Goal: Task Accomplishment & Management: Manage account settings

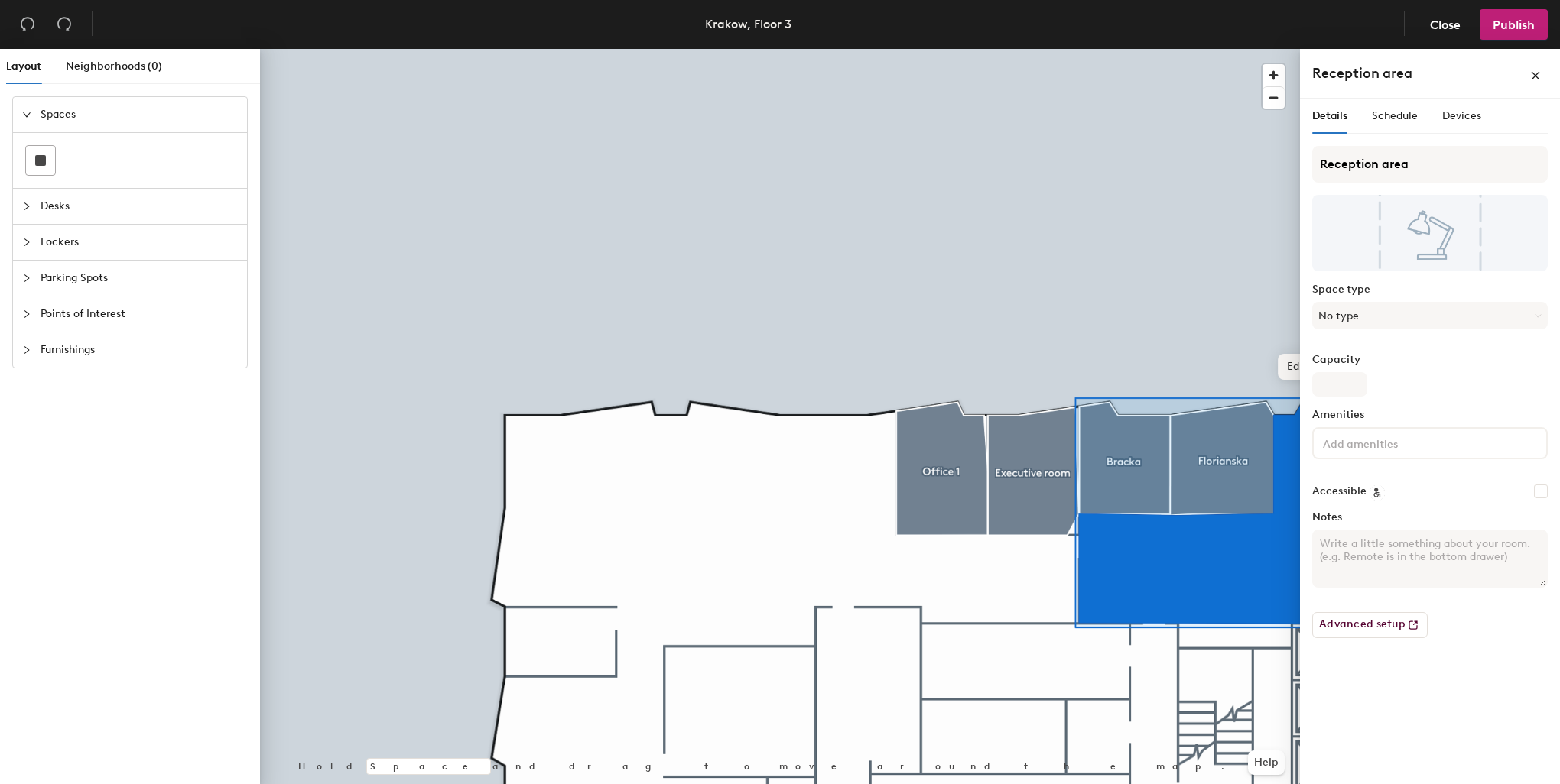
click at [1285, 367] on span "Edit shape" at bounding box center [1314, 367] width 73 height 26
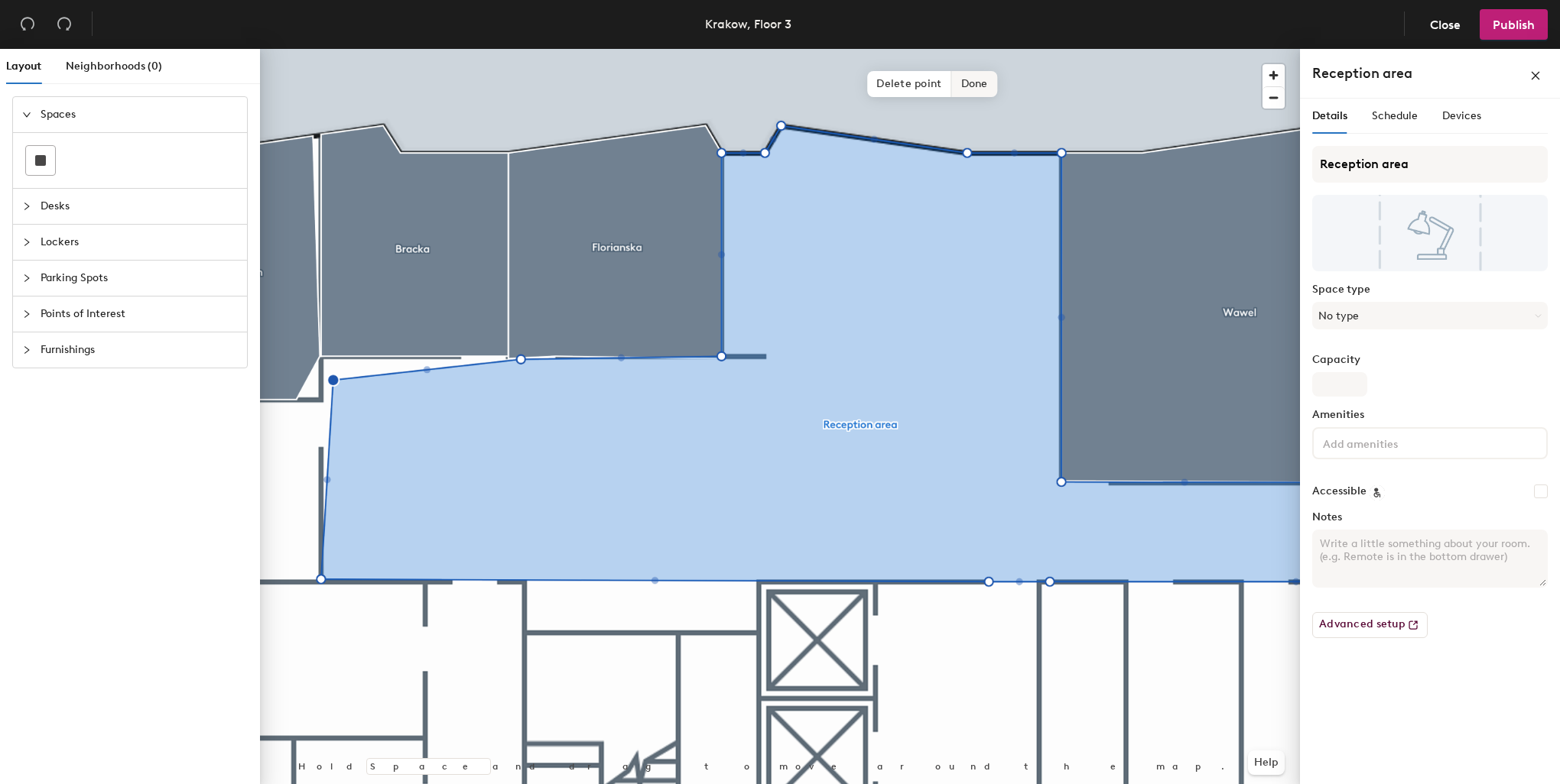
click at [967, 84] on span "Done" at bounding box center [975, 84] width 45 height 26
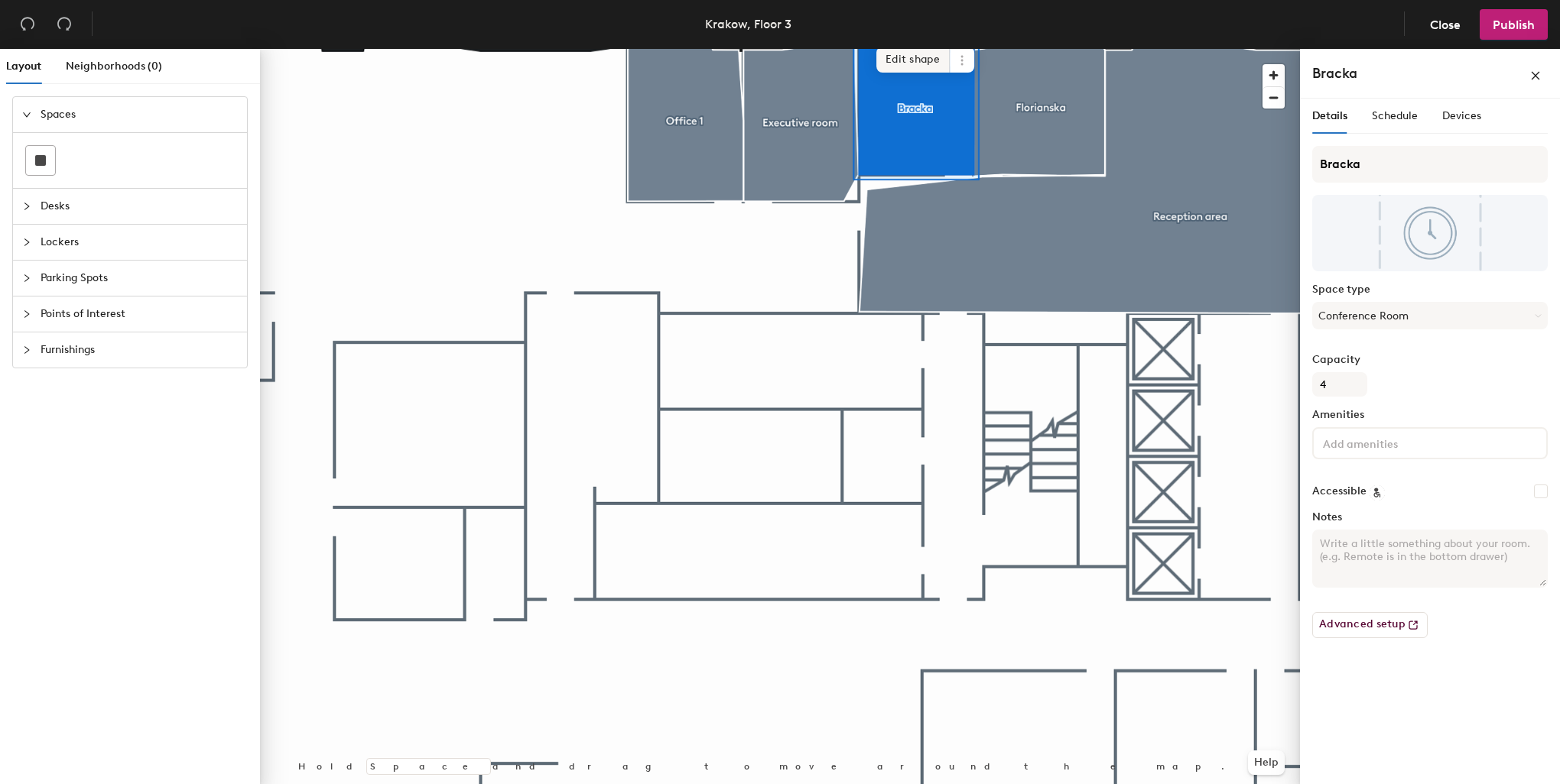
click at [926, 62] on span "Edit shape" at bounding box center [913, 59] width 73 height 26
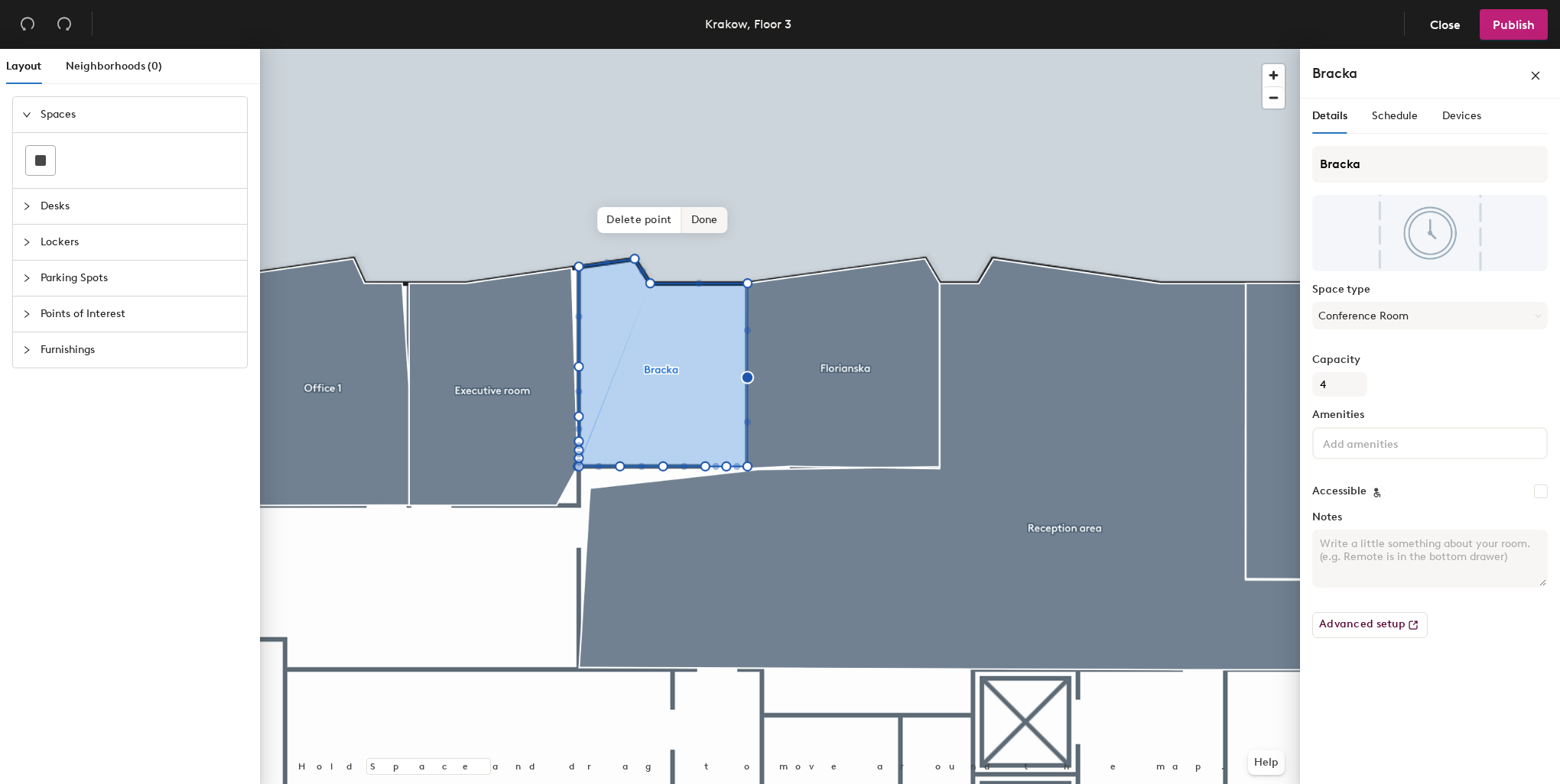
click at [707, 216] on span "Done" at bounding box center [704, 219] width 45 height 26
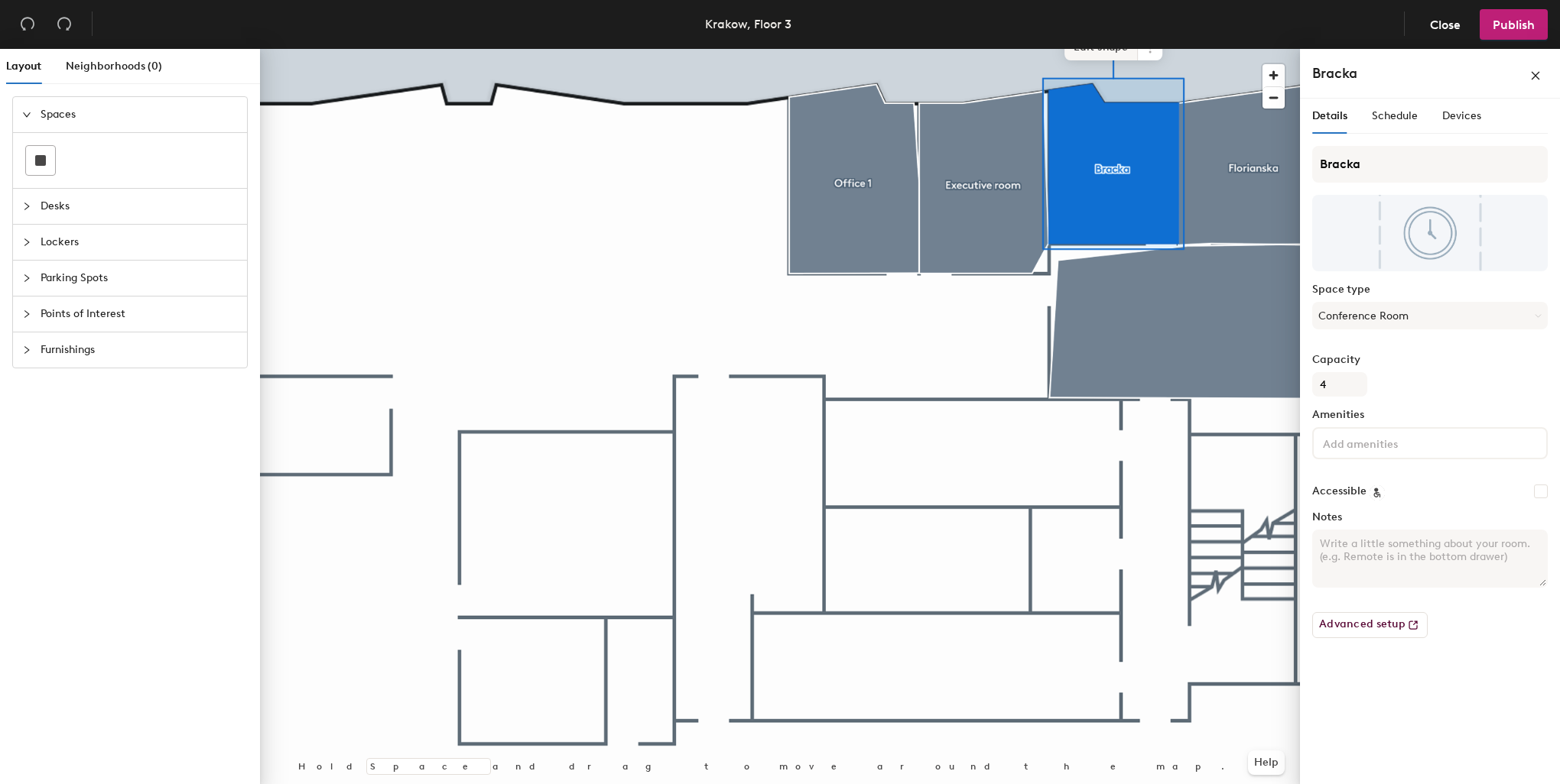
click at [1115, 52] on span "Edit shape" at bounding box center [1101, 47] width 73 height 26
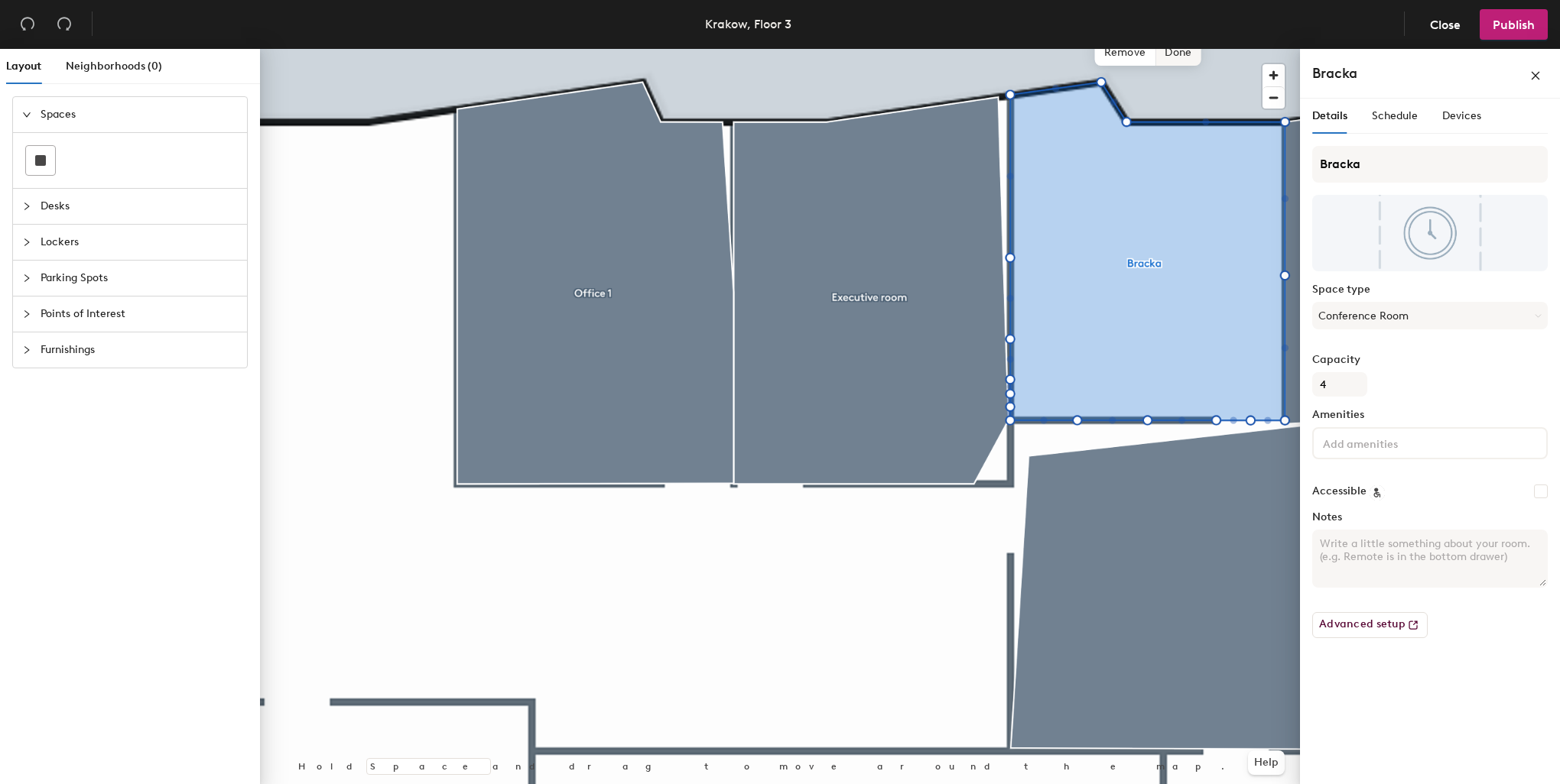
click at [1178, 52] on span "Done" at bounding box center [1177, 52] width 45 height 26
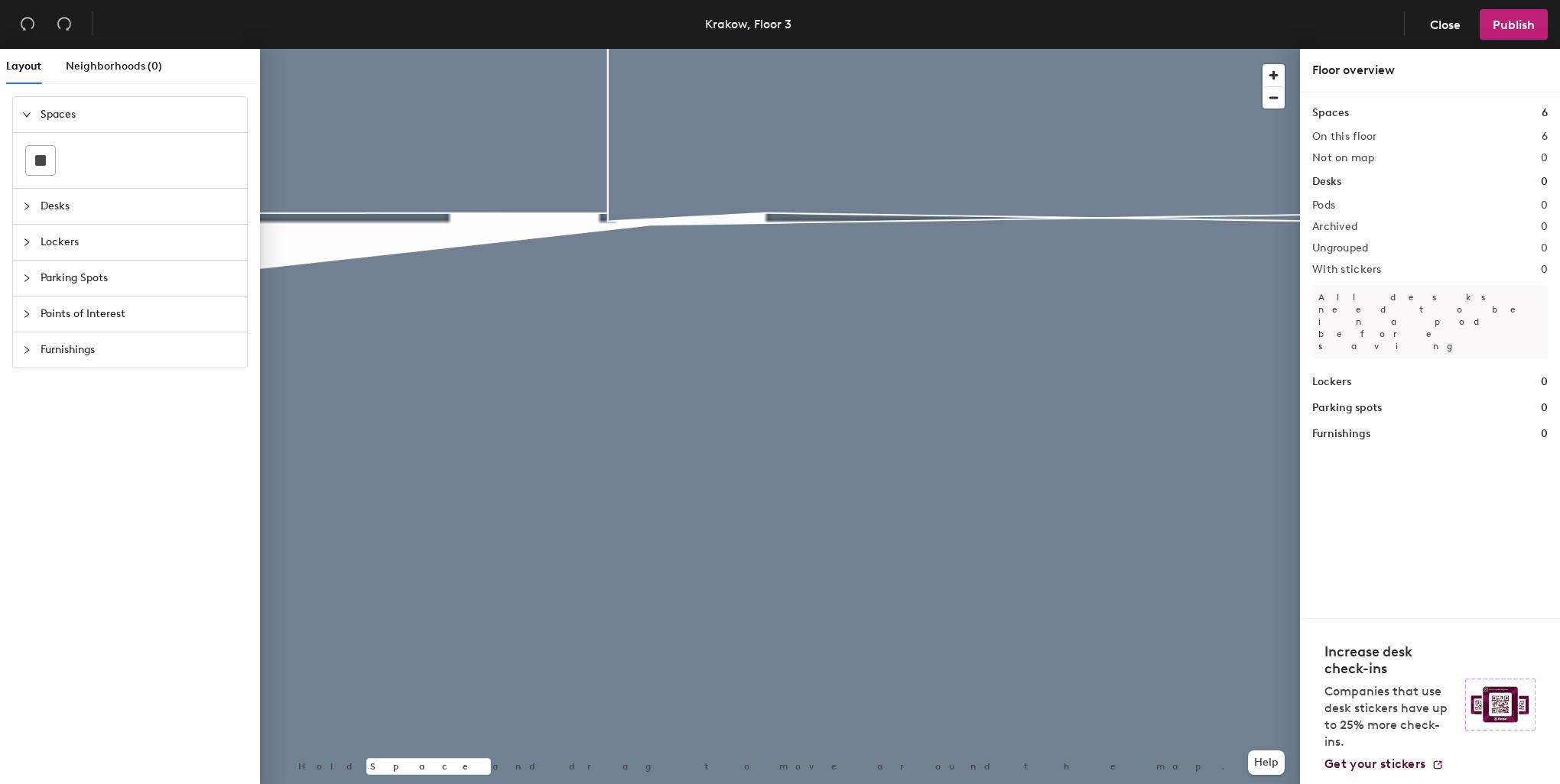
click at [753, 49] on div at bounding box center [780, 49] width 1040 height 0
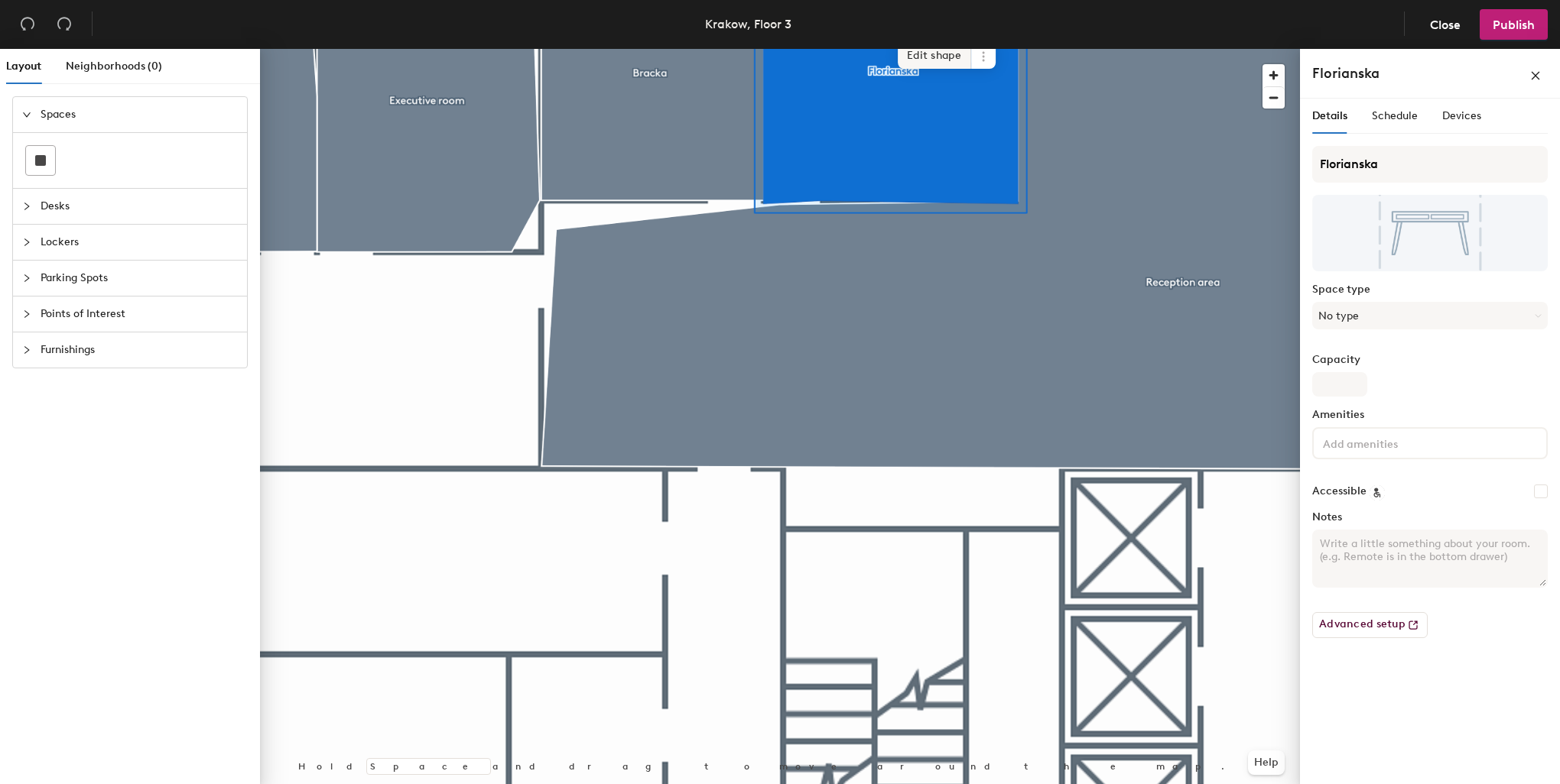
click at [941, 52] on span "Edit shape" at bounding box center [934, 55] width 73 height 26
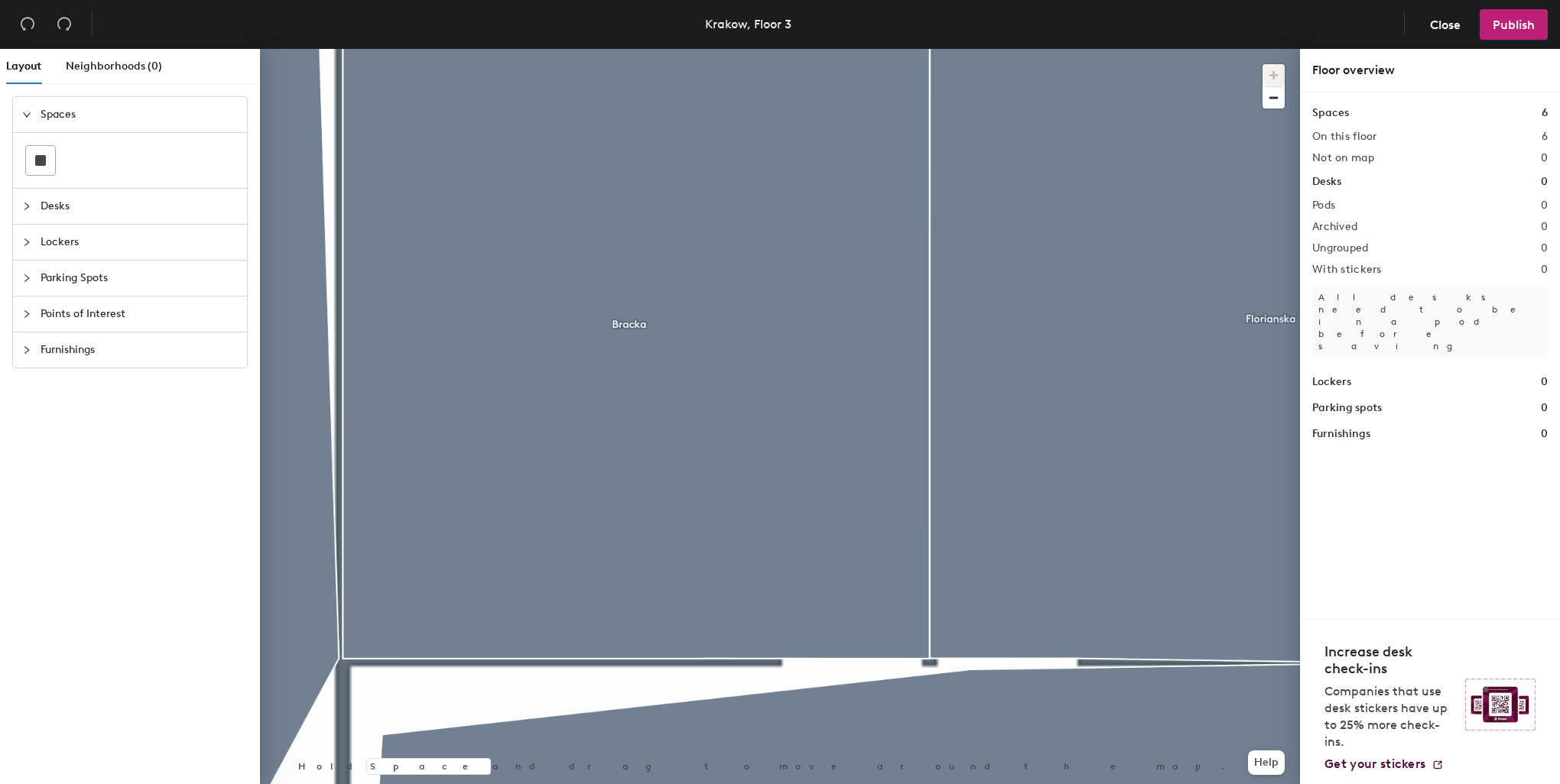
click at [951, 49] on div at bounding box center [780, 49] width 1040 height 0
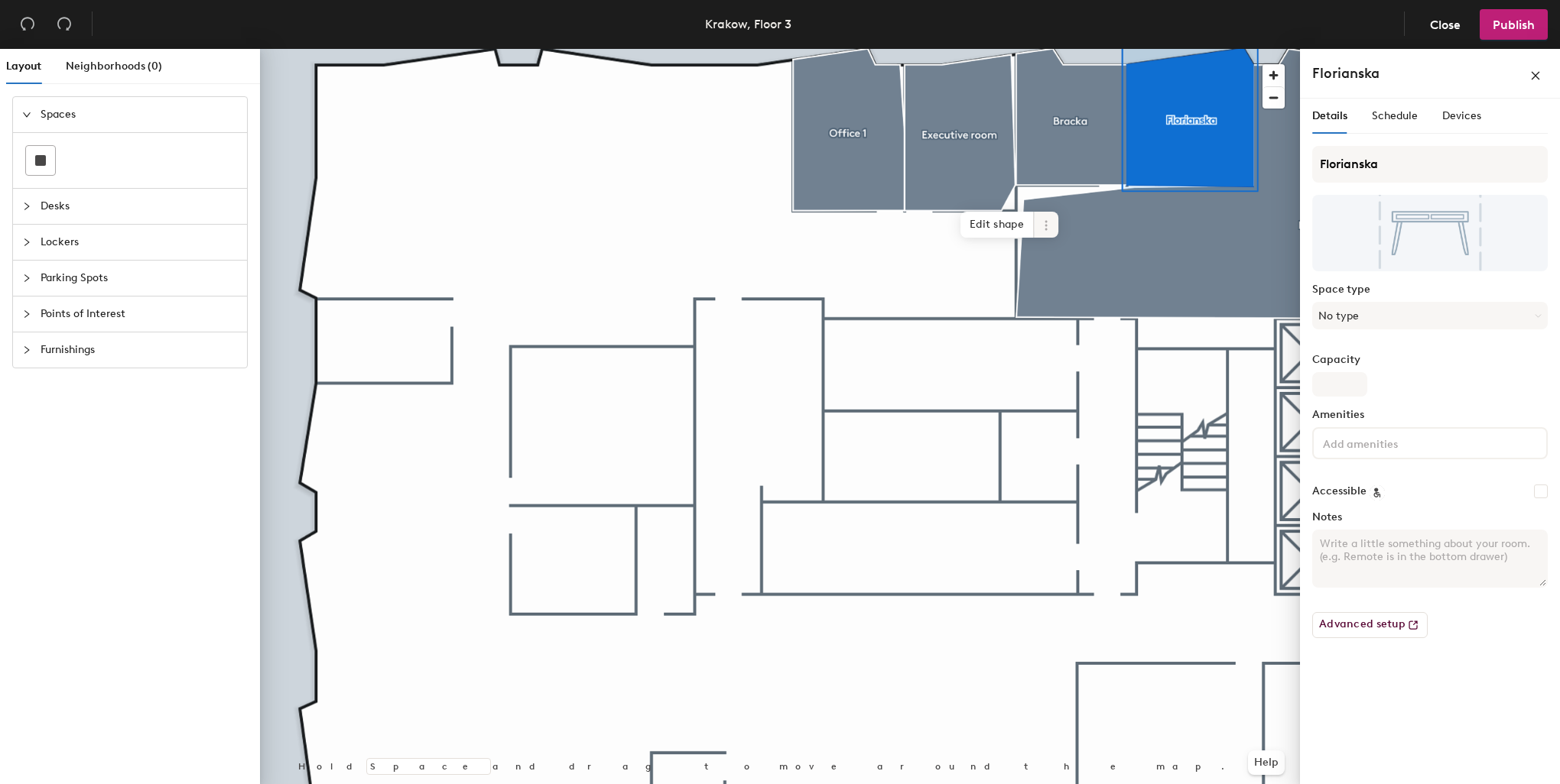
click at [989, 219] on span "Edit shape" at bounding box center [997, 224] width 73 height 26
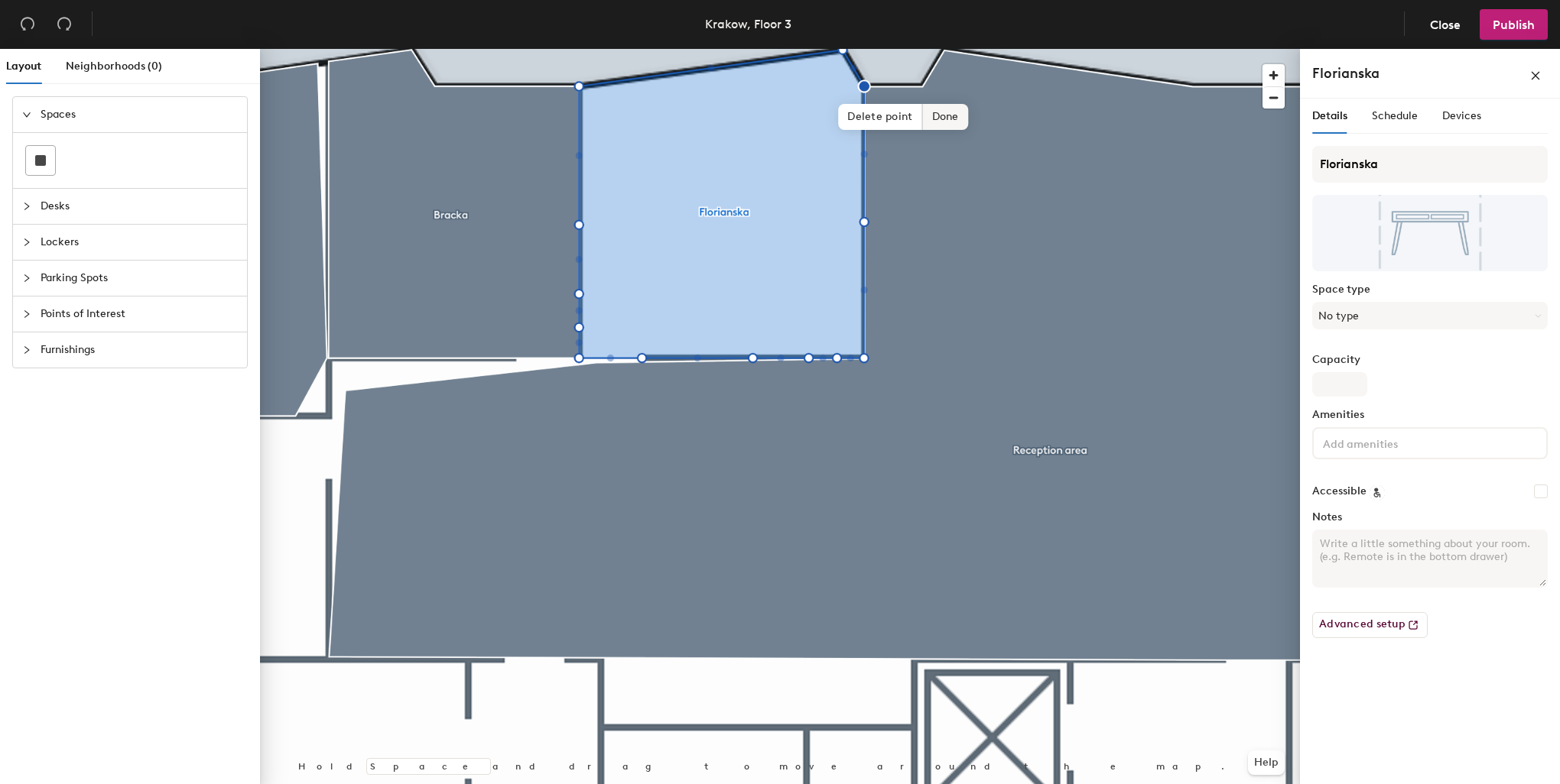
click at [941, 118] on span "Done" at bounding box center [945, 116] width 45 height 26
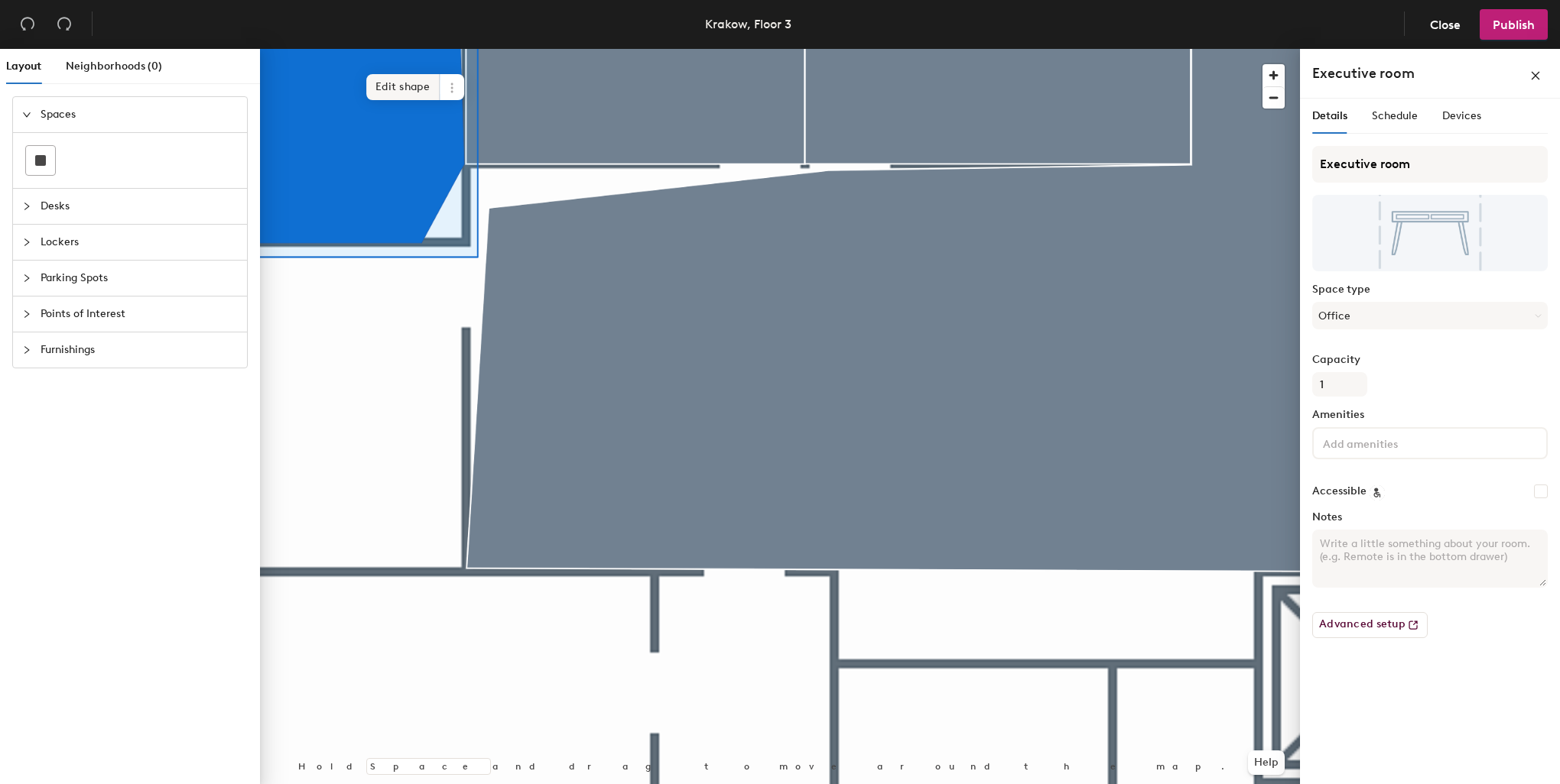
click at [416, 79] on span "Edit shape" at bounding box center [402, 86] width 73 height 26
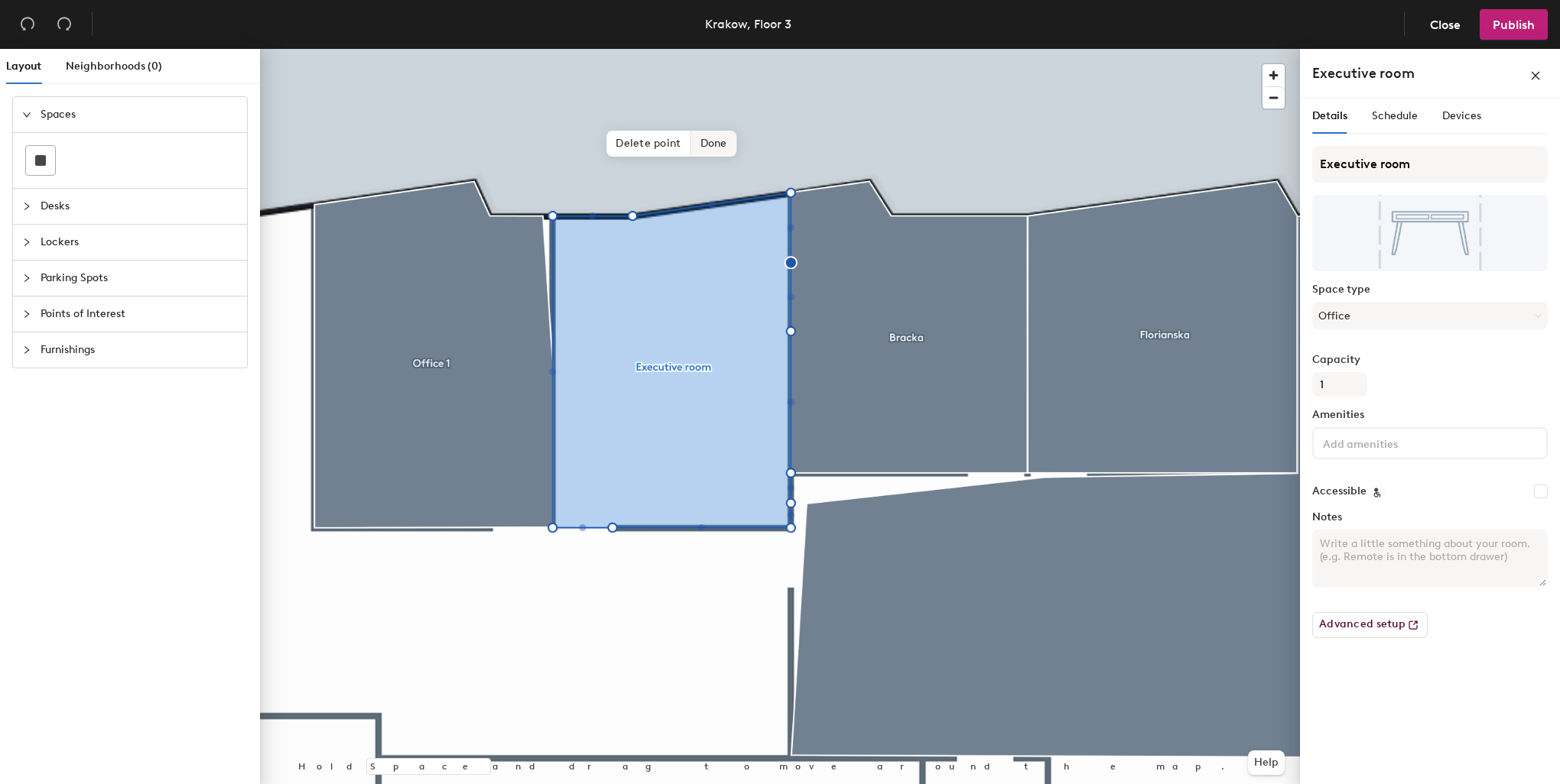
click at [716, 147] on span "Done" at bounding box center [713, 143] width 45 height 26
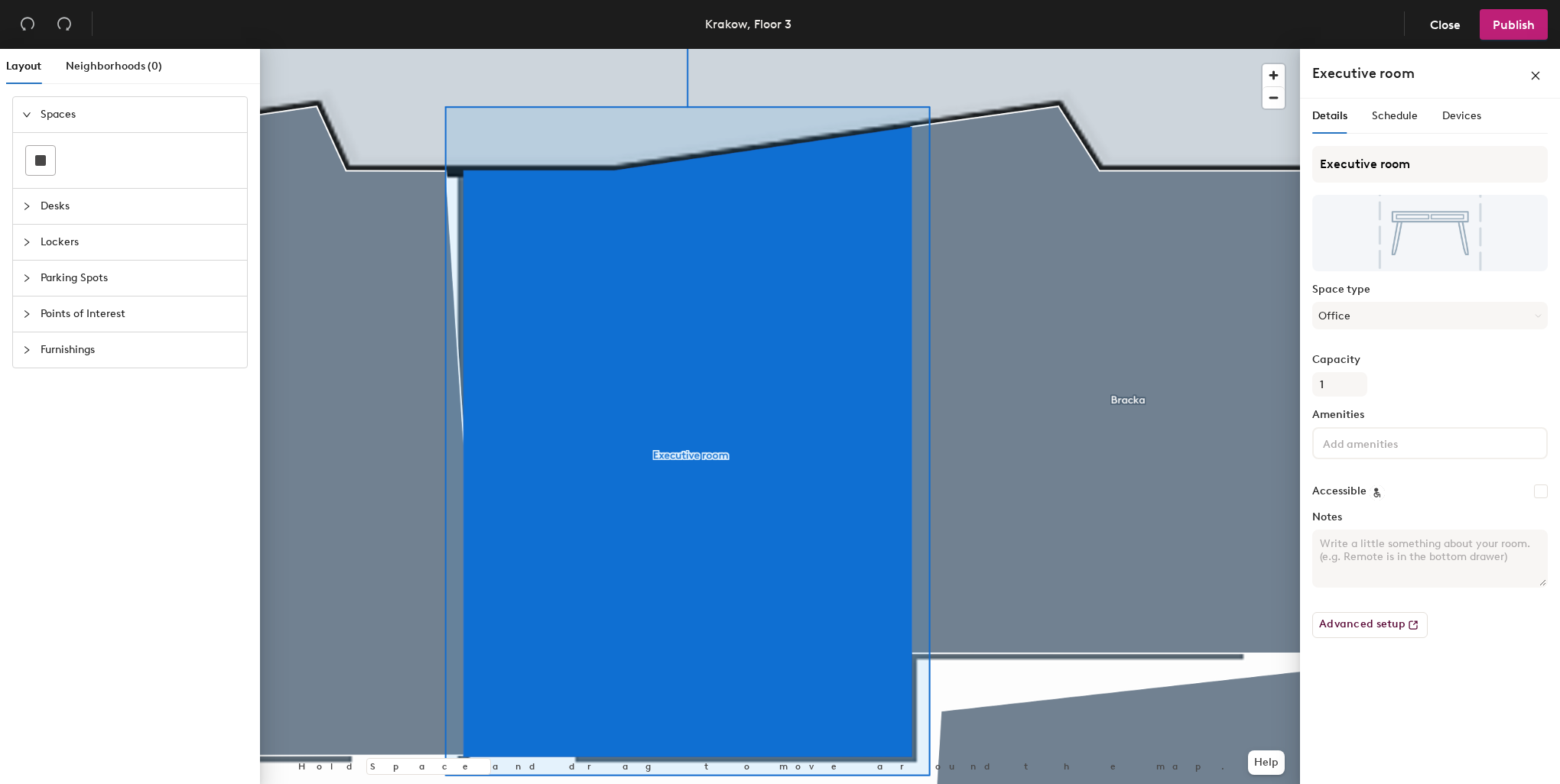
click at [376, 49] on div at bounding box center [780, 49] width 1040 height 0
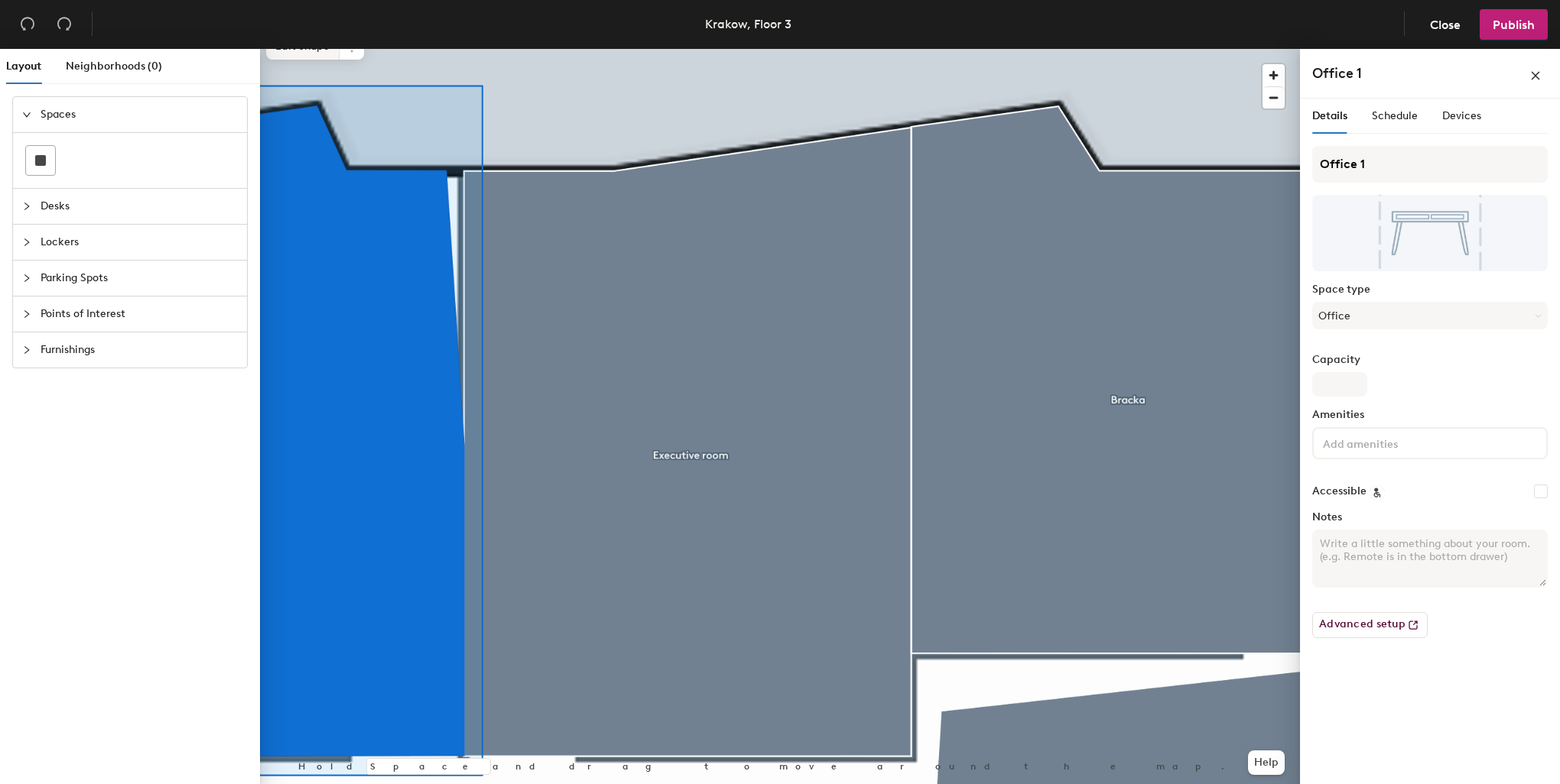
click at [322, 50] on span "Edit shape" at bounding box center [303, 46] width 73 height 26
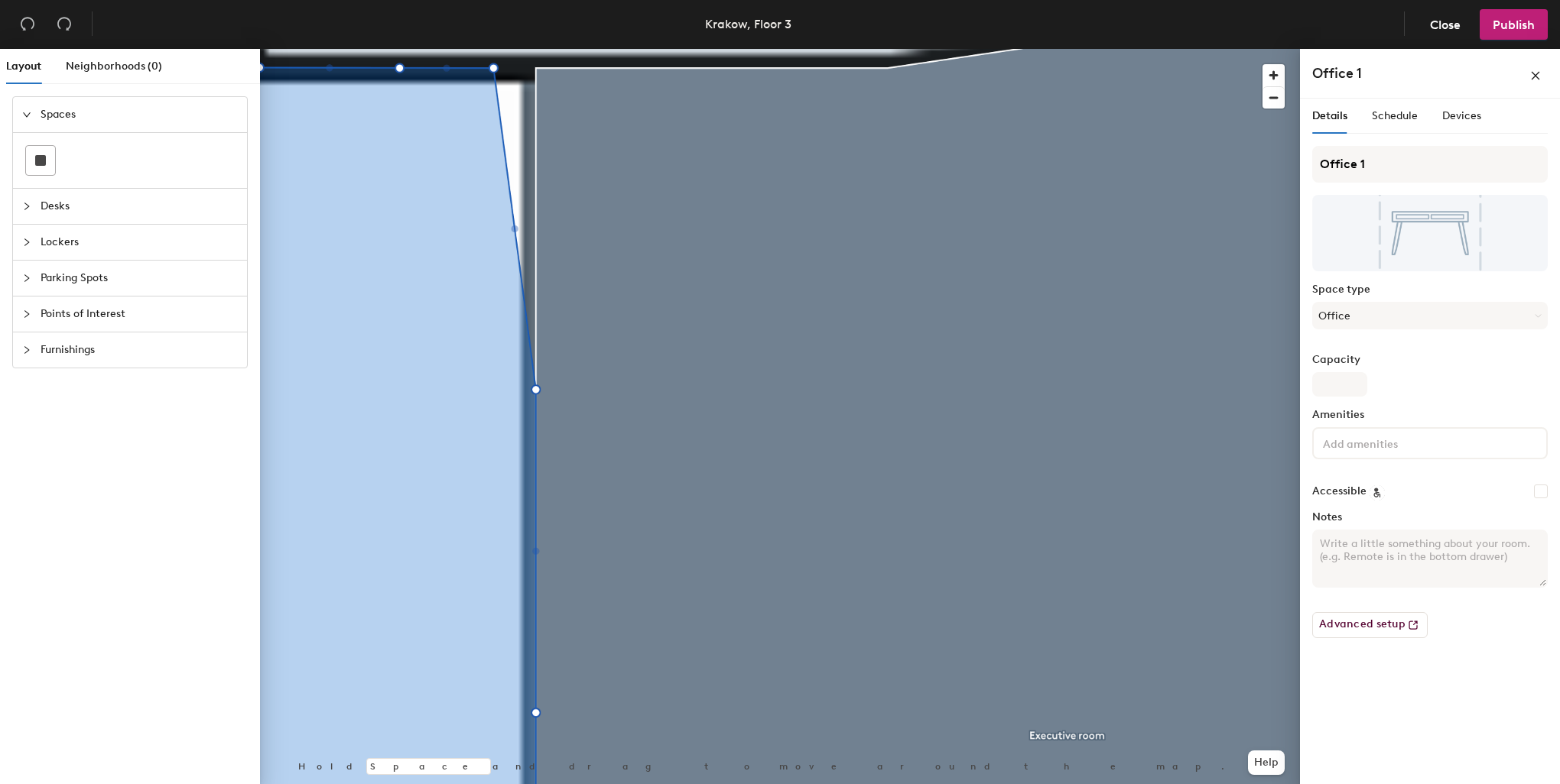
click at [521, 47] on div "Krakow, Floor 3 Close Publish Layout Neighborhoods (0) Spaces Desks Lockers Par…" at bounding box center [780, 392] width 1560 height 784
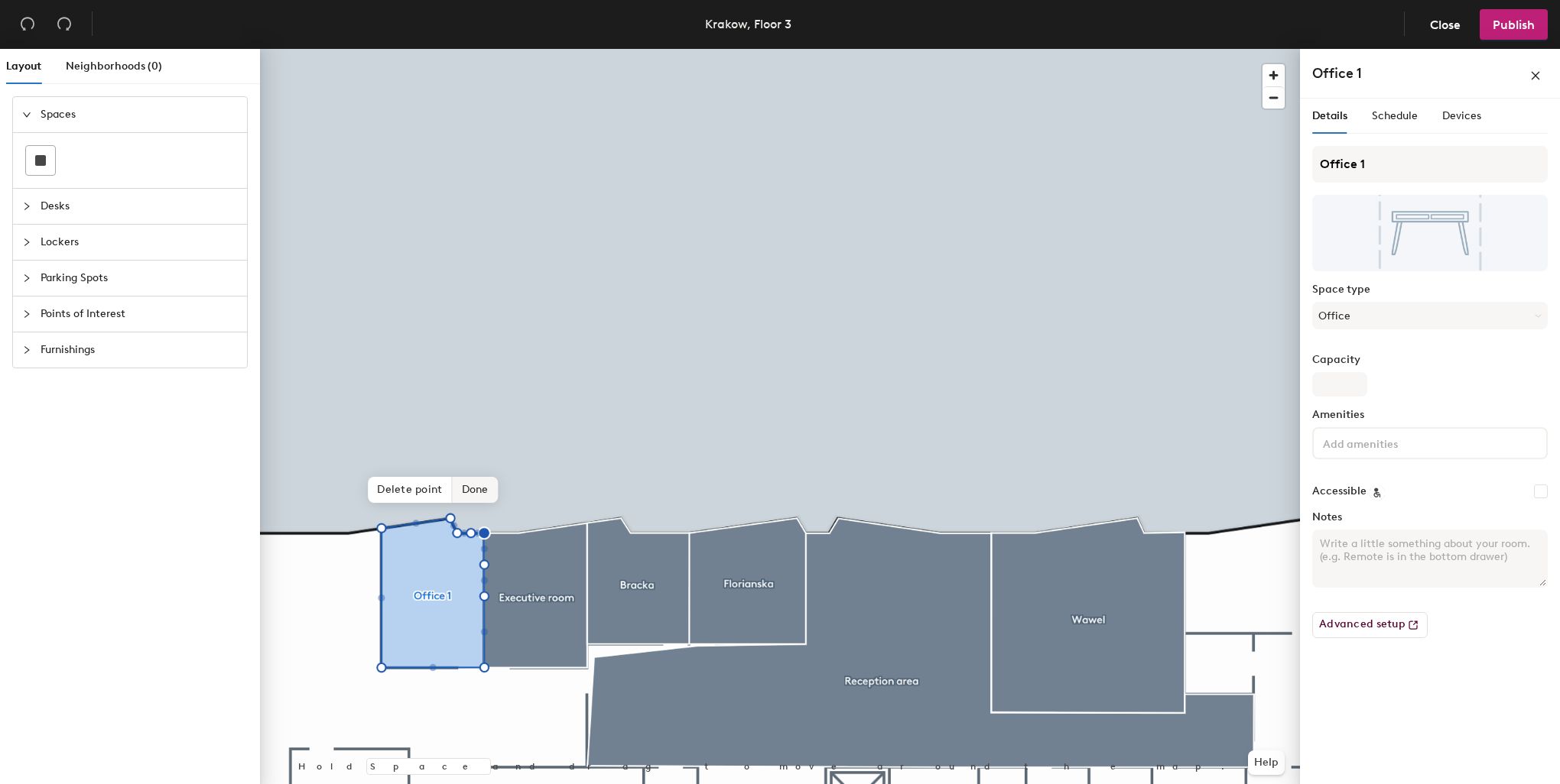
click at [480, 488] on span "Done" at bounding box center [475, 490] width 45 height 26
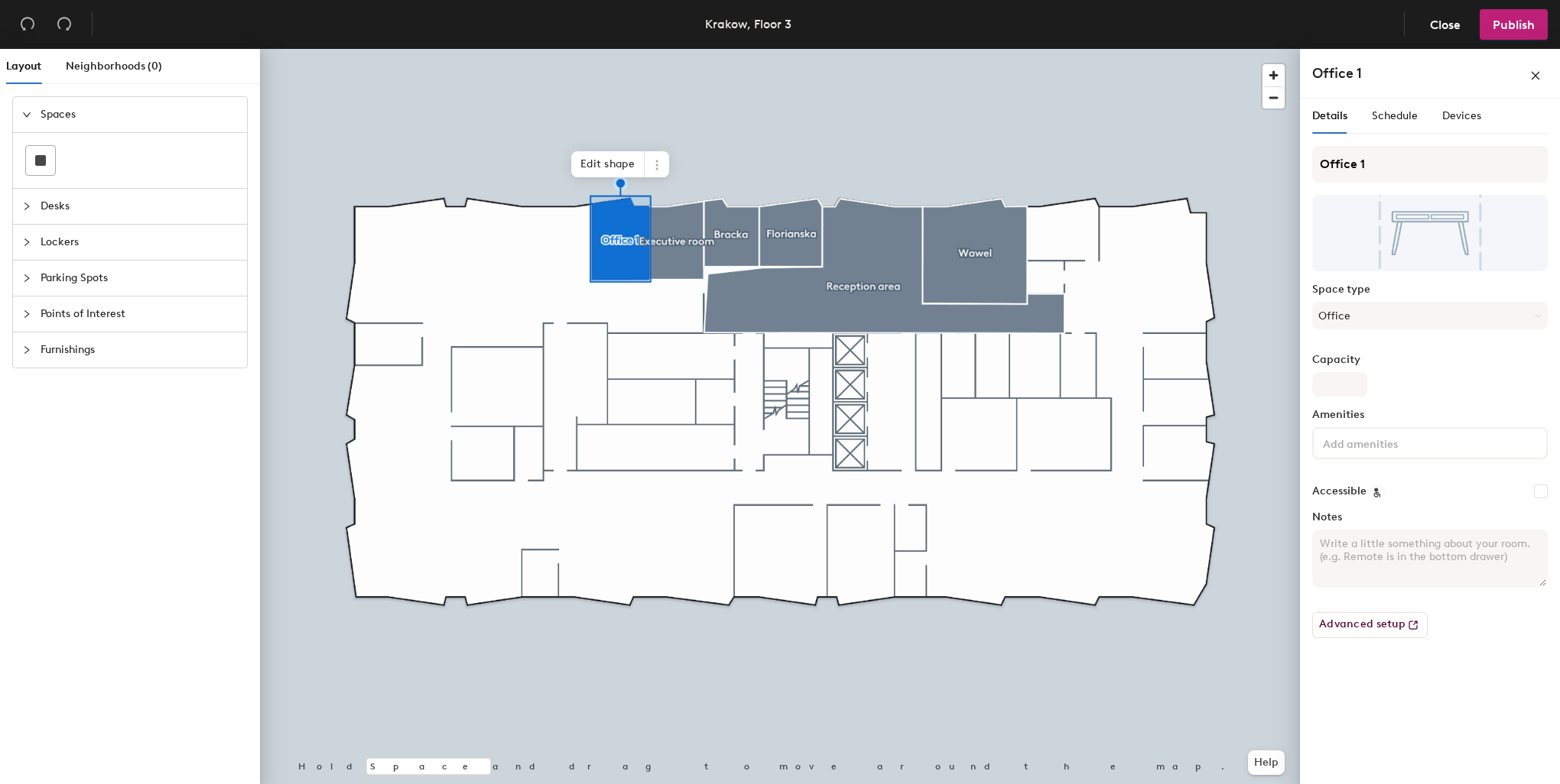
click at [634, 49] on div at bounding box center [780, 49] width 1040 height 0
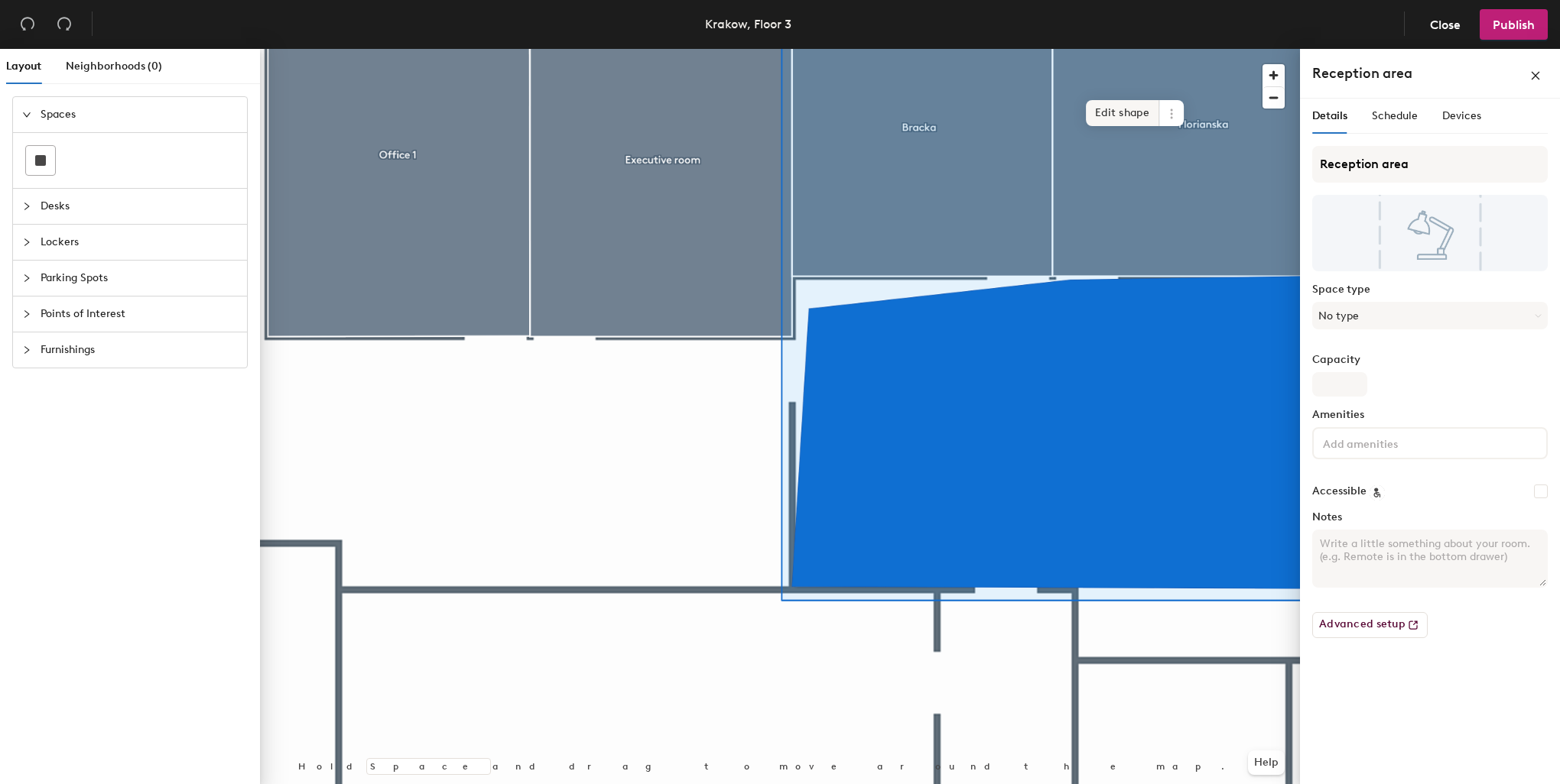
click at [1136, 115] on span "Edit shape" at bounding box center [1123, 112] width 73 height 26
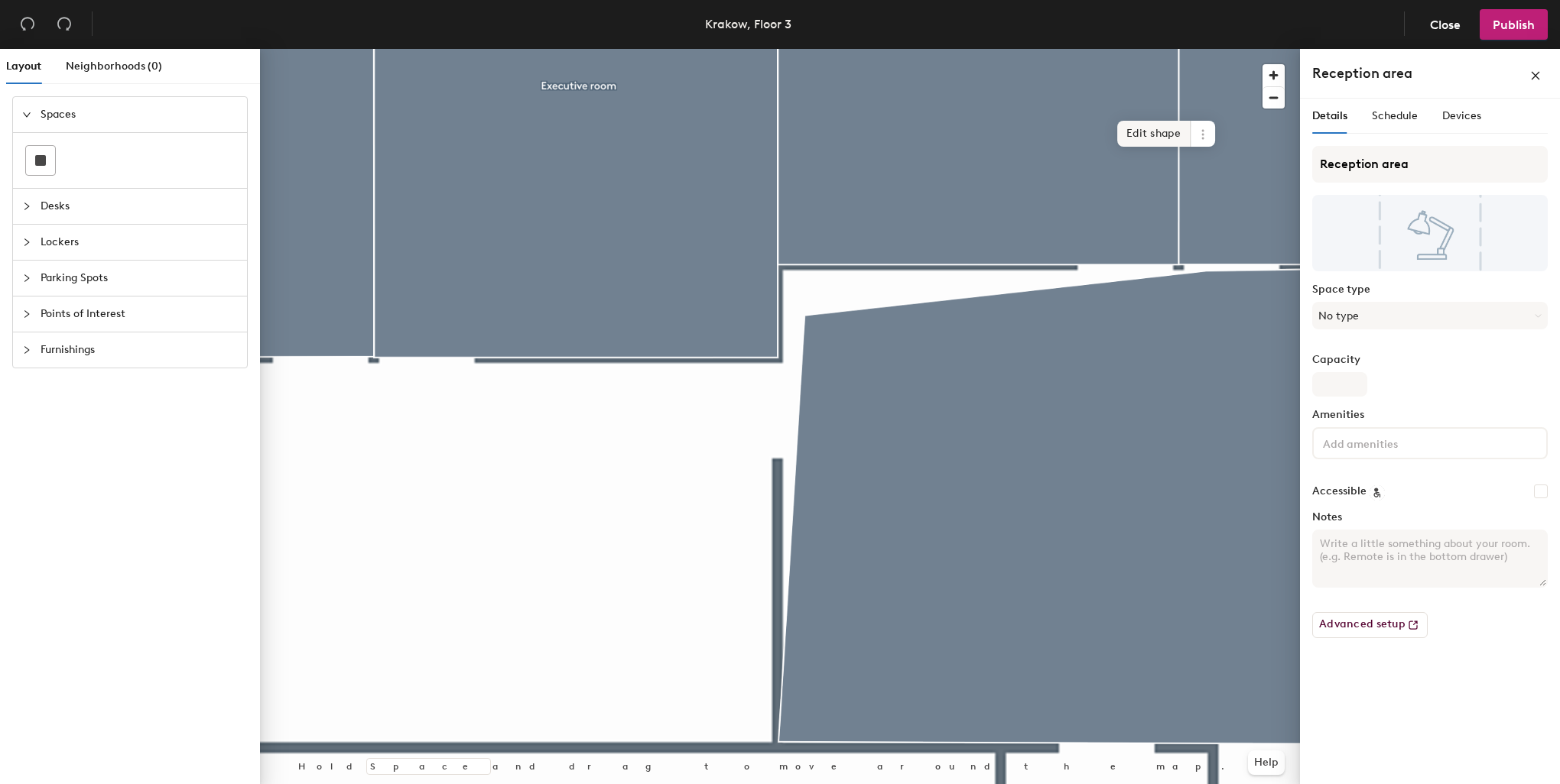
click at [1168, 137] on span "Edit shape" at bounding box center [1153, 133] width 73 height 26
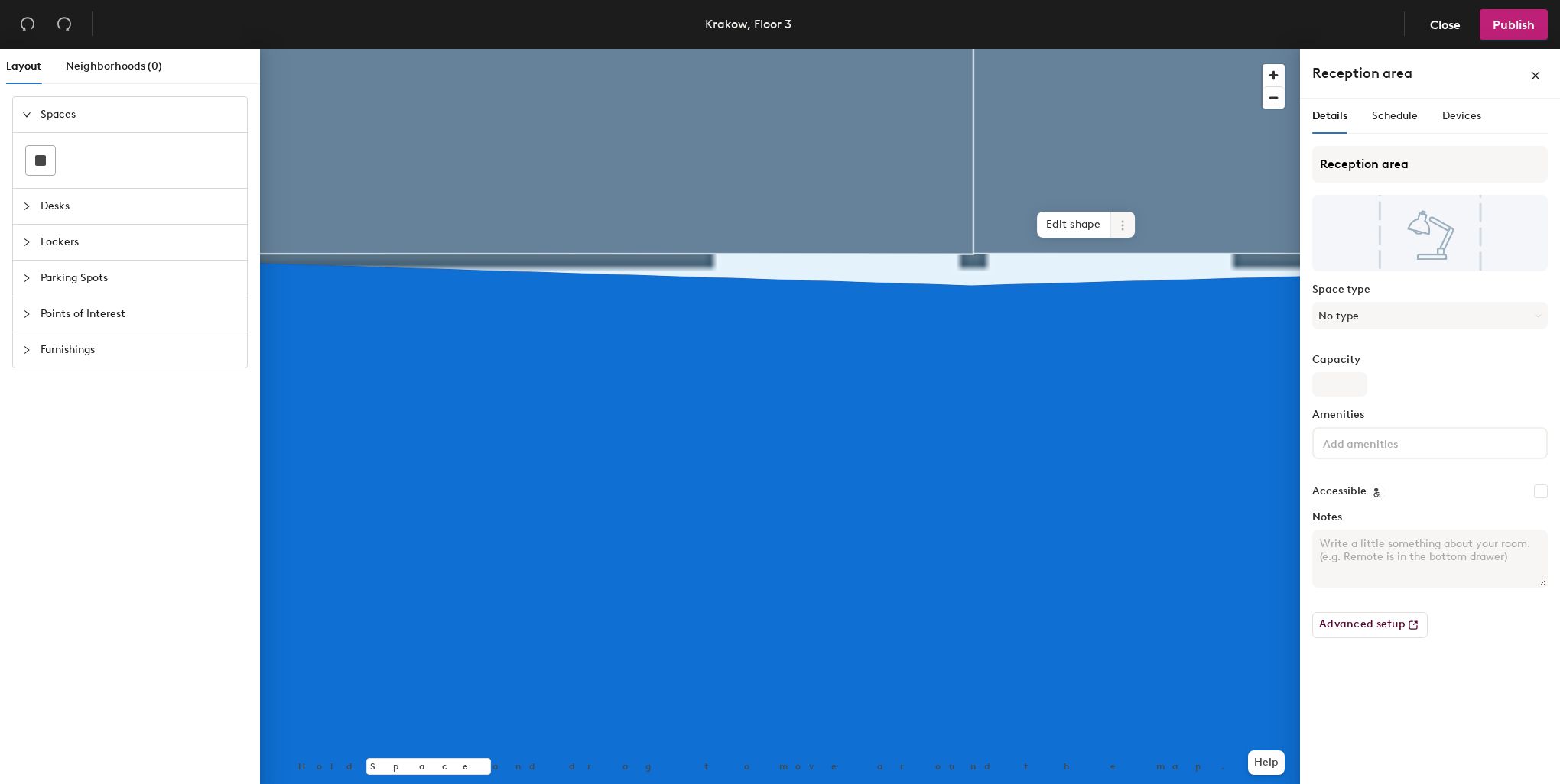
click at [1091, 226] on span "Edit shape" at bounding box center [1074, 224] width 73 height 26
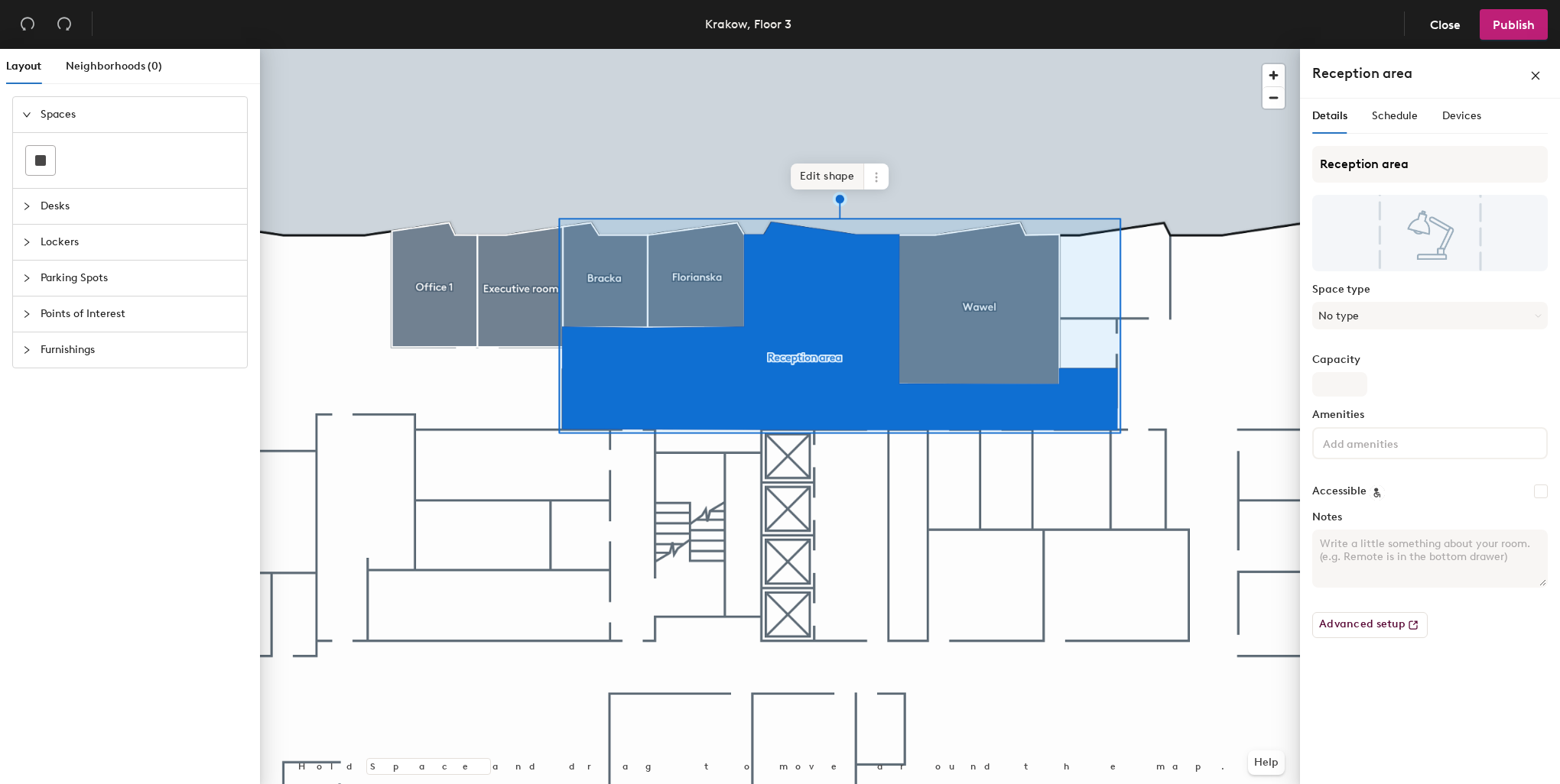
click at [847, 175] on span "Edit shape" at bounding box center [827, 176] width 73 height 26
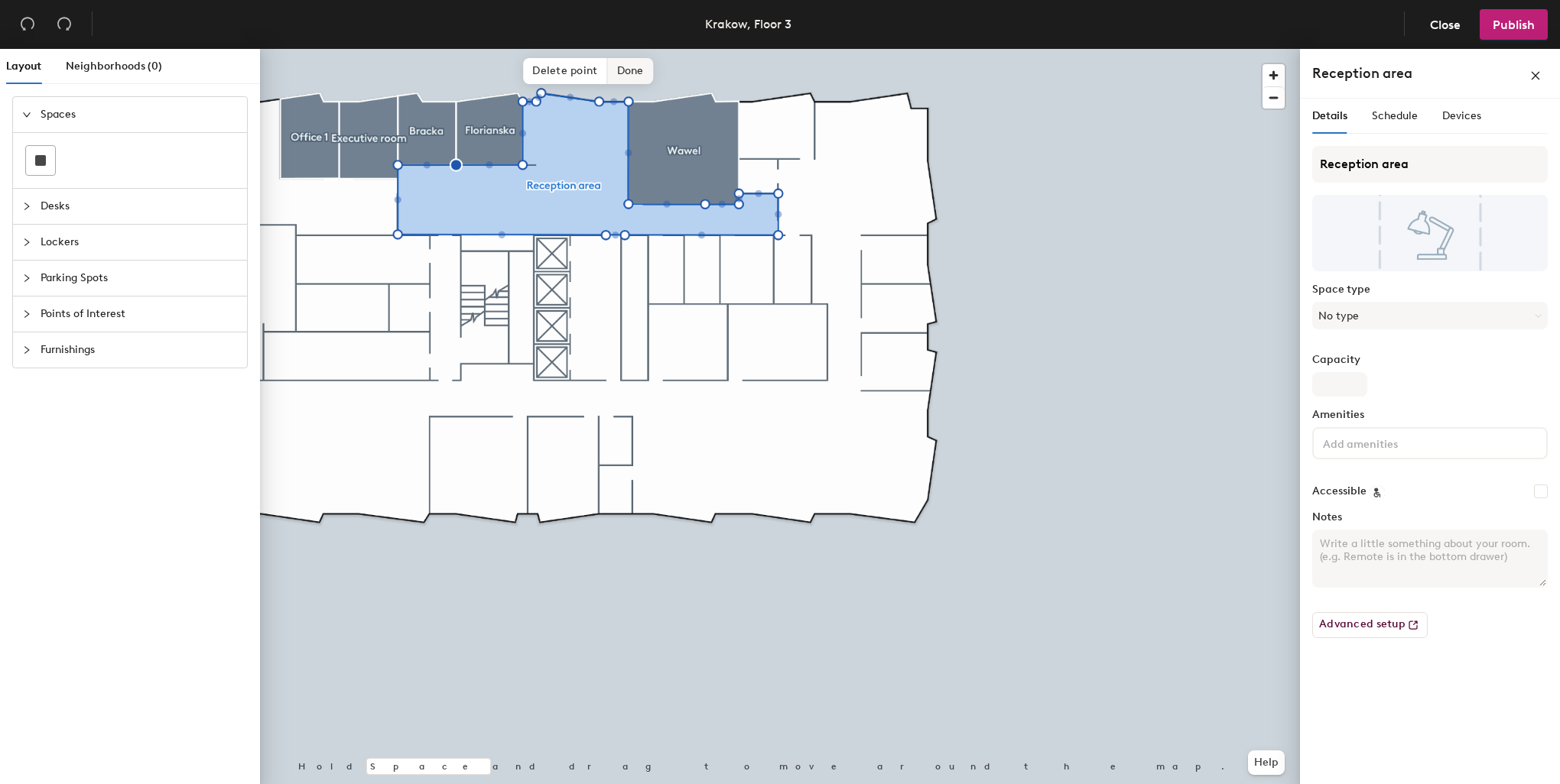
click at [638, 76] on span "Done" at bounding box center [630, 71] width 45 height 26
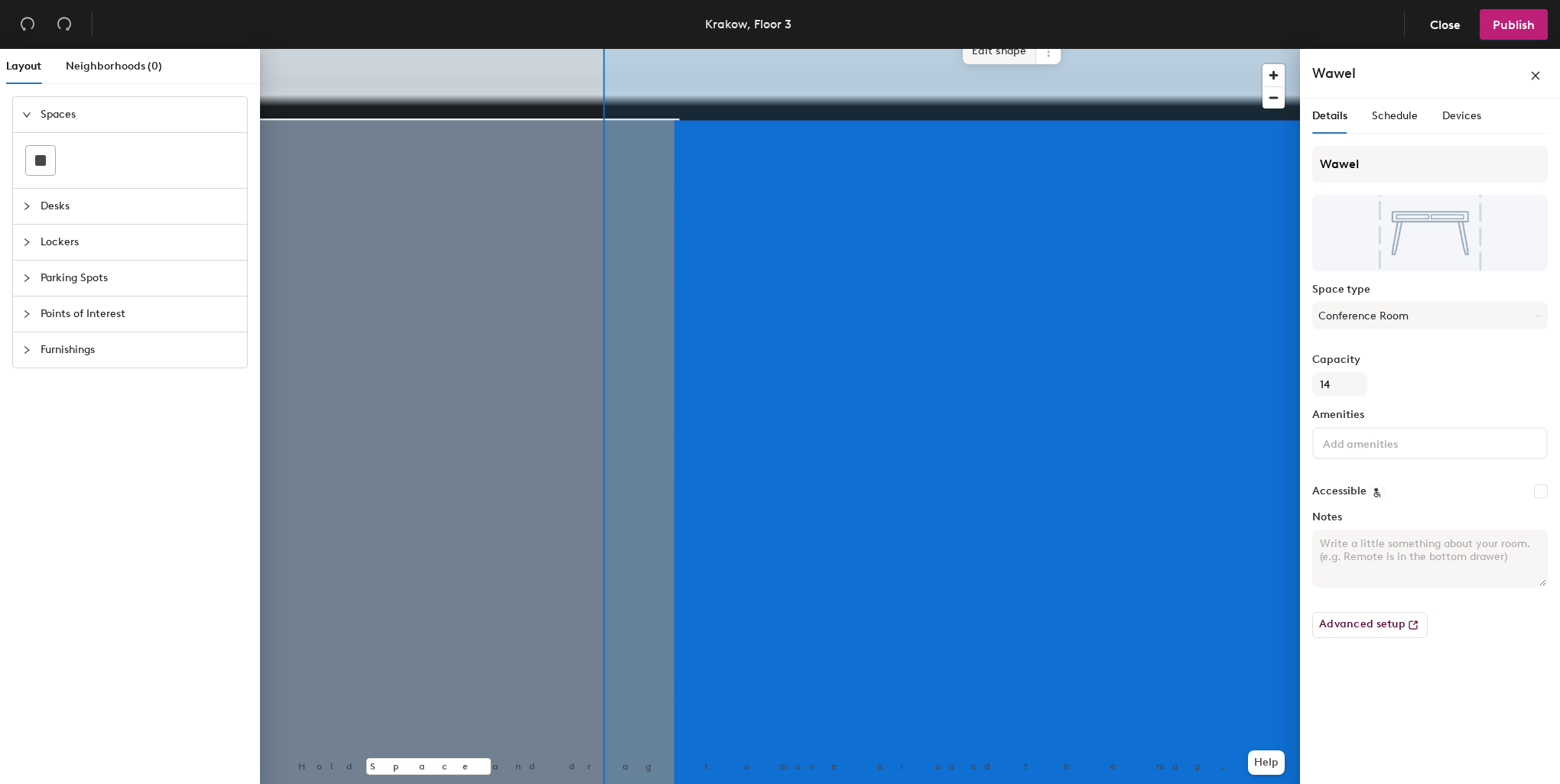
click at [1010, 55] on span "Edit shape" at bounding box center [1000, 51] width 73 height 26
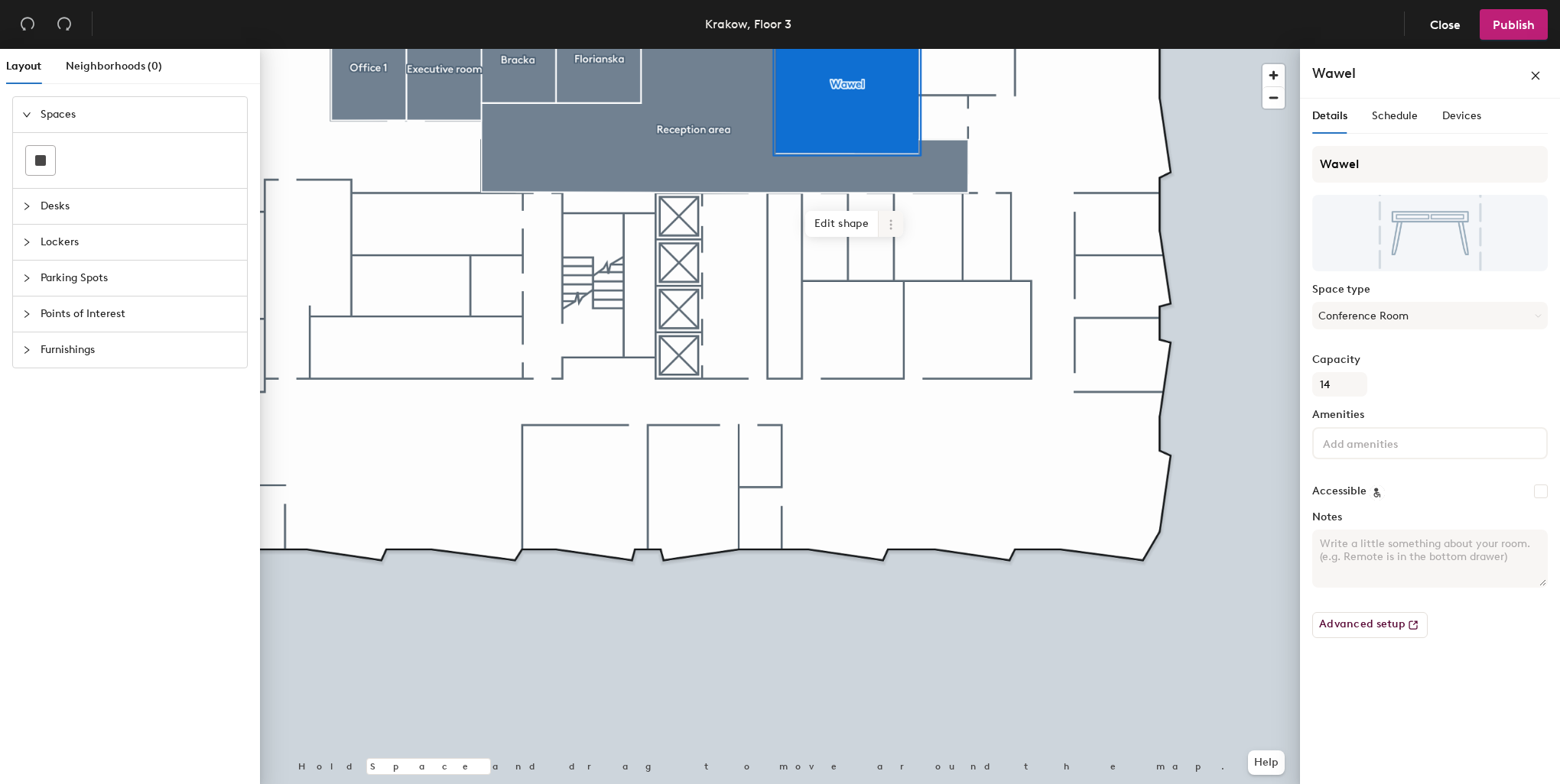
click at [853, 223] on span "Edit shape" at bounding box center [842, 224] width 73 height 26
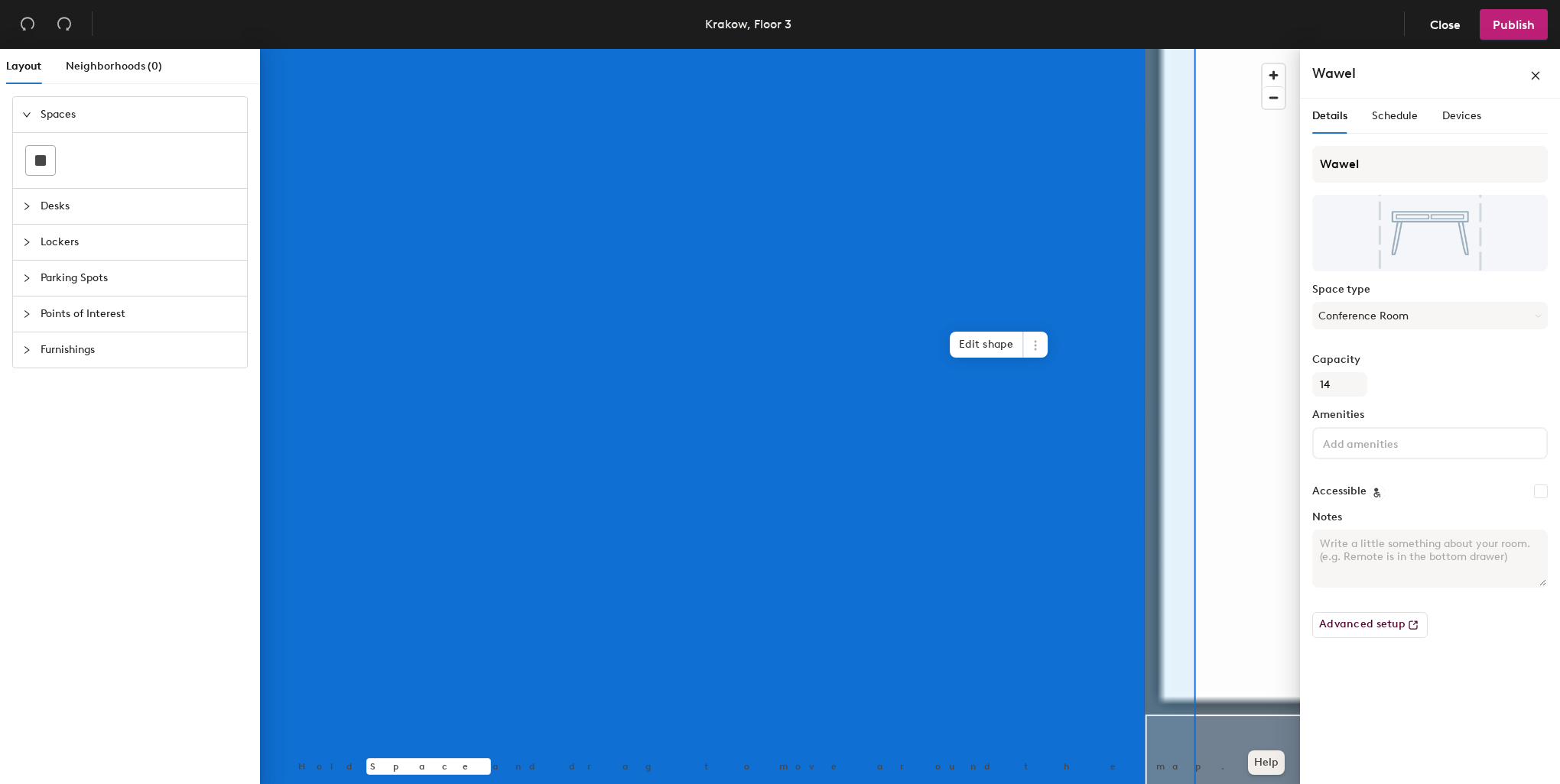
click at [1236, 49] on div at bounding box center [780, 49] width 1040 height 0
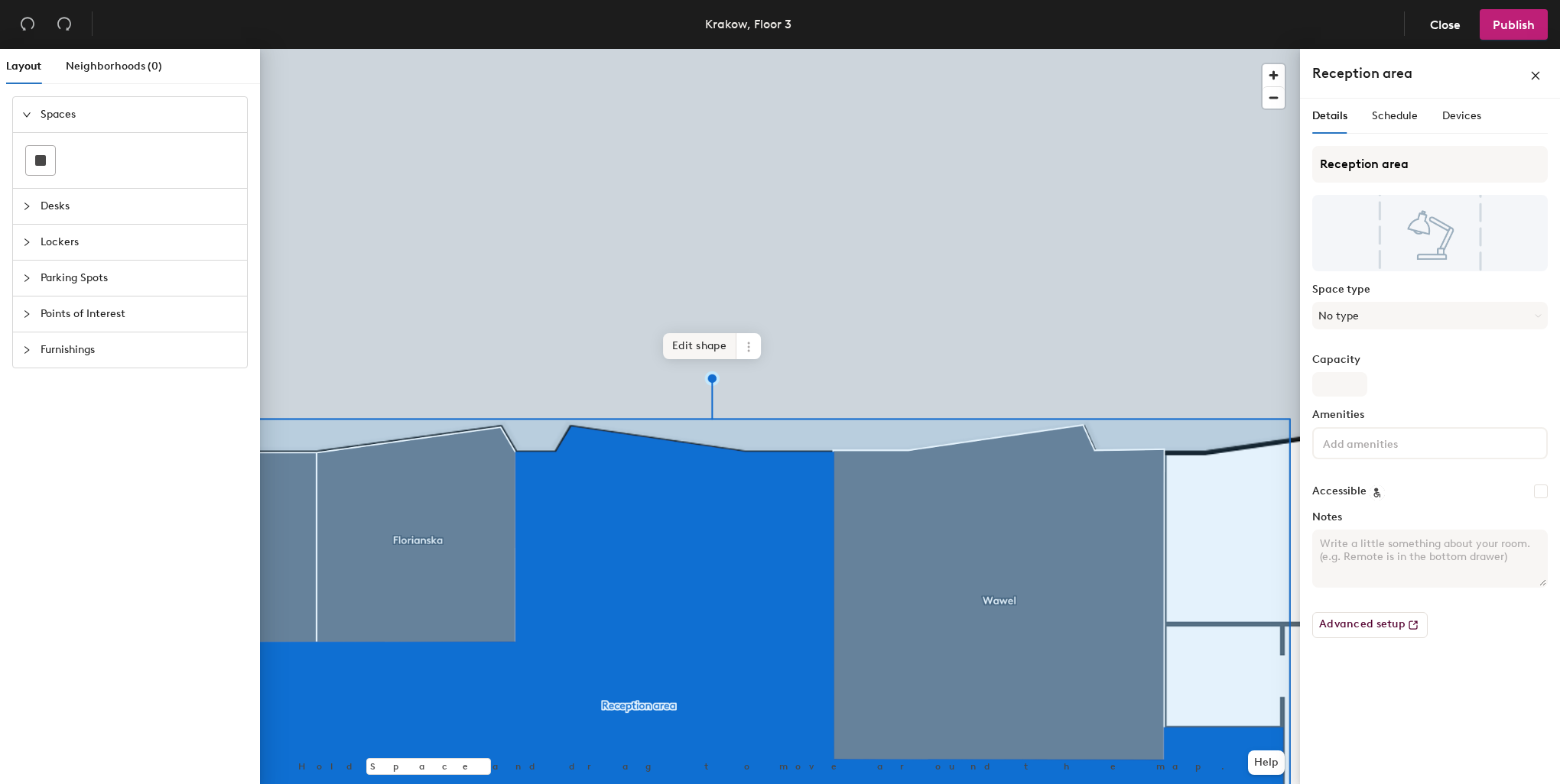
click at [713, 347] on span "Edit shape" at bounding box center [699, 346] width 73 height 26
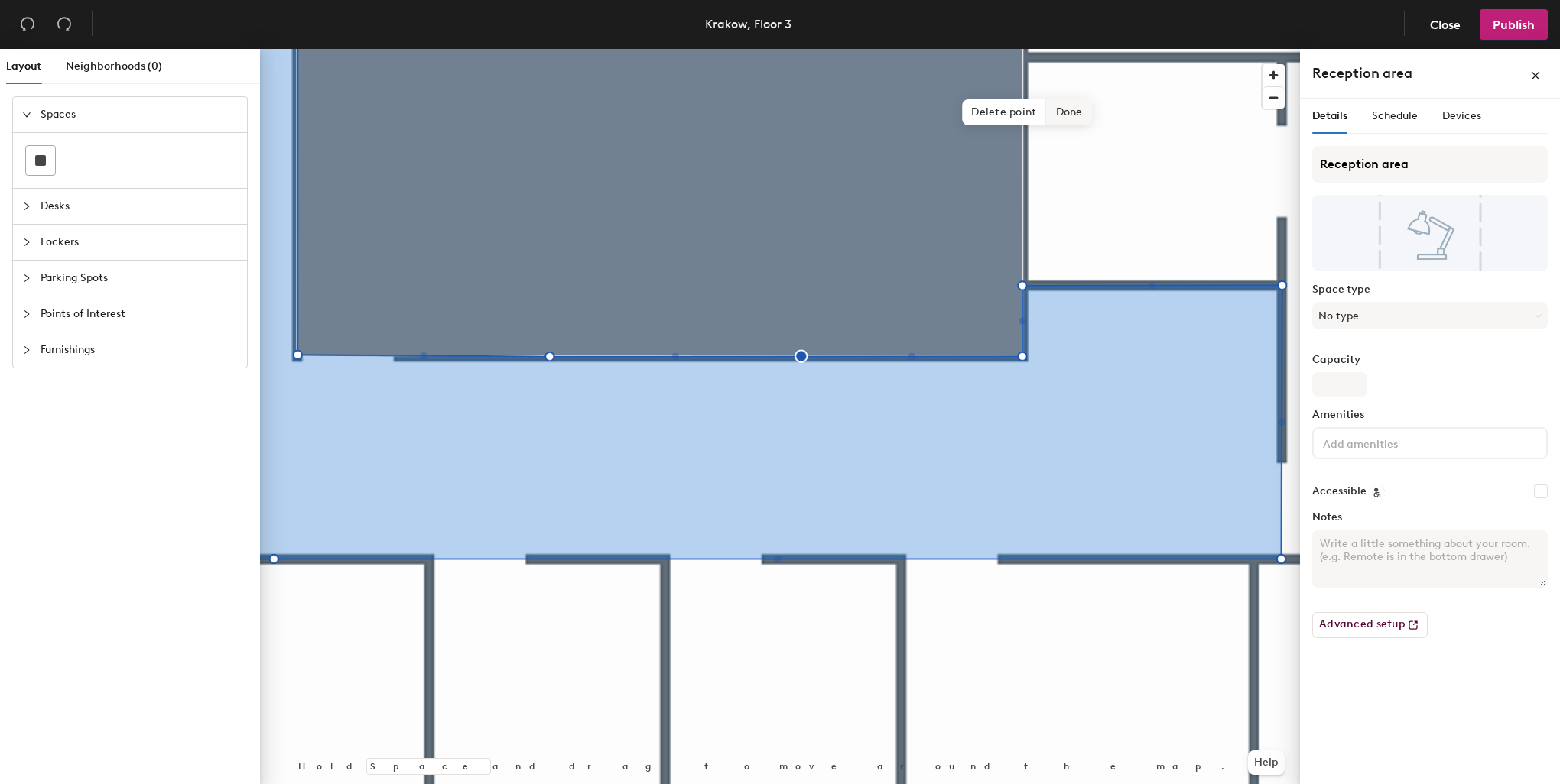
click at [1076, 109] on span "Done" at bounding box center [1069, 112] width 45 height 26
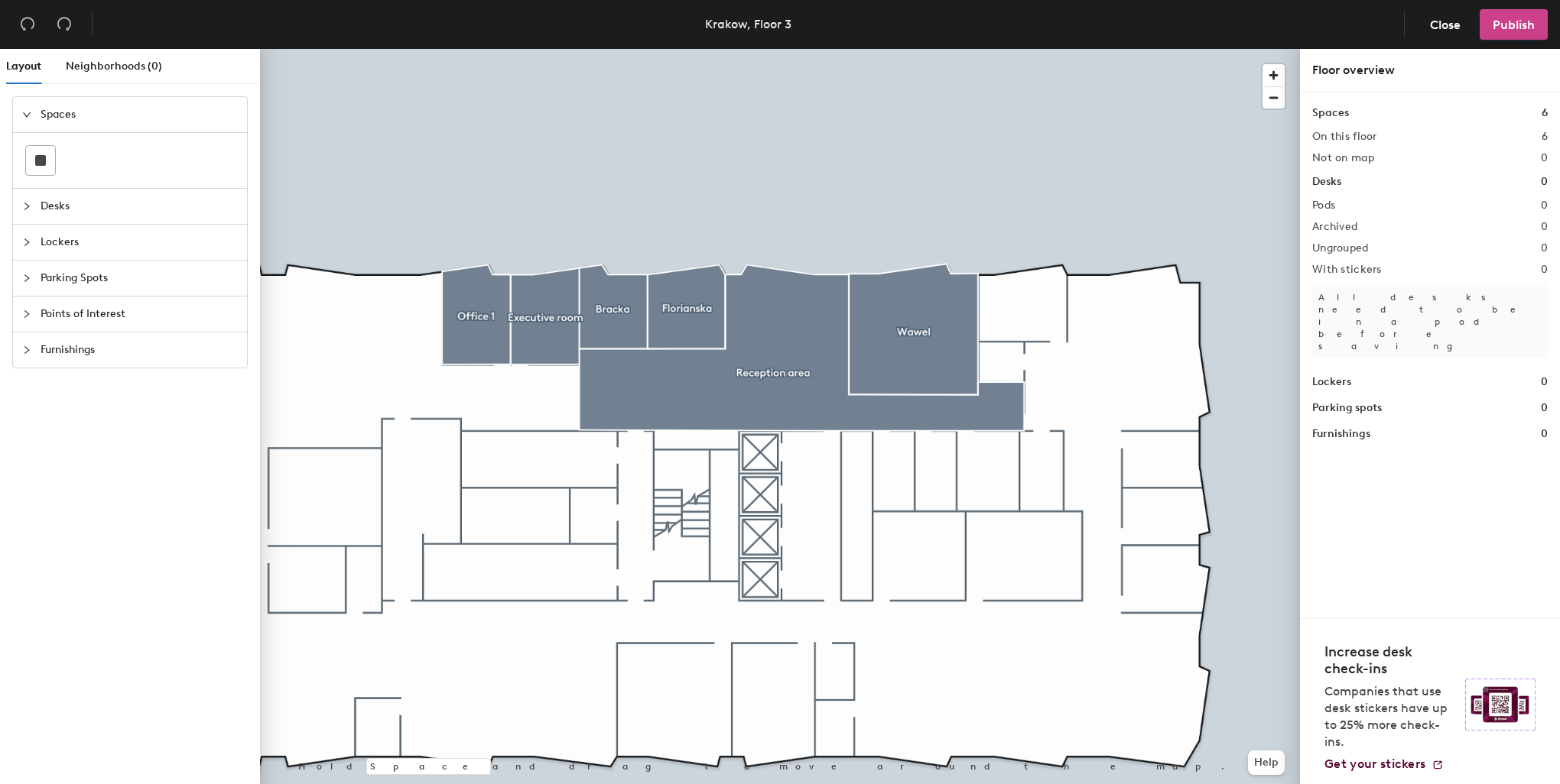
click at [1526, 21] on span "Publish" at bounding box center [1513, 24] width 42 height 14
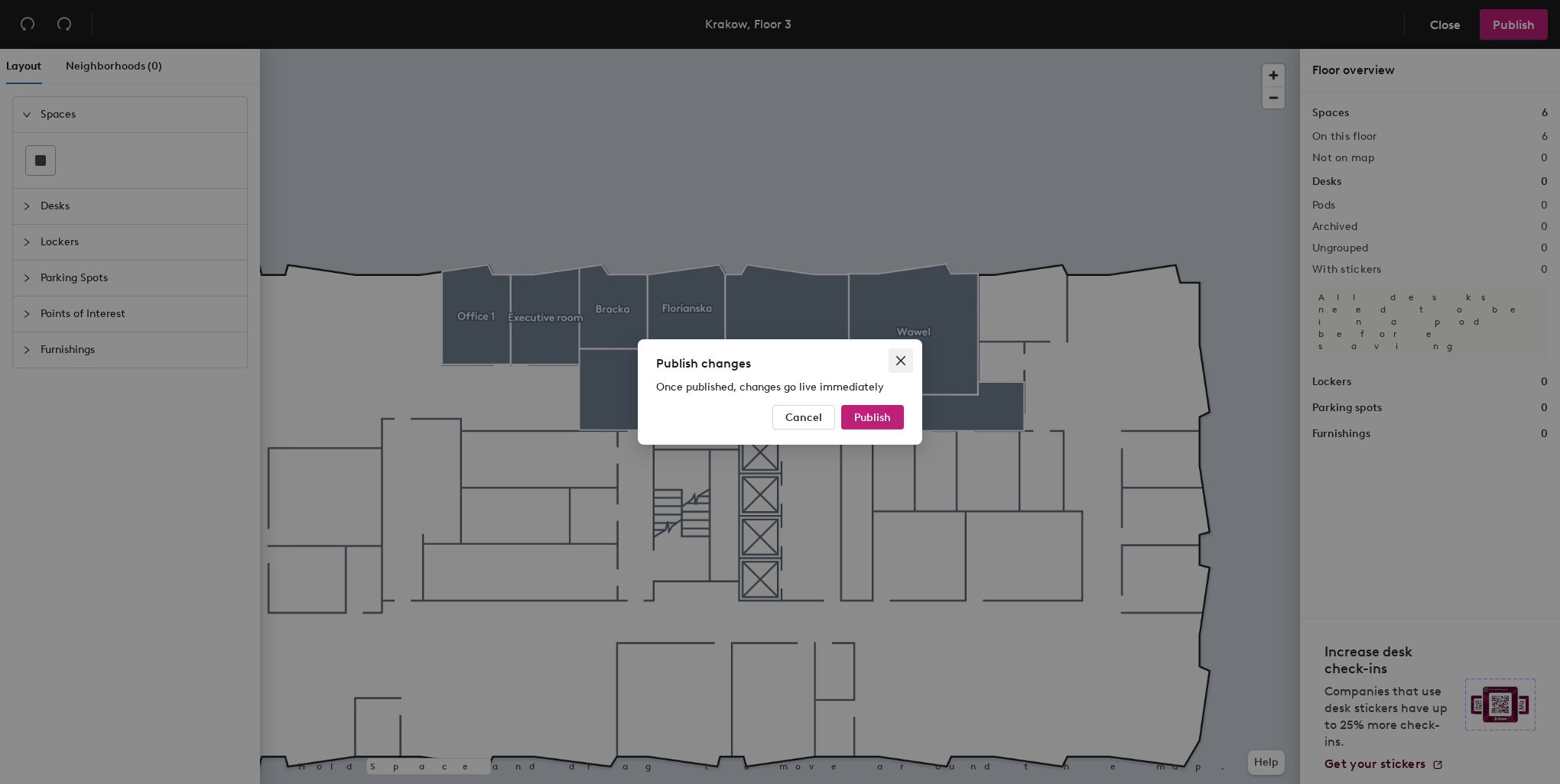
click at [897, 364] on icon "close" at bounding box center [901, 360] width 9 height 9
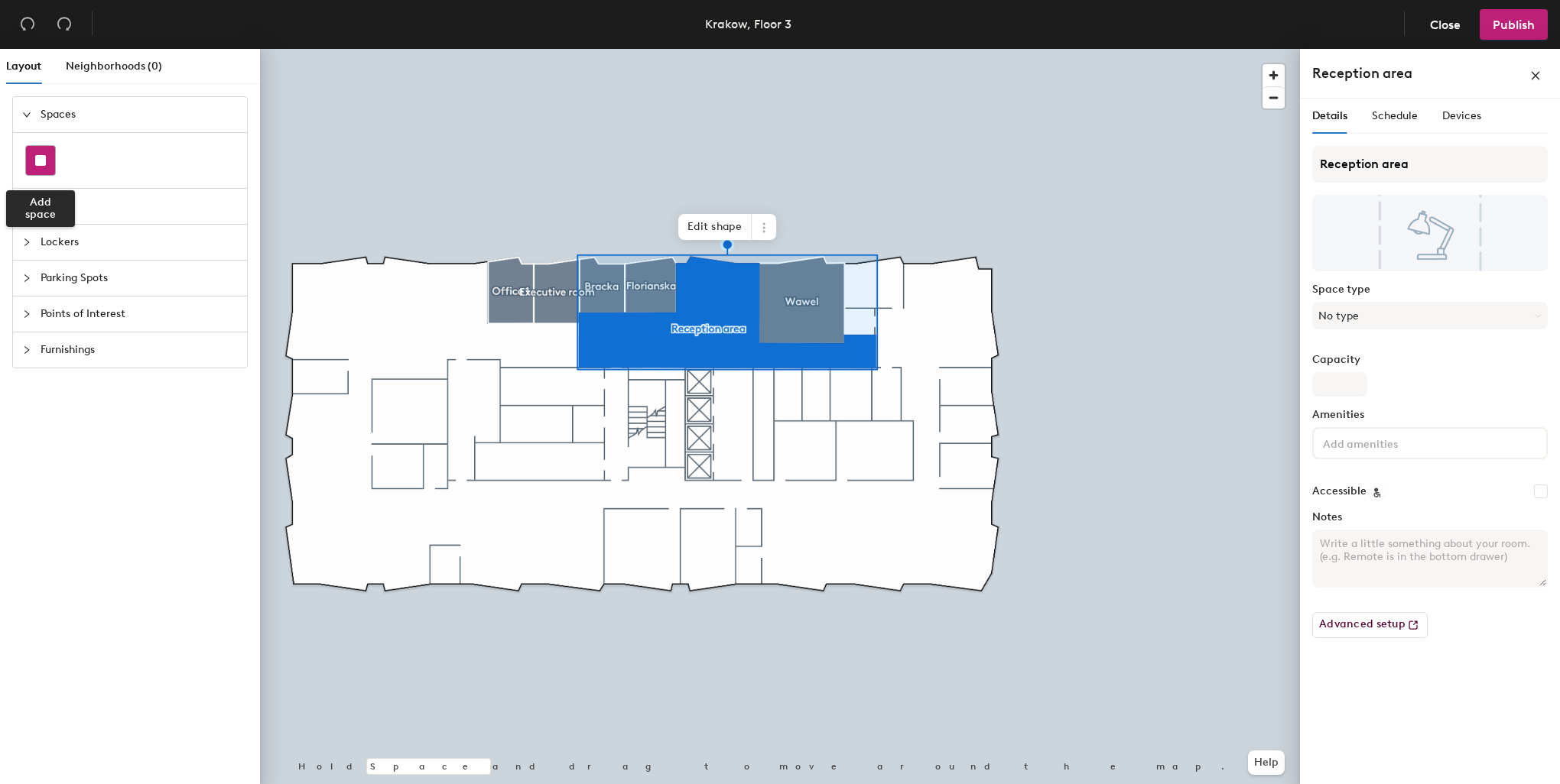
click at [51, 147] on div at bounding box center [40, 160] width 29 height 29
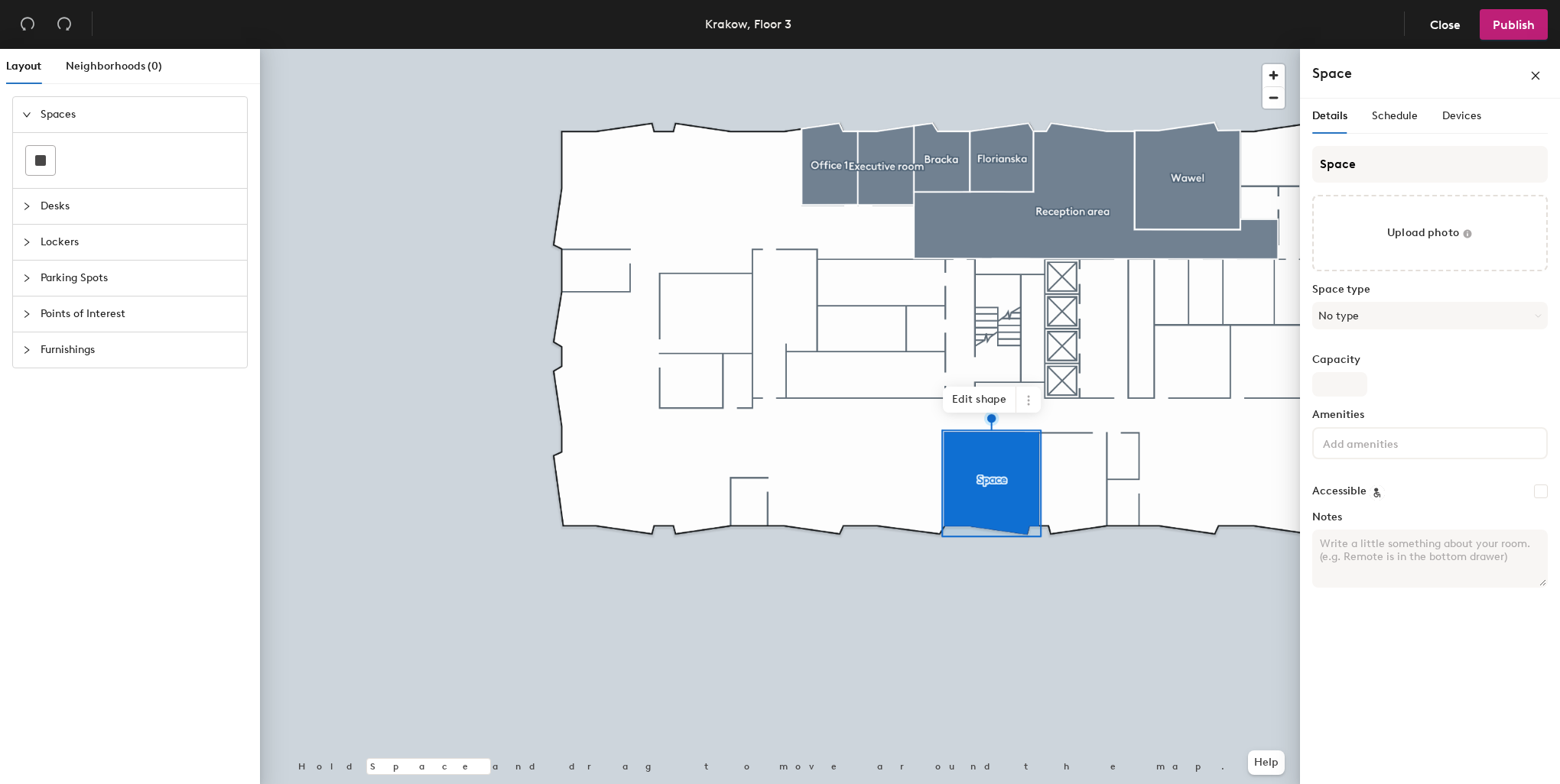
click at [1382, 441] on input at bounding box center [1389, 442] width 138 height 18
click at [1349, 382] on input "Capacity" at bounding box center [1340, 384] width 55 height 24
click at [1276, 445] on div "Layout Neighborhoods (0) Spaces Desks Lockers Parking Spots Points of Interest …" at bounding box center [780, 420] width 1560 height 742
type input "R"
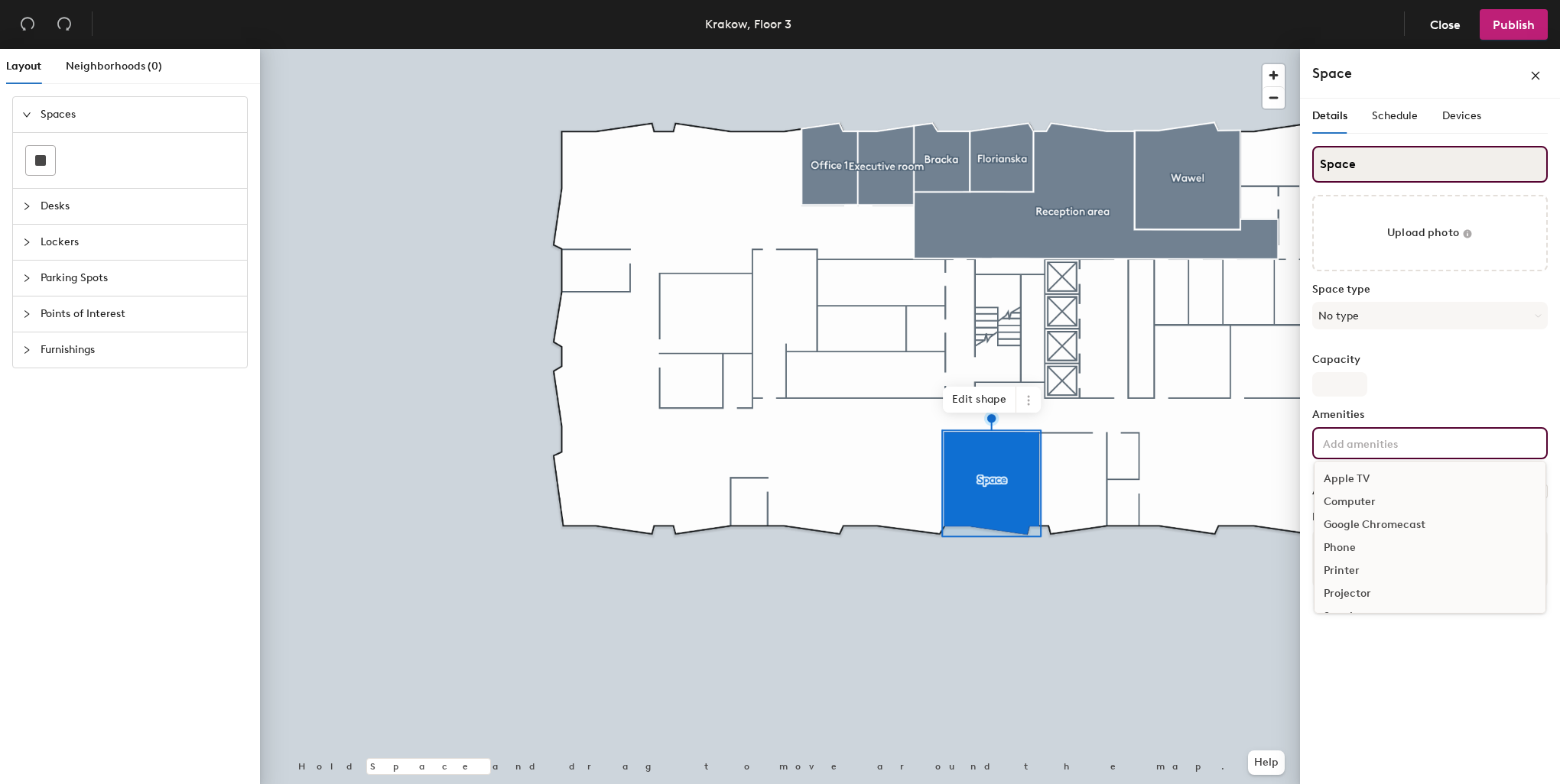
click at [1345, 160] on input "Space" at bounding box center [1429, 165] width 235 height 37
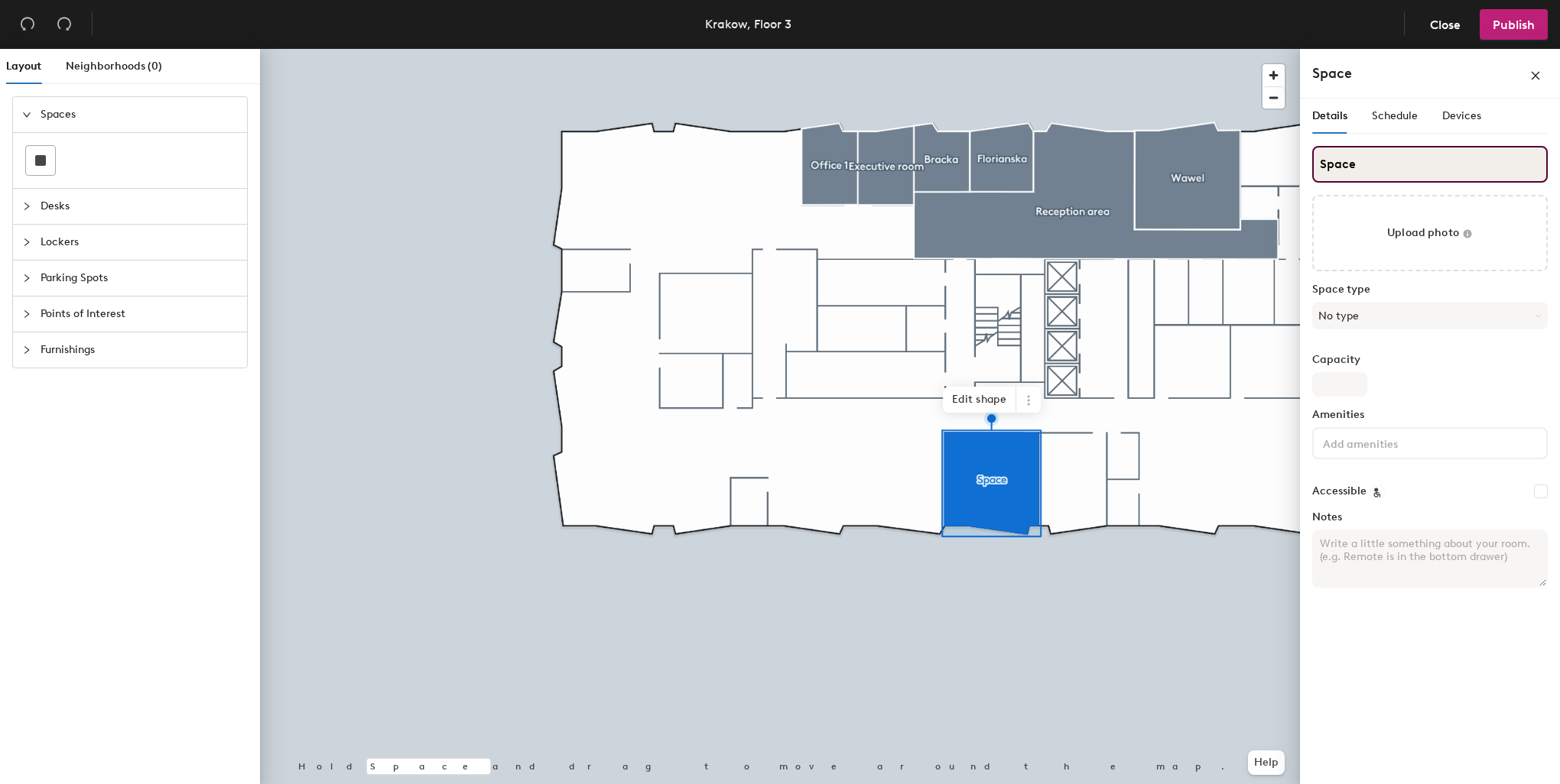
click at [1289, 175] on div "Layout Neighborhoods (0) Spaces Desks Lockers Parking Spots Points of Interest …" at bounding box center [780, 420] width 1560 height 742
type input "Rynek"
click at [1361, 308] on button "No type" at bounding box center [1429, 315] width 235 height 27
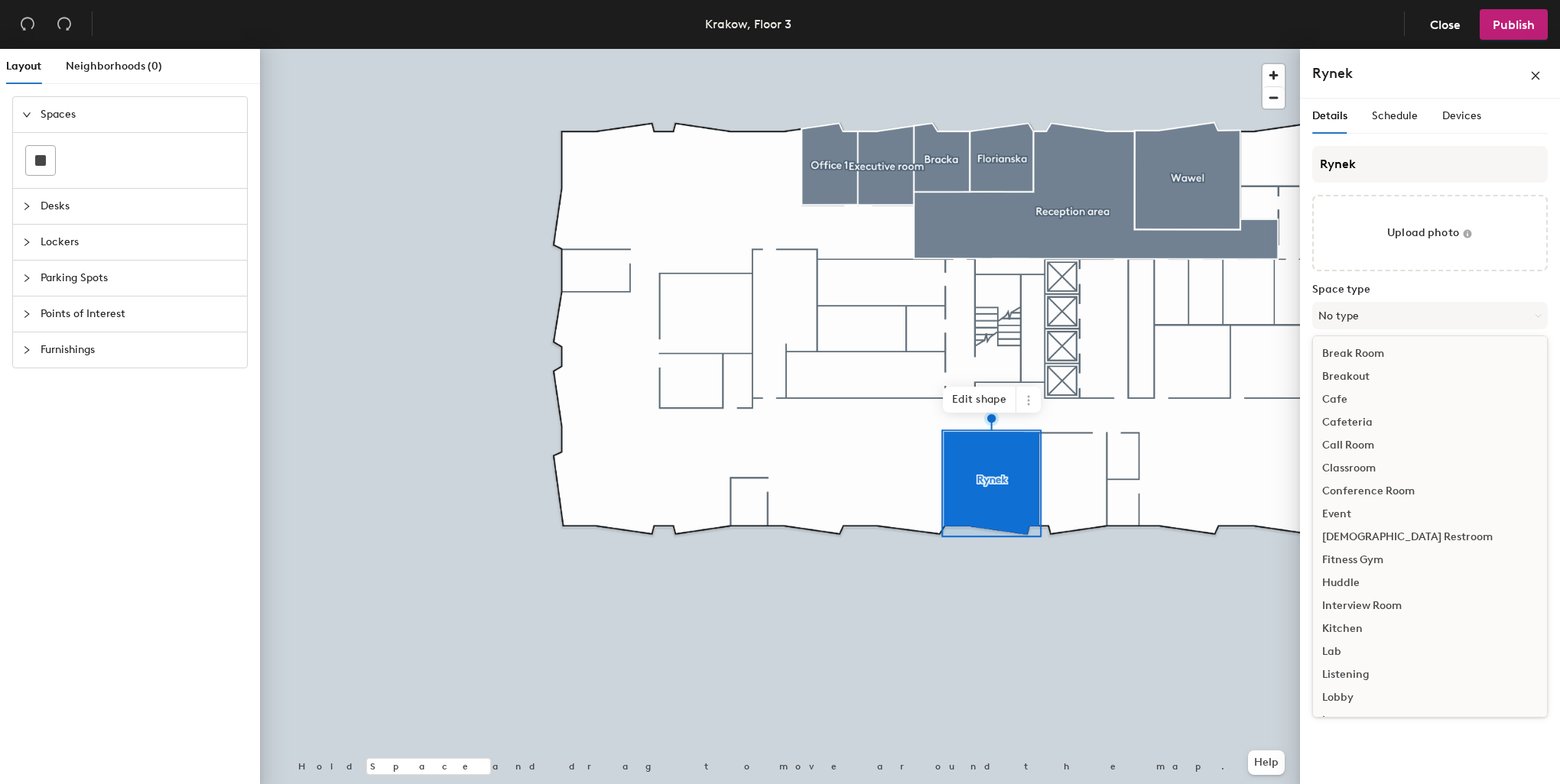
click at [1395, 494] on div "Conference Room" at bounding box center [1429, 491] width 234 height 23
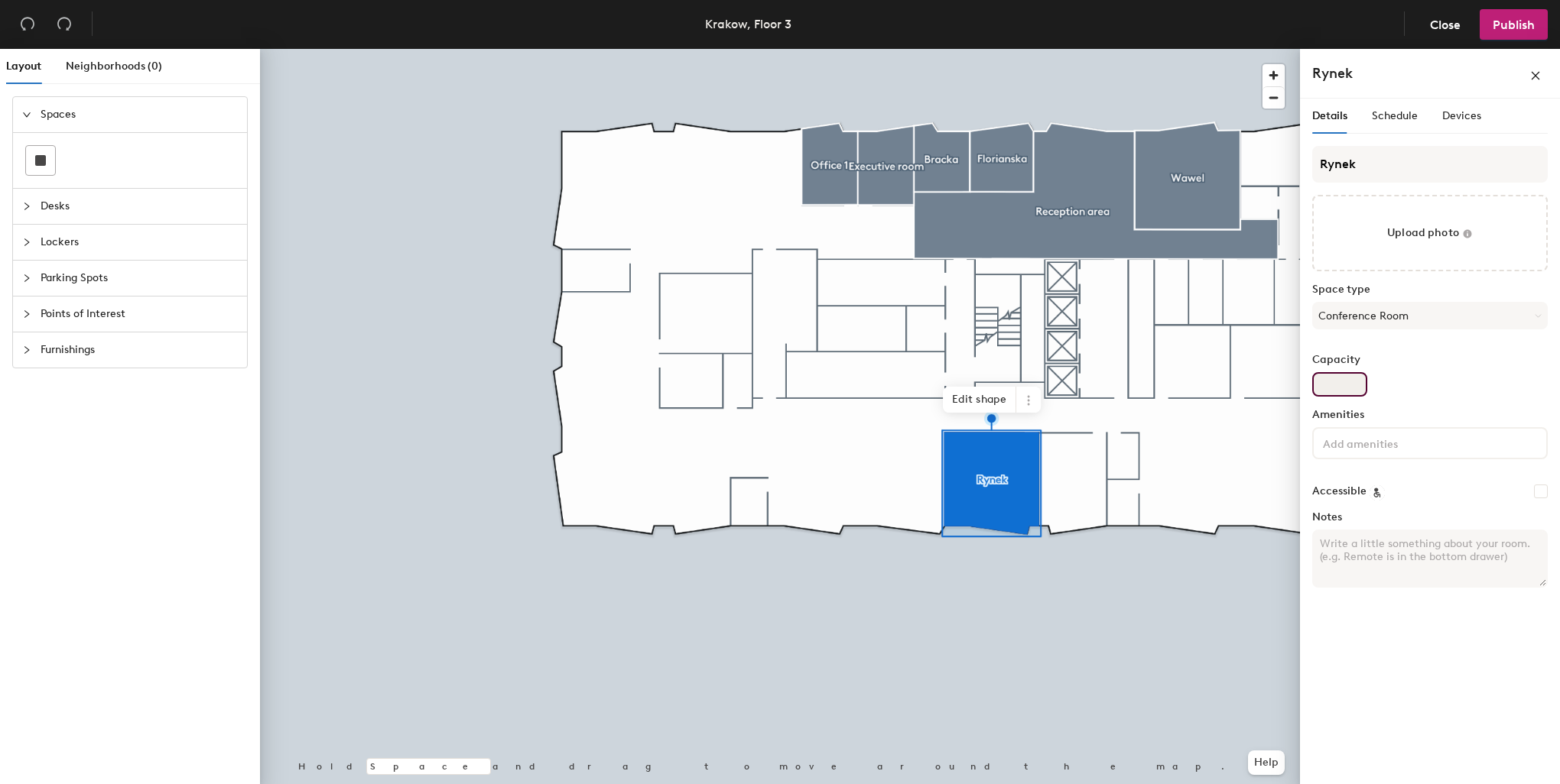
click at [1361, 382] on input "Capacity" at bounding box center [1340, 384] width 55 height 24
click at [1336, 387] on input "Capacity" at bounding box center [1340, 384] width 55 height 24
type input "14"
click at [1399, 397] on div "Rynek Upload photo Space type Conference Room Capacity 14 Amenities Accessible …" at bounding box center [1429, 373] width 235 height 454
click at [1407, 121] on span "Schedule" at bounding box center [1395, 116] width 46 height 13
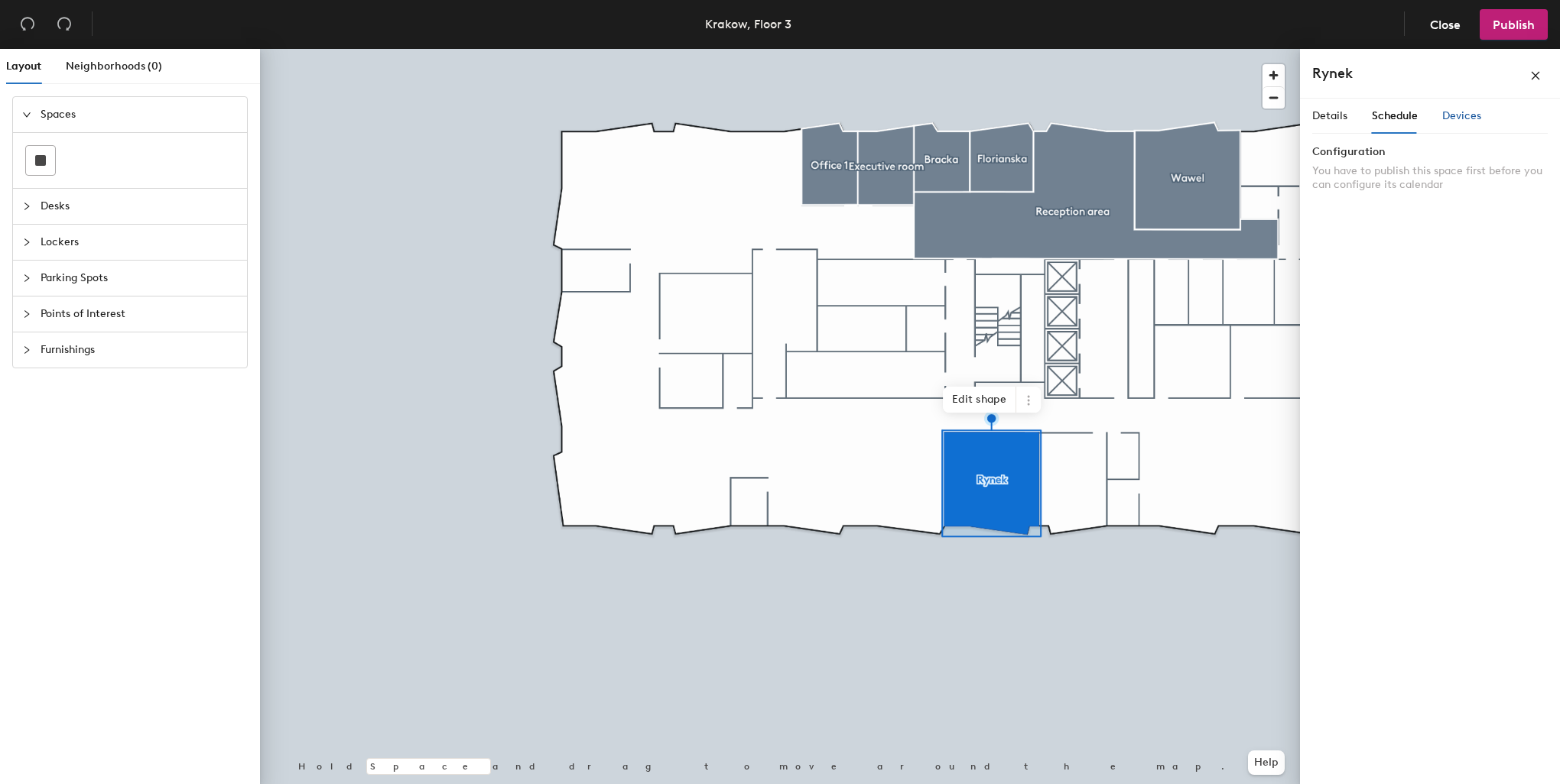
click at [1456, 120] on span "Devices" at bounding box center [1461, 116] width 39 height 13
click at [1341, 114] on span "Details" at bounding box center [1330, 116] width 35 height 13
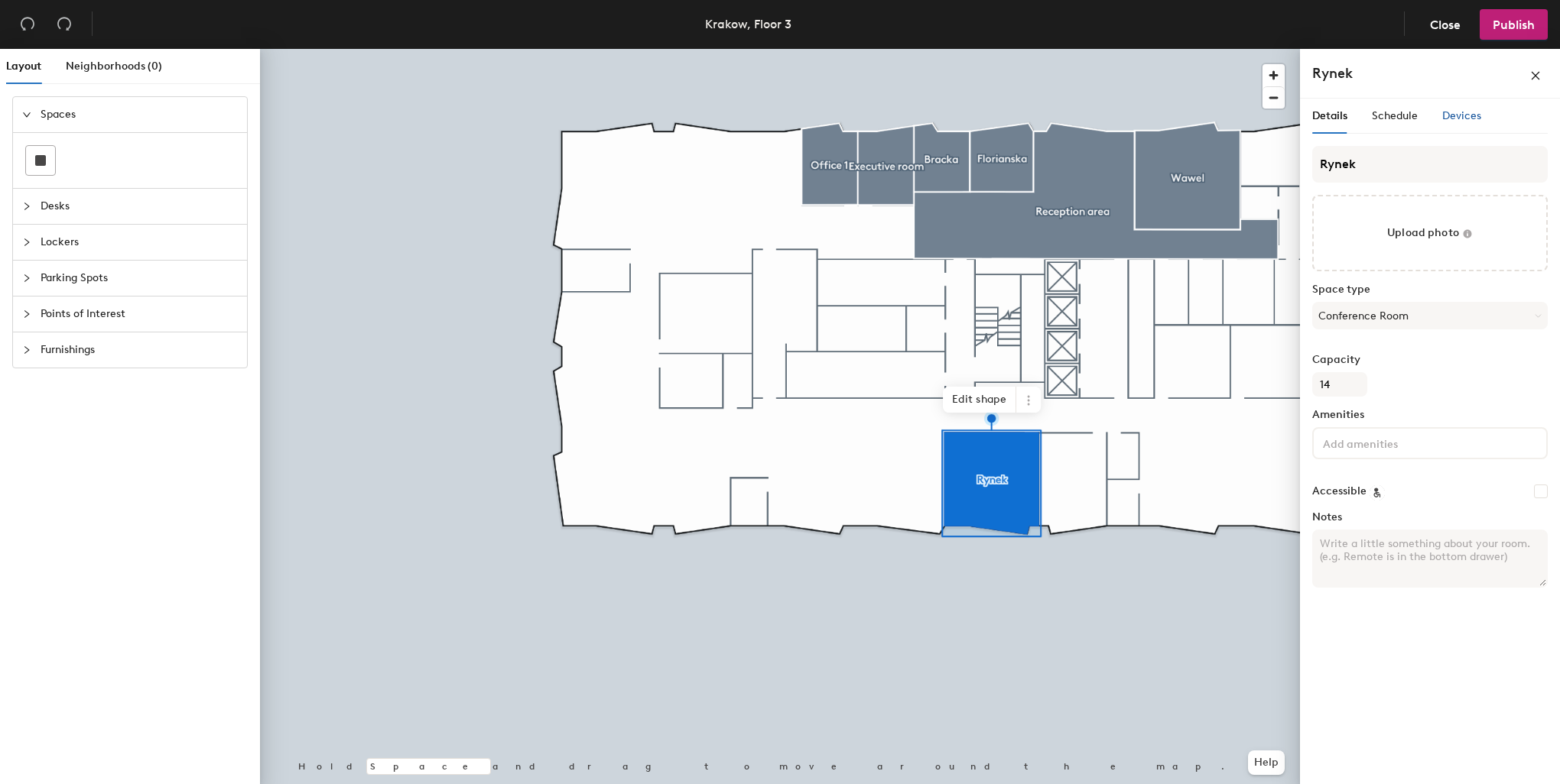
click at [1453, 113] on span "Devices" at bounding box center [1461, 116] width 39 height 13
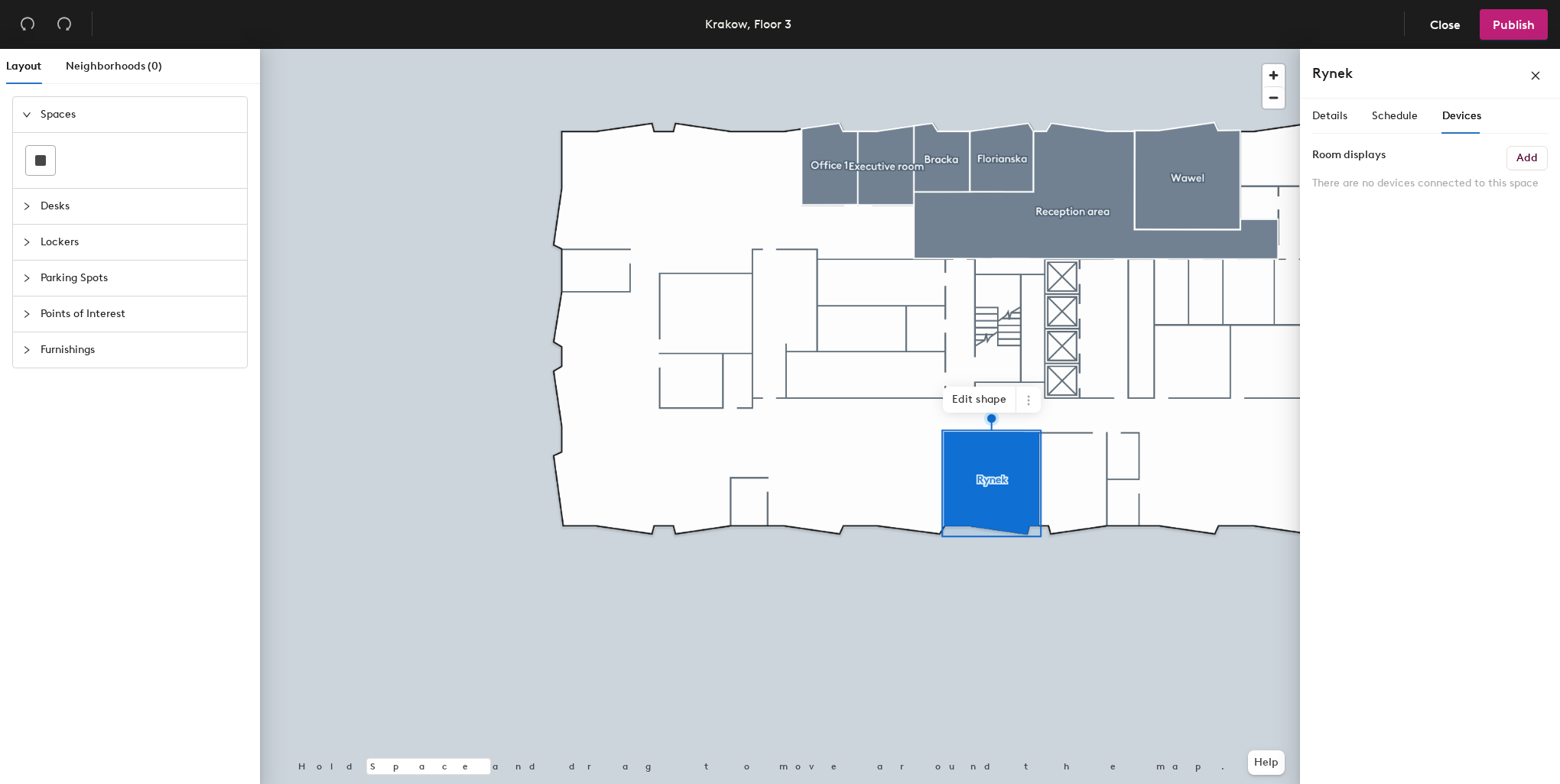
click at [1522, 156] on h6 "Add" at bounding box center [1527, 158] width 22 height 12
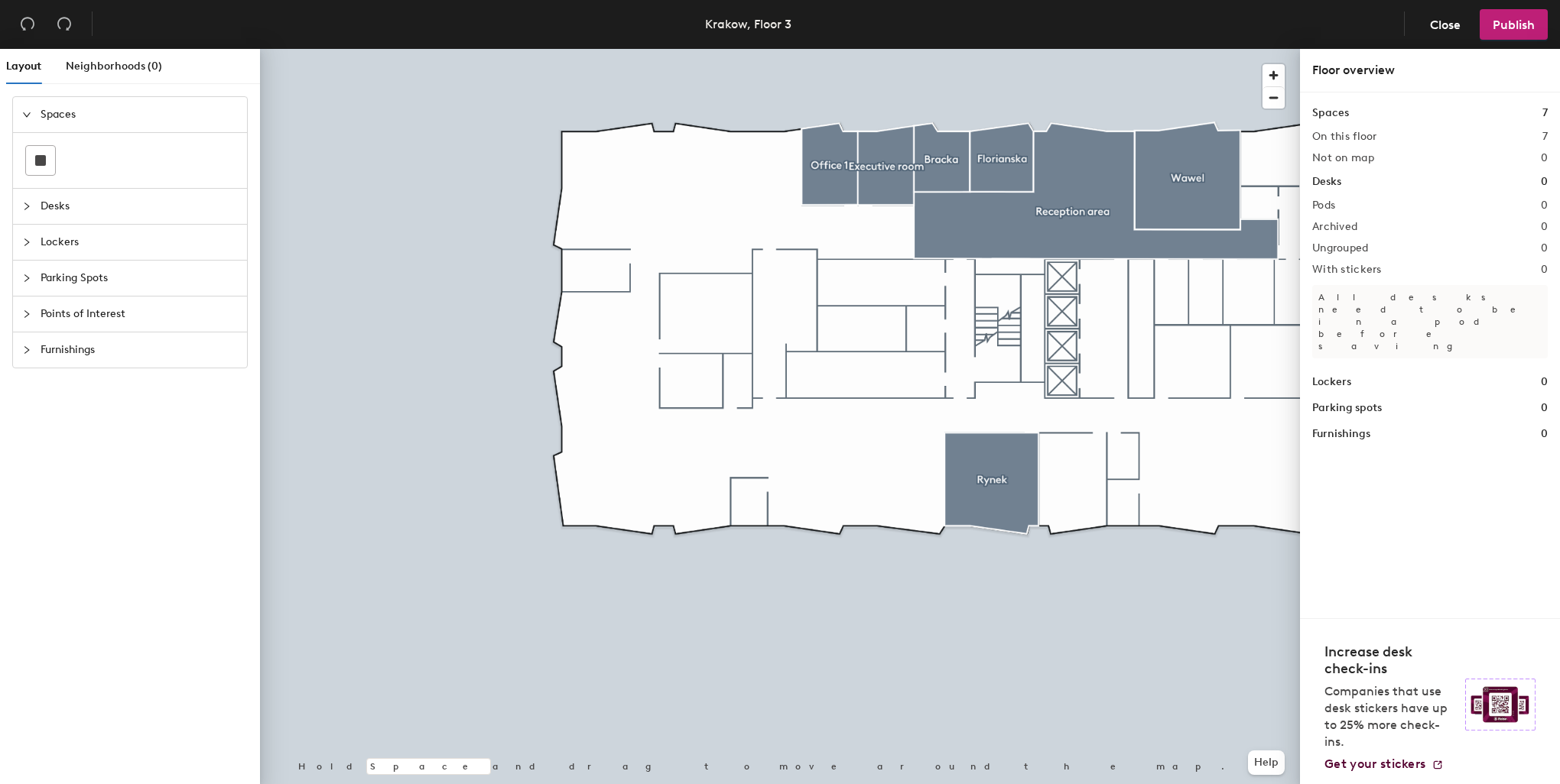
click at [1061, 49] on div at bounding box center [780, 49] width 1040 height 0
click at [39, 162] on rect at bounding box center [40, 160] width 11 height 11
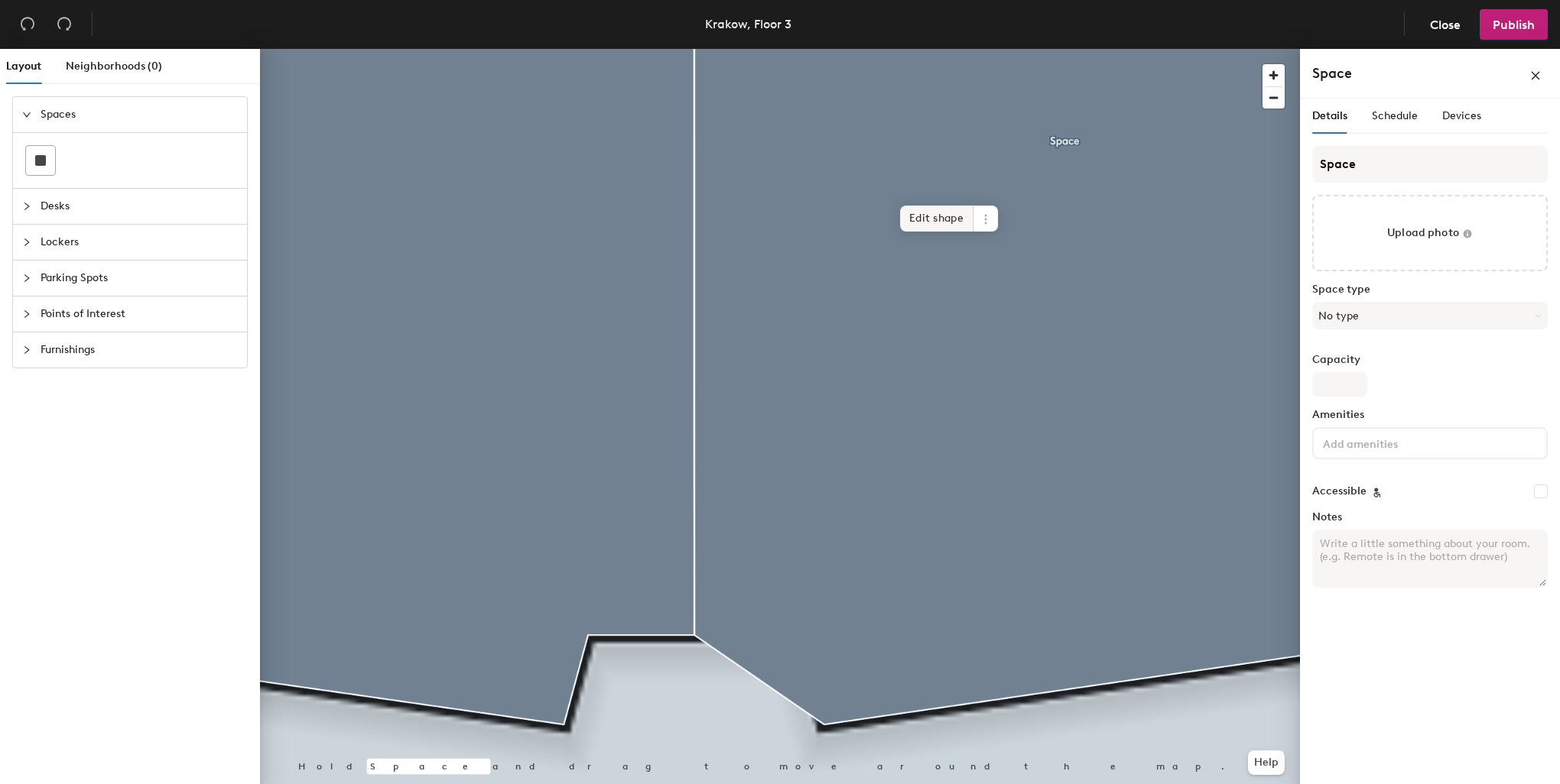
click at [940, 231] on span "Edit shape" at bounding box center [936, 218] width 73 height 26
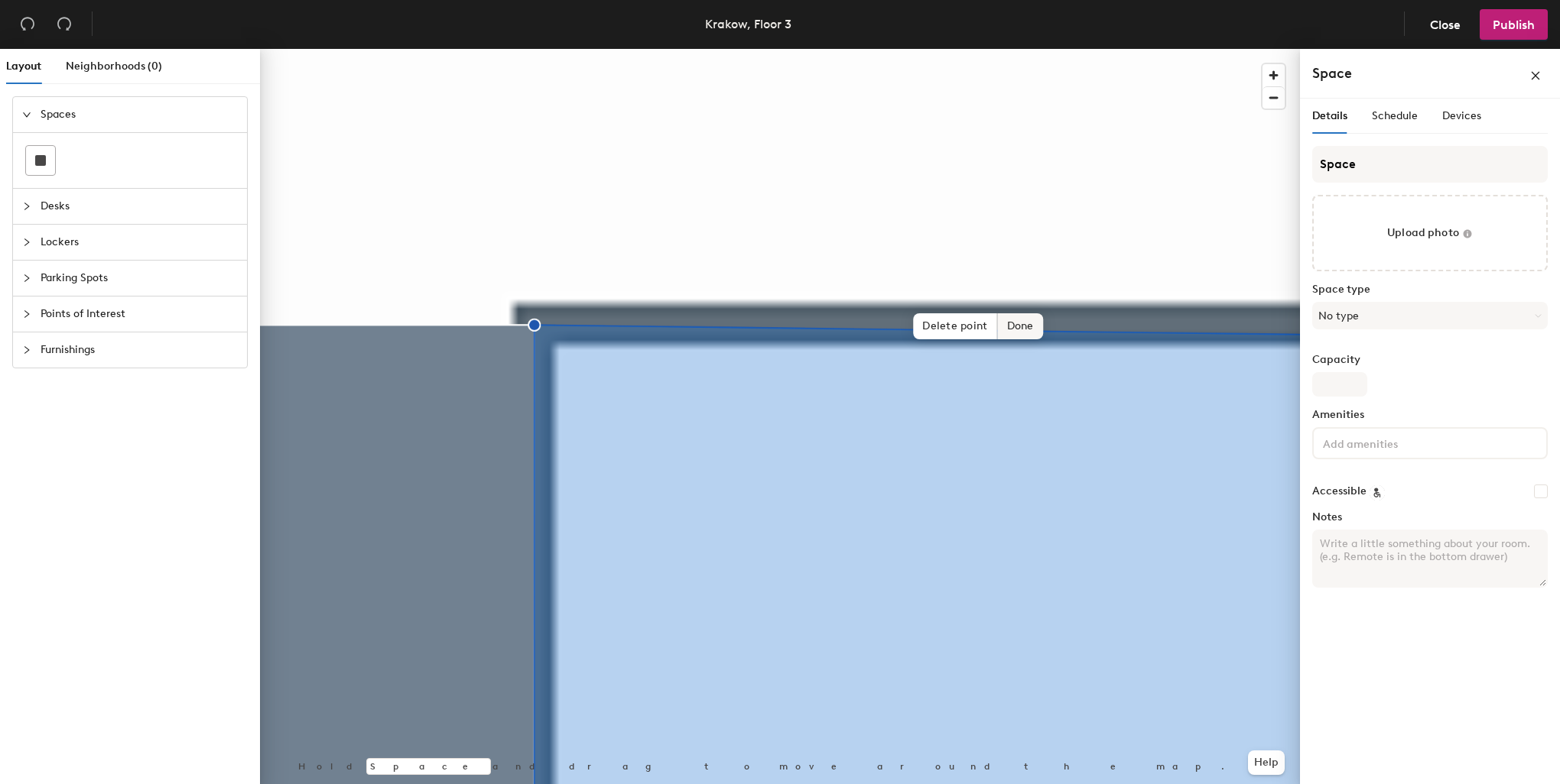
click at [1032, 328] on span "Done" at bounding box center [1020, 326] width 45 height 26
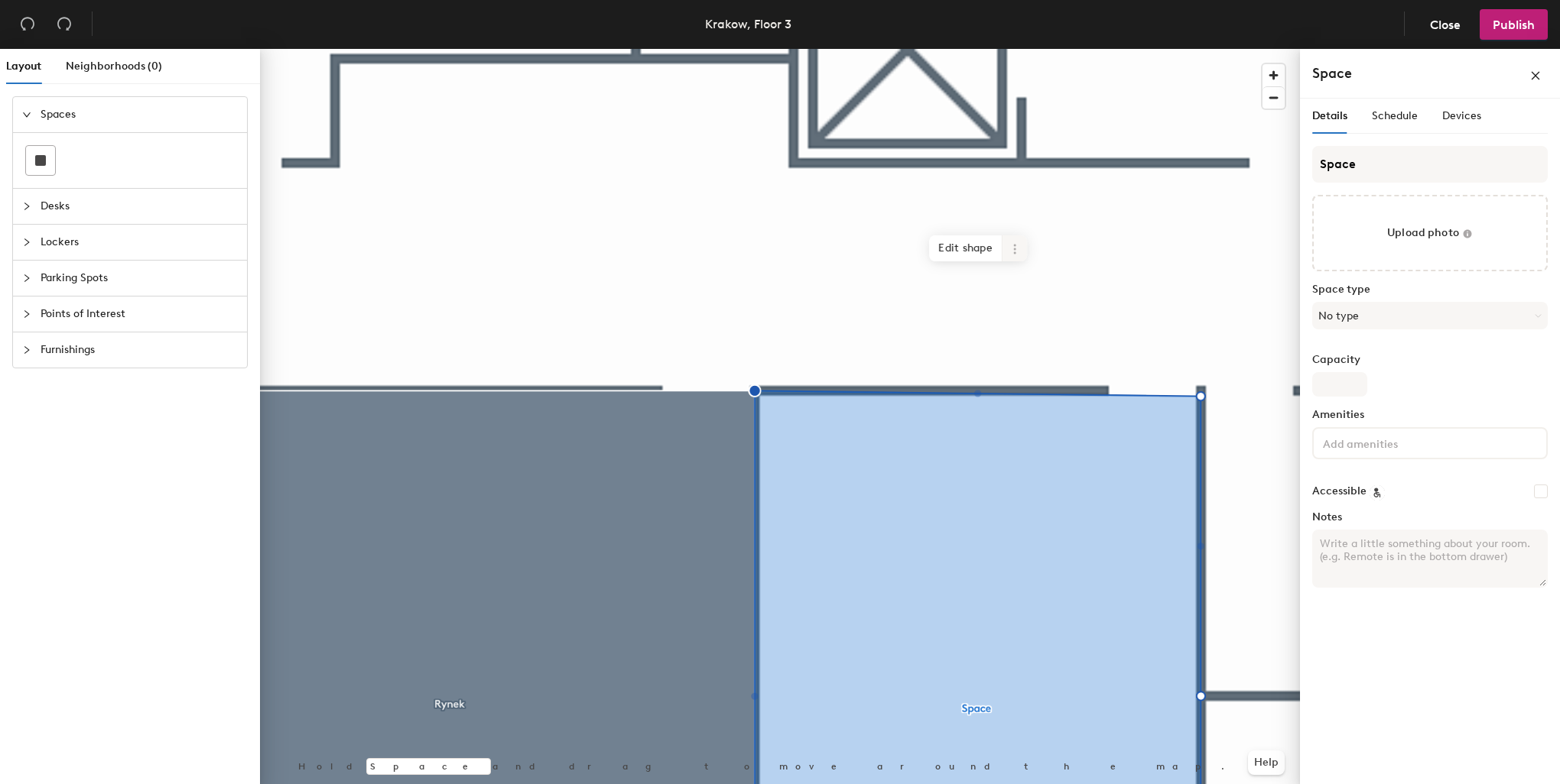
click at [682, 49] on div at bounding box center [780, 49] width 1040 height 0
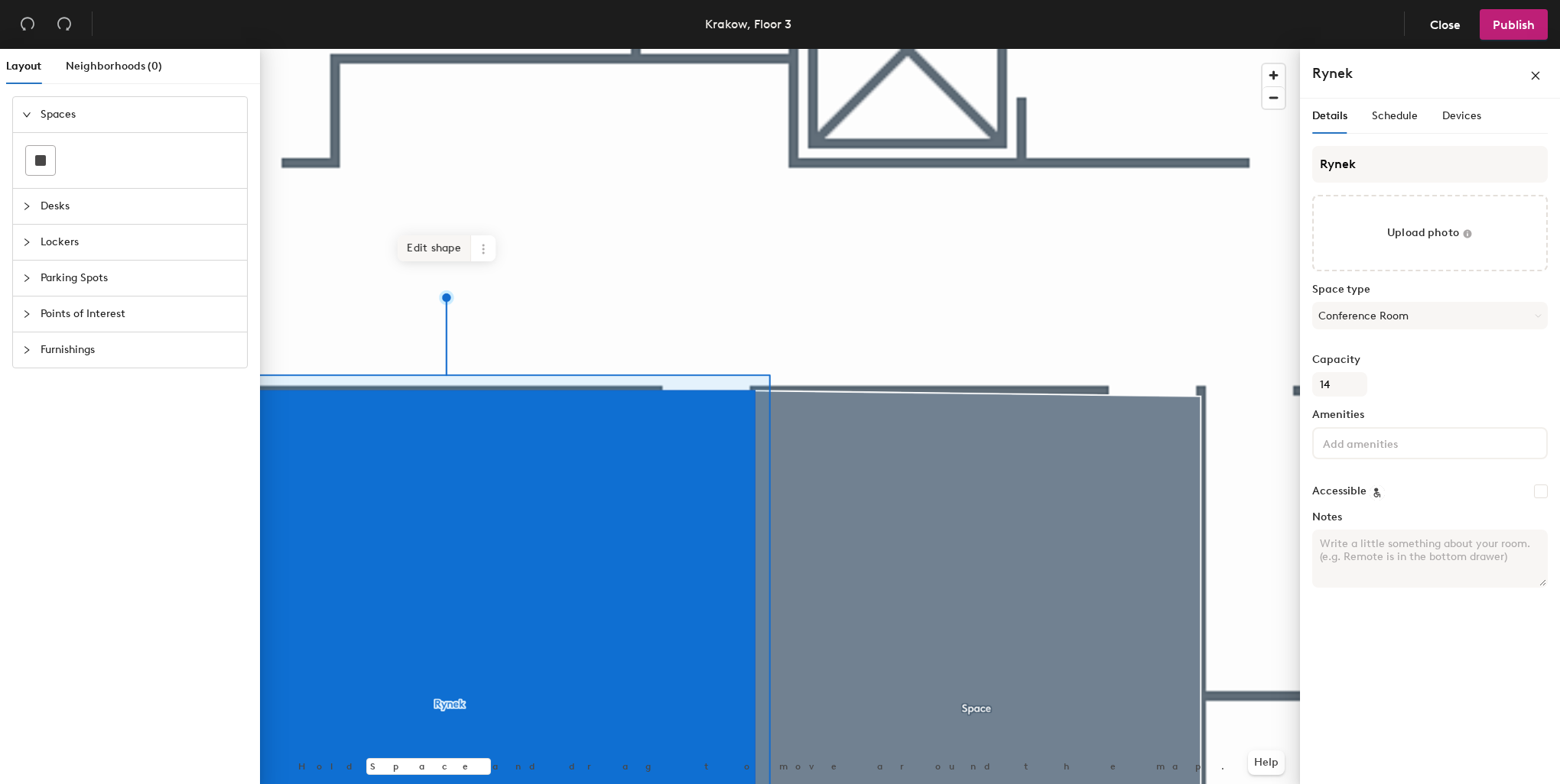
click at [428, 242] on span "Edit shape" at bounding box center [434, 248] width 73 height 26
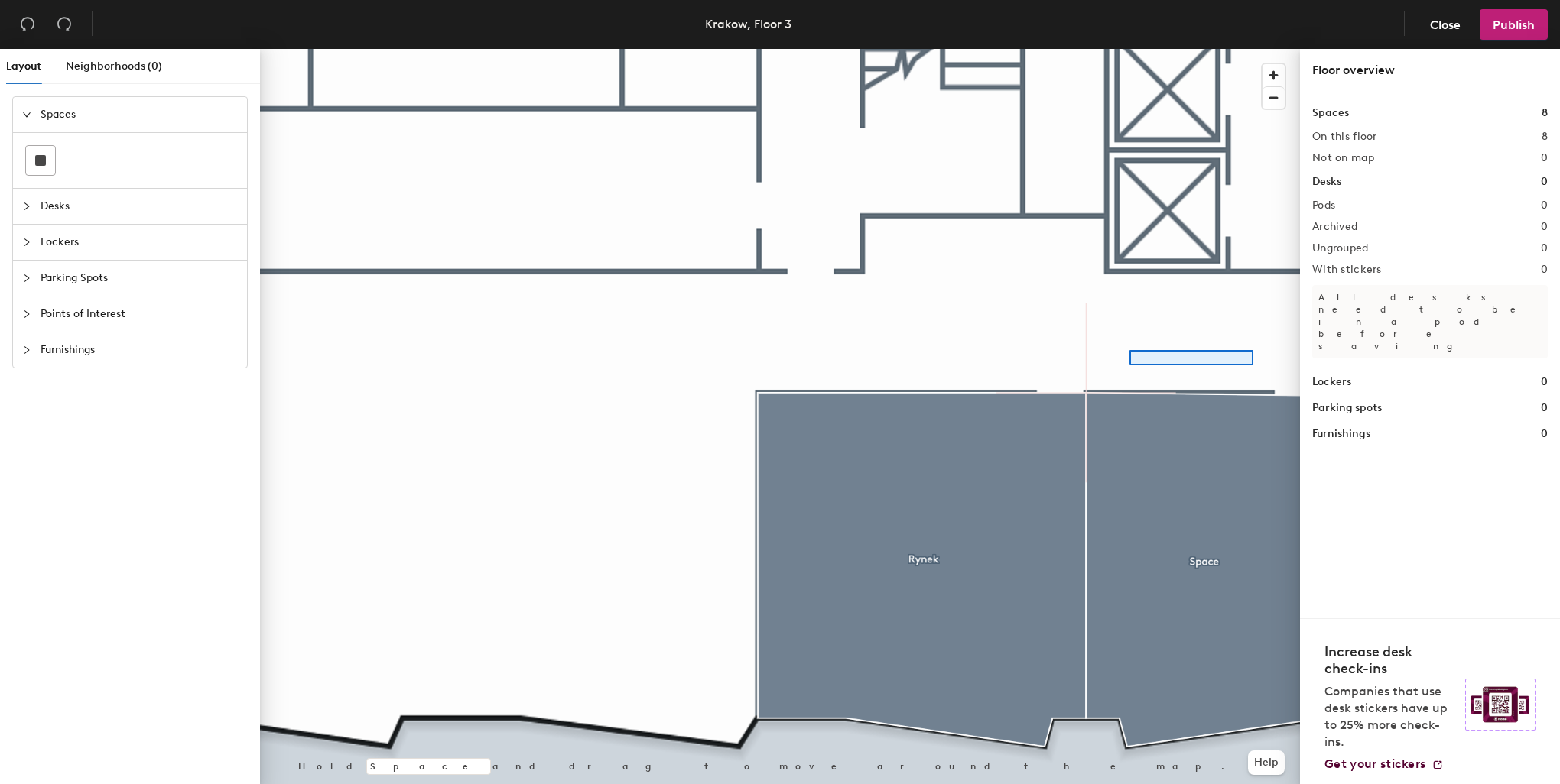
click at [1135, 49] on div at bounding box center [780, 49] width 1040 height 0
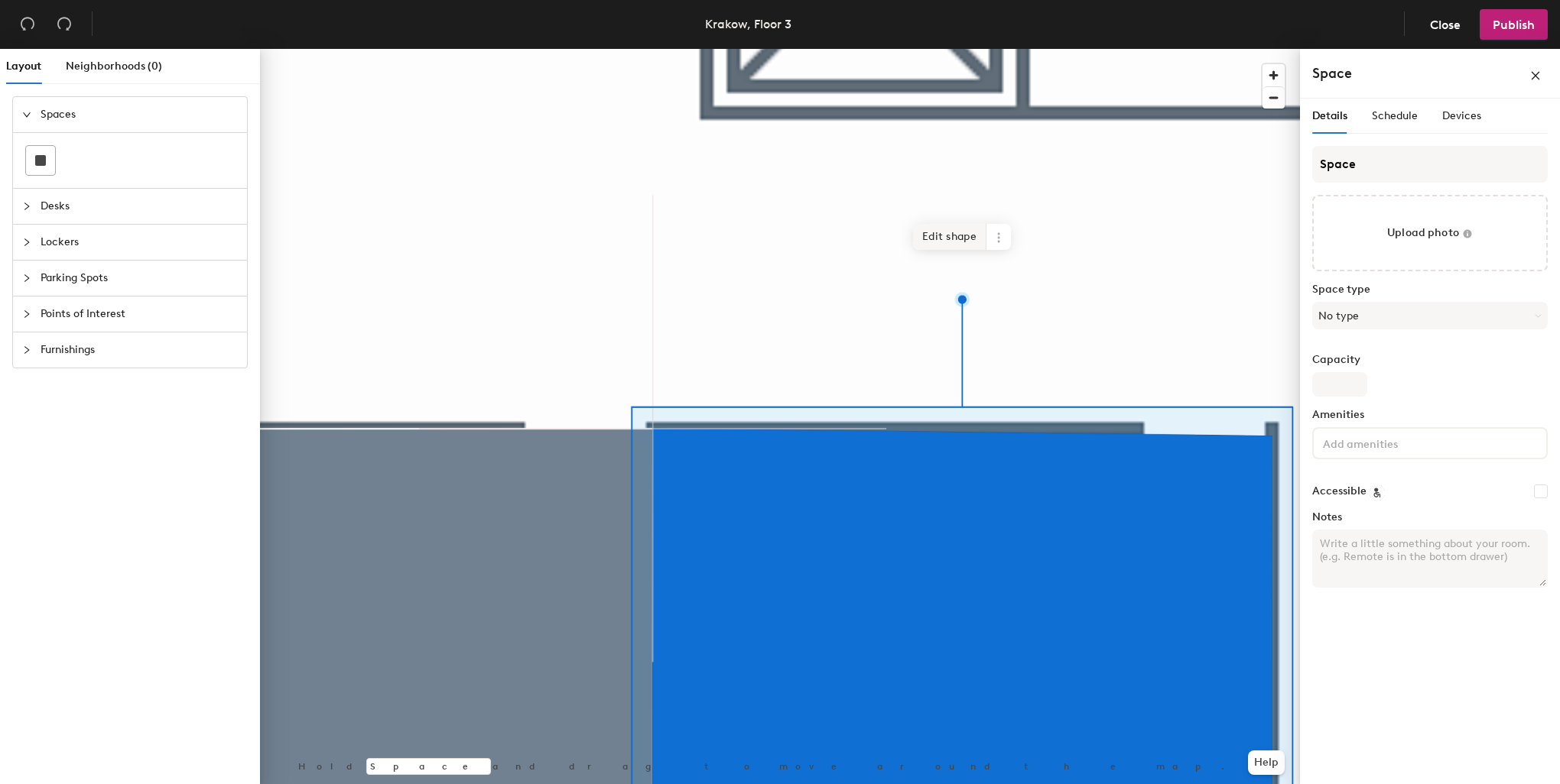
click at [973, 240] on span "Edit shape" at bounding box center [950, 236] width 73 height 26
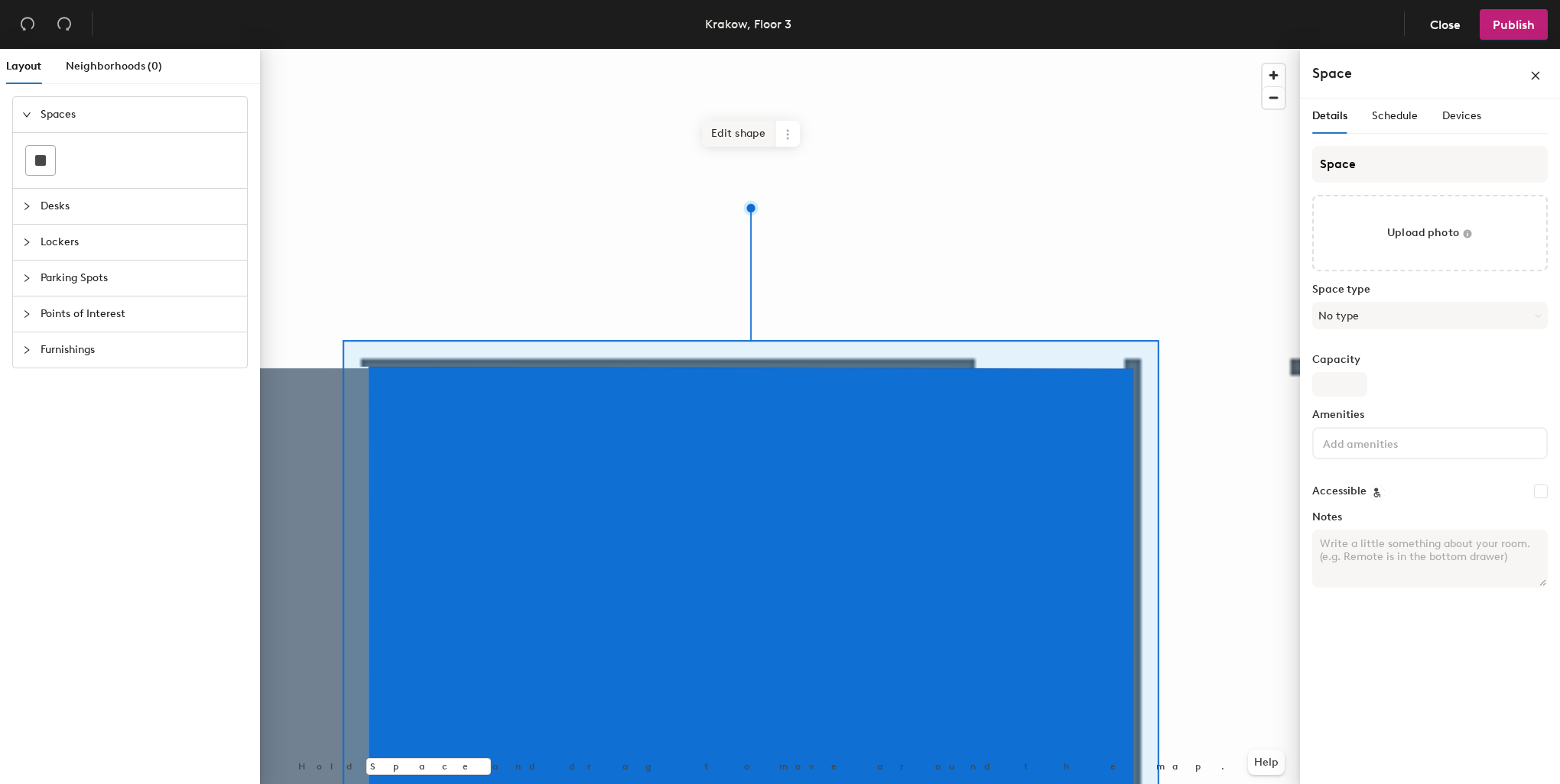
click at [737, 139] on span "Edit shape" at bounding box center [738, 133] width 73 height 26
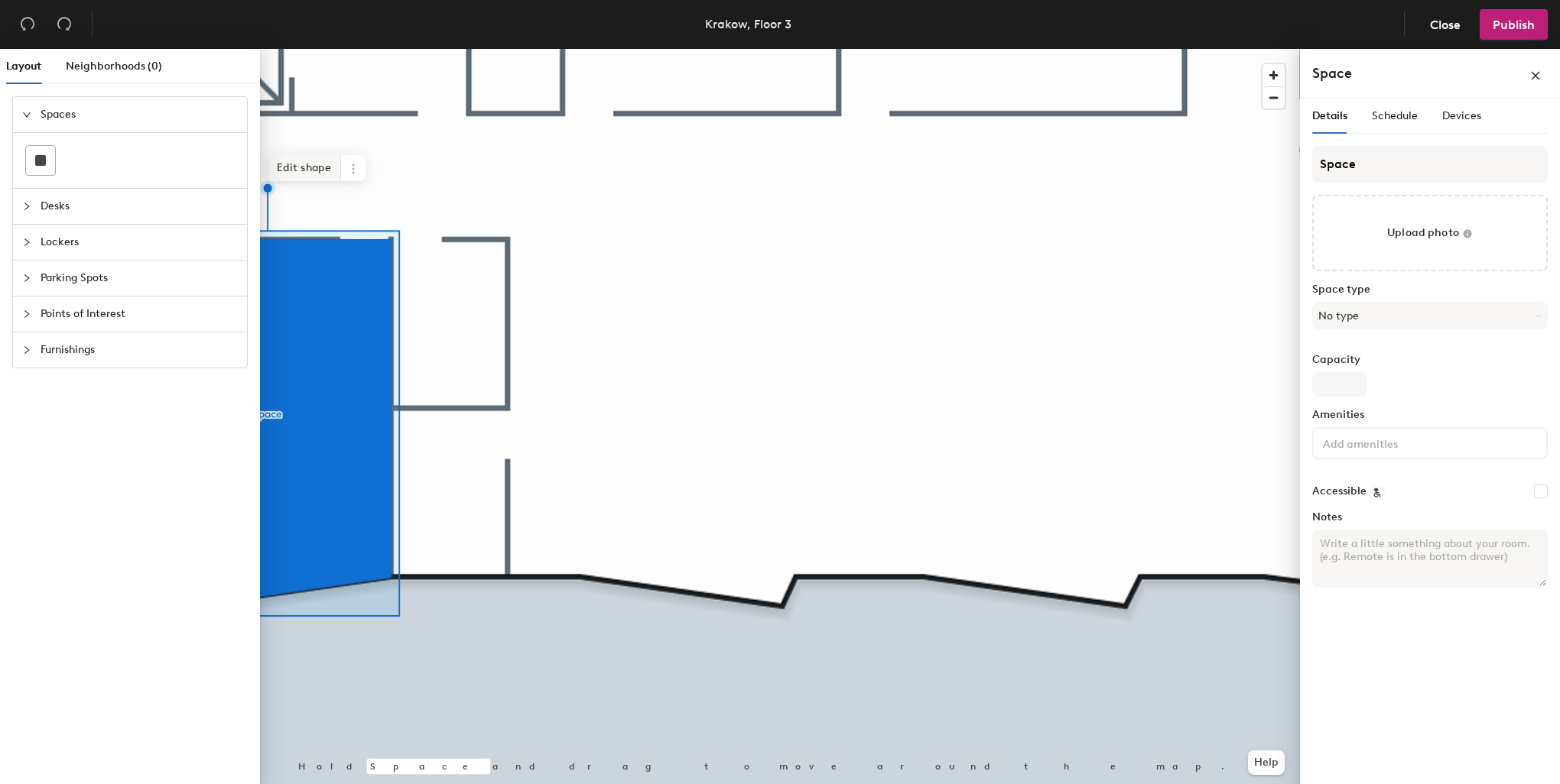
click at [297, 170] on span "Edit shape" at bounding box center [304, 168] width 73 height 26
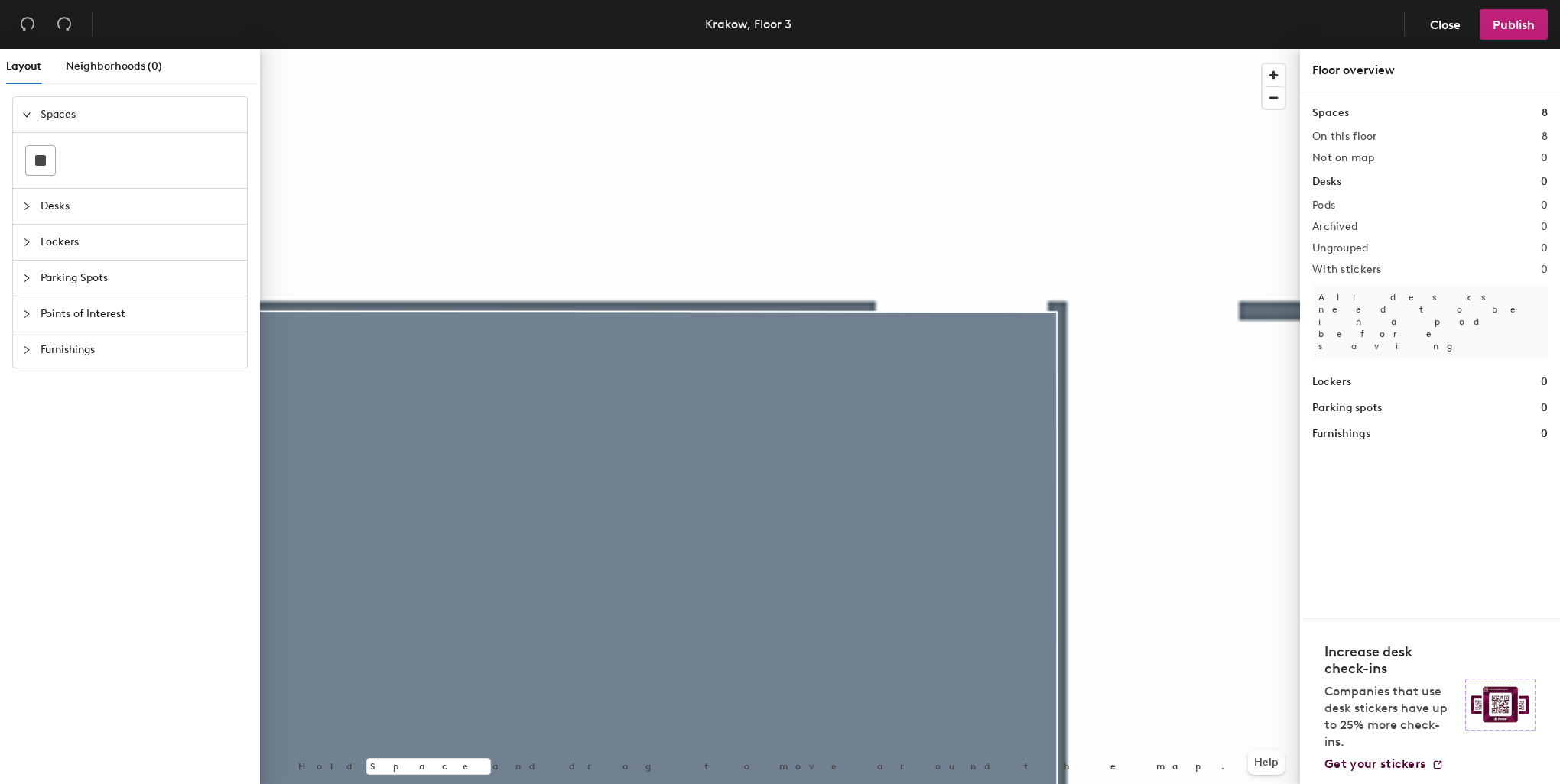
click at [839, 49] on div at bounding box center [780, 49] width 1040 height 0
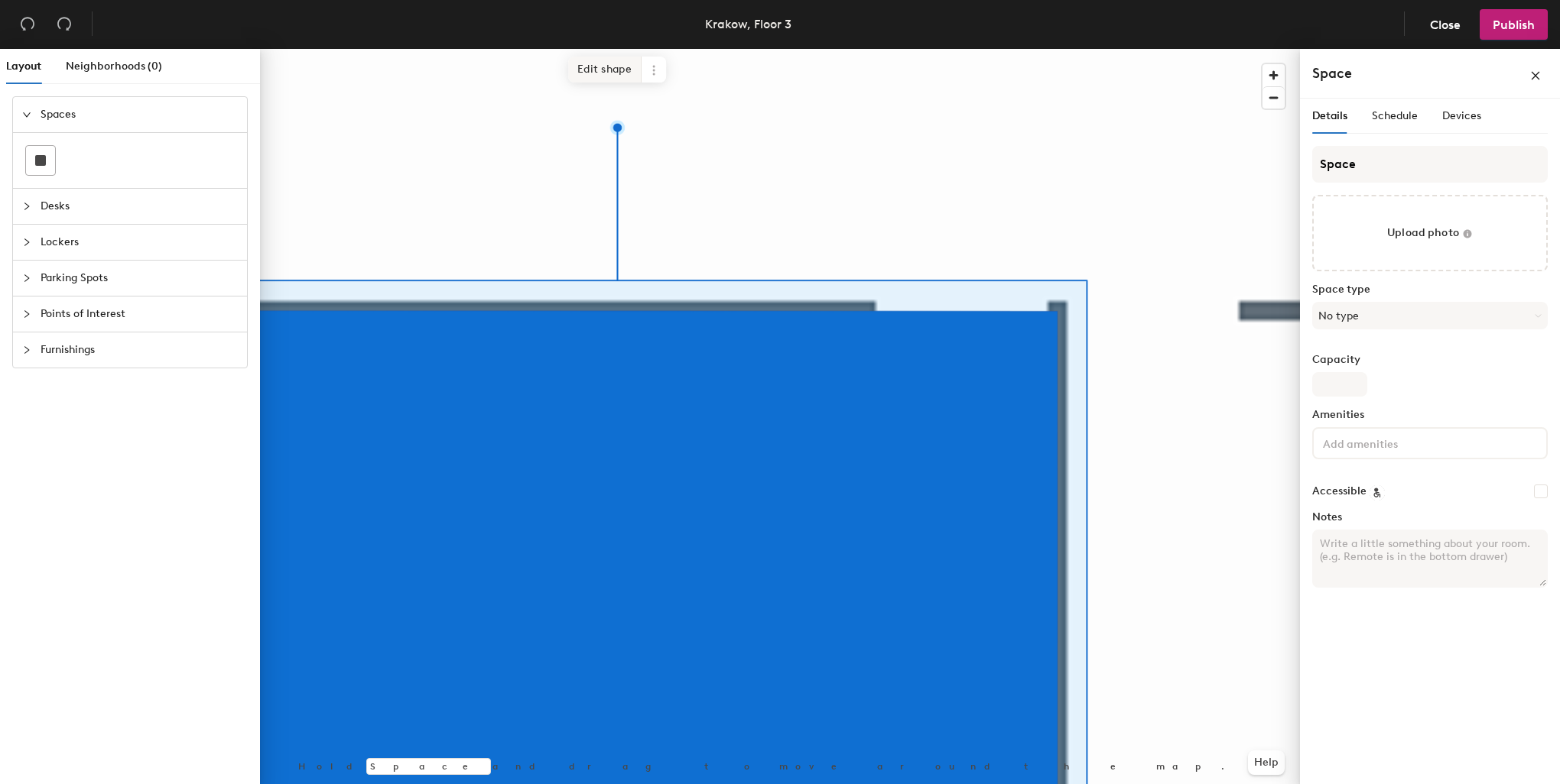
click at [611, 67] on span "Edit shape" at bounding box center [605, 69] width 73 height 26
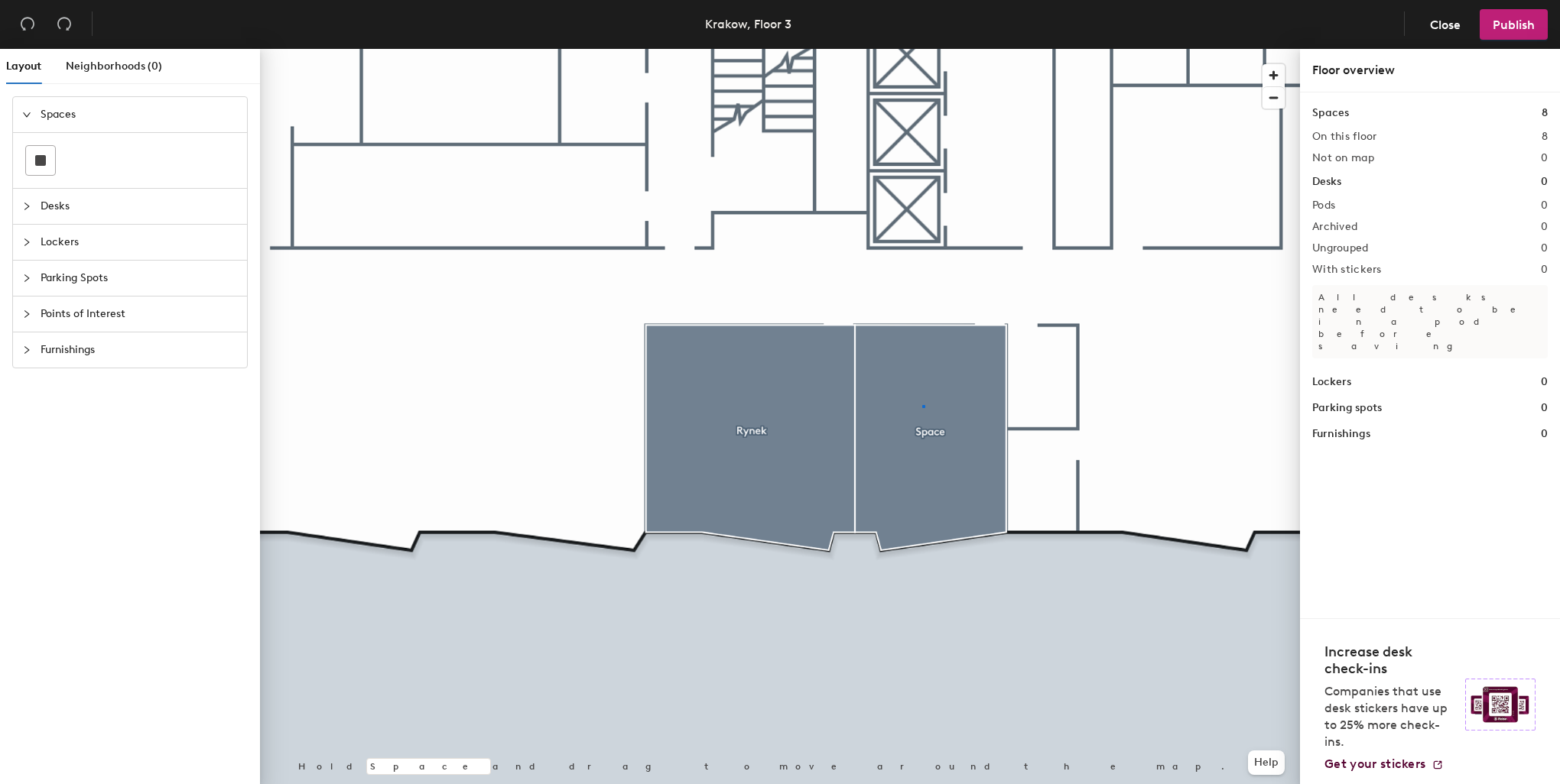
click at [924, 49] on div at bounding box center [780, 49] width 1040 height 0
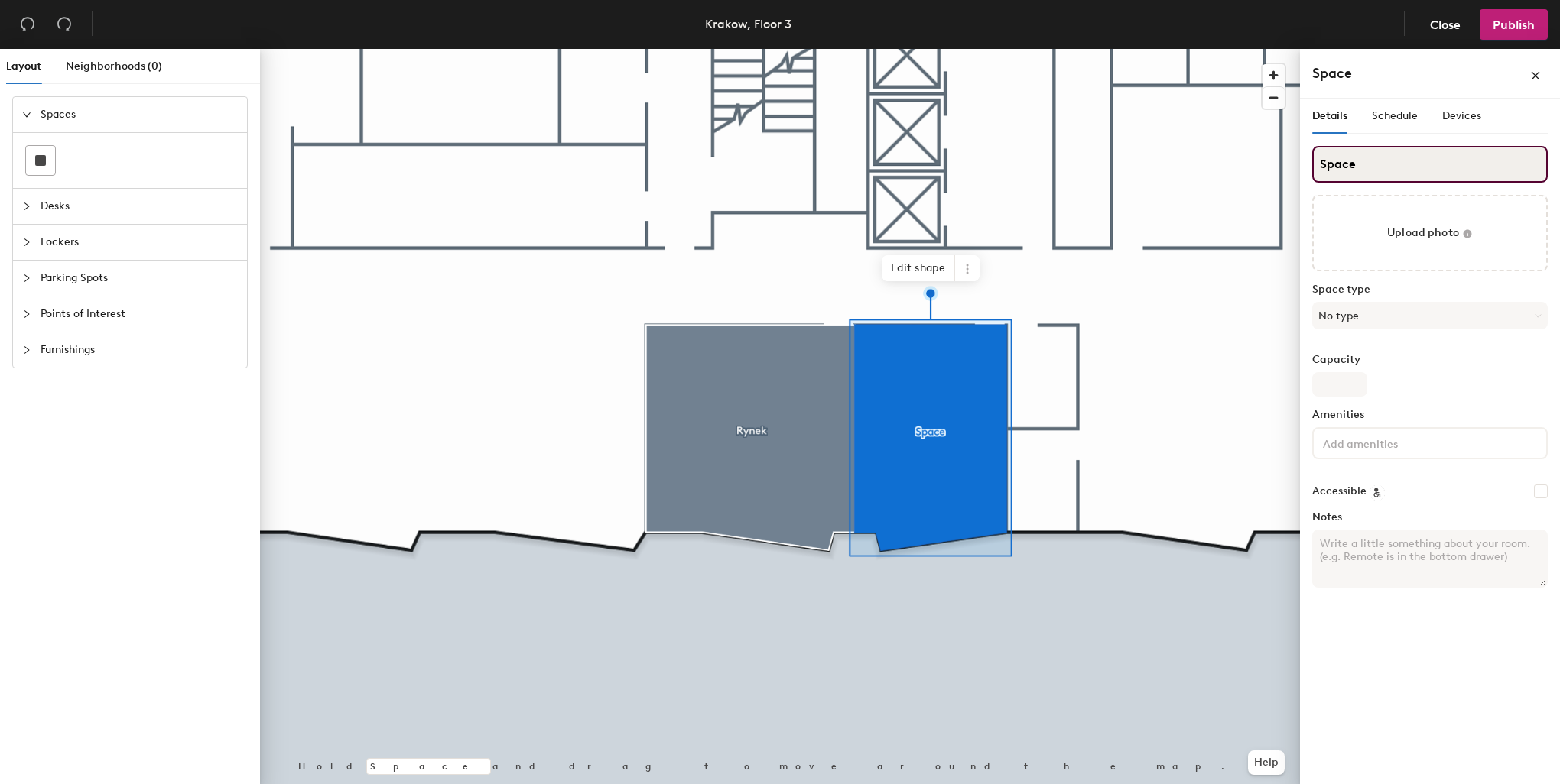
click at [1209, 152] on div "Layout Neighborhoods (0) Spaces Desks Lockers Parking Spots Points of Interest …" at bounding box center [780, 420] width 1560 height 742
type input "Planty"
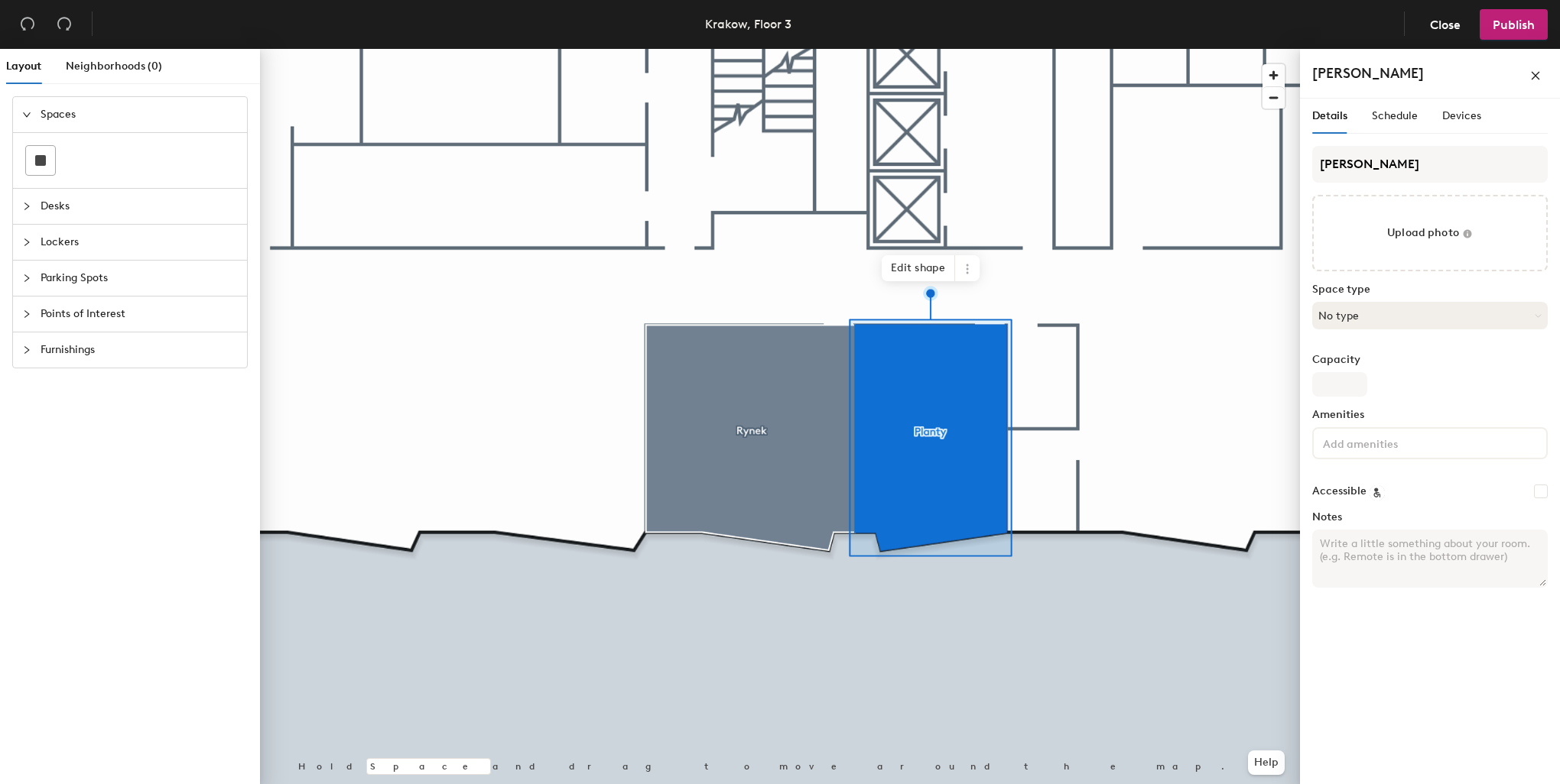
click at [1355, 320] on button "No type" at bounding box center [1429, 315] width 235 height 27
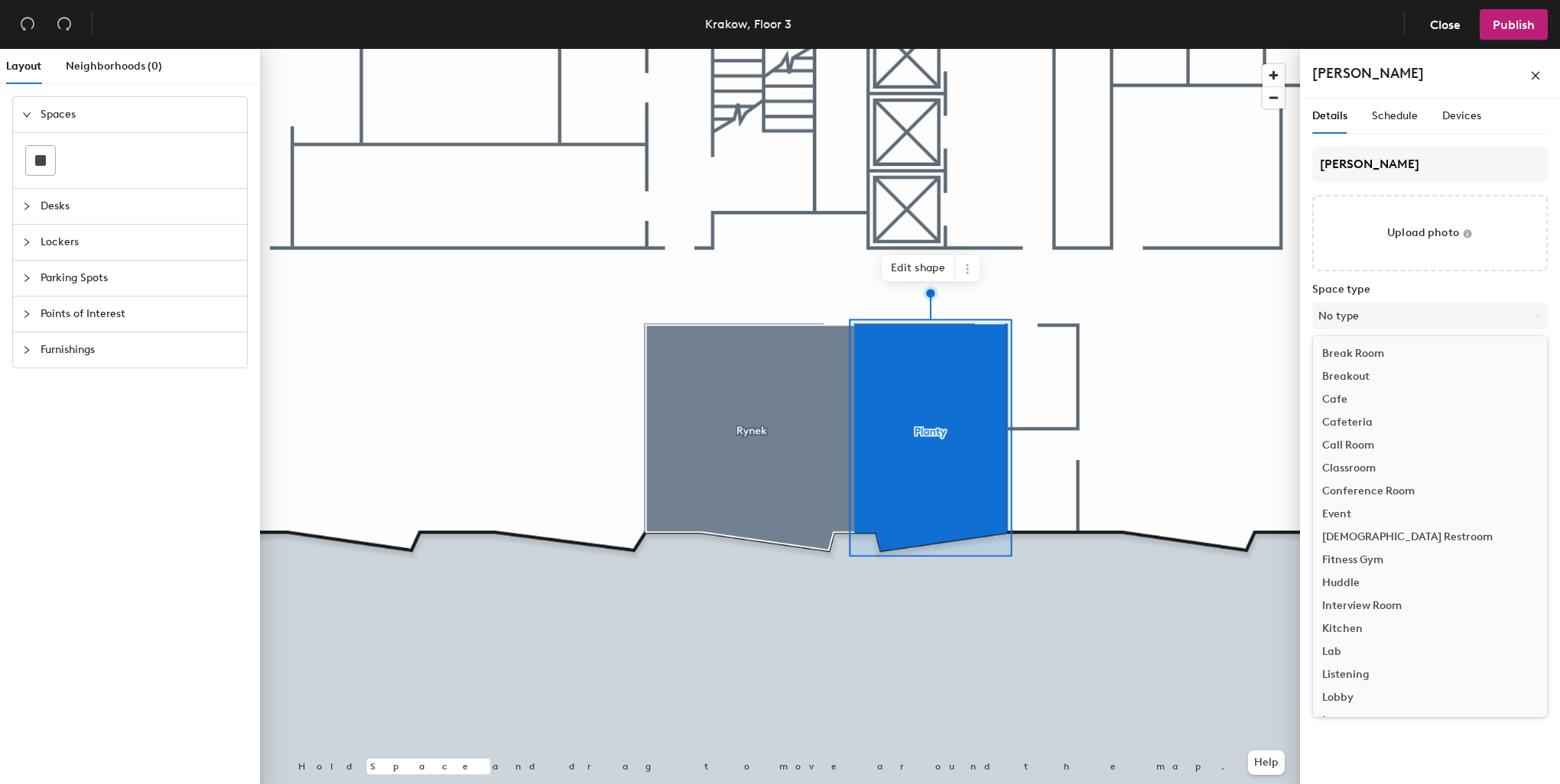
click at [1373, 493] on div "Conference Room" at bounding box center [1429, 491] width 234 height 23
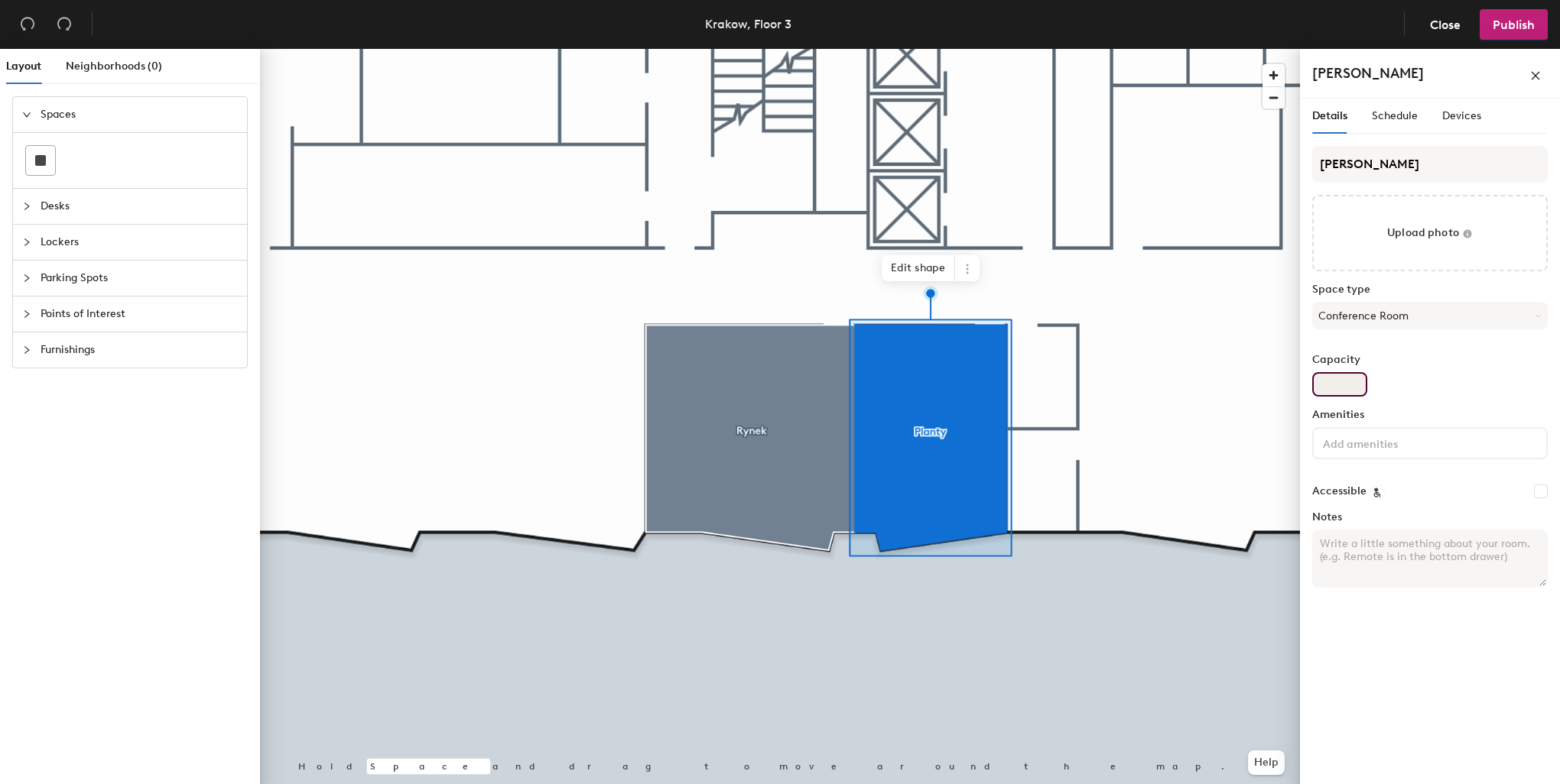
click at [1348, 382] on input "Capacity" at bounding box center [1340, 384] width 55 height 24
click at [1352, 394] on input "Capacity" at bounding box center [1340, 384] width 55 height 24
click at [1347, 385] on input "Capacity" at bounding box center [1340, 384] width 55 height 24
type input "12"
click at [1350, 736] on div "Details Schedule Devices Planty Upload photo Space type Conference Room Capacit…" at bounding box center [1429, 445] width 260 height 692
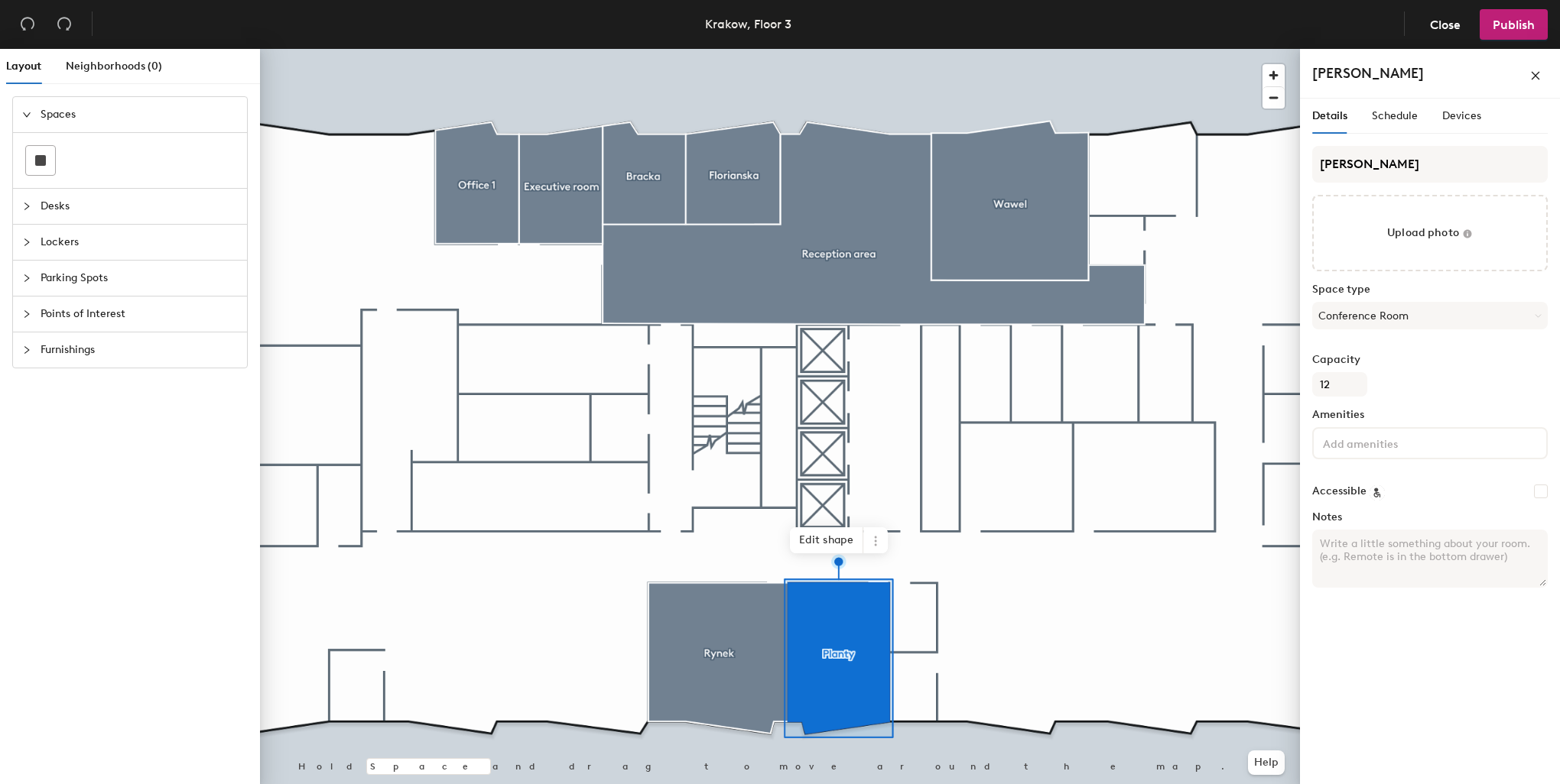
click at [1049, 49] on div at bounding box center [780, 49] width 1040 height 0
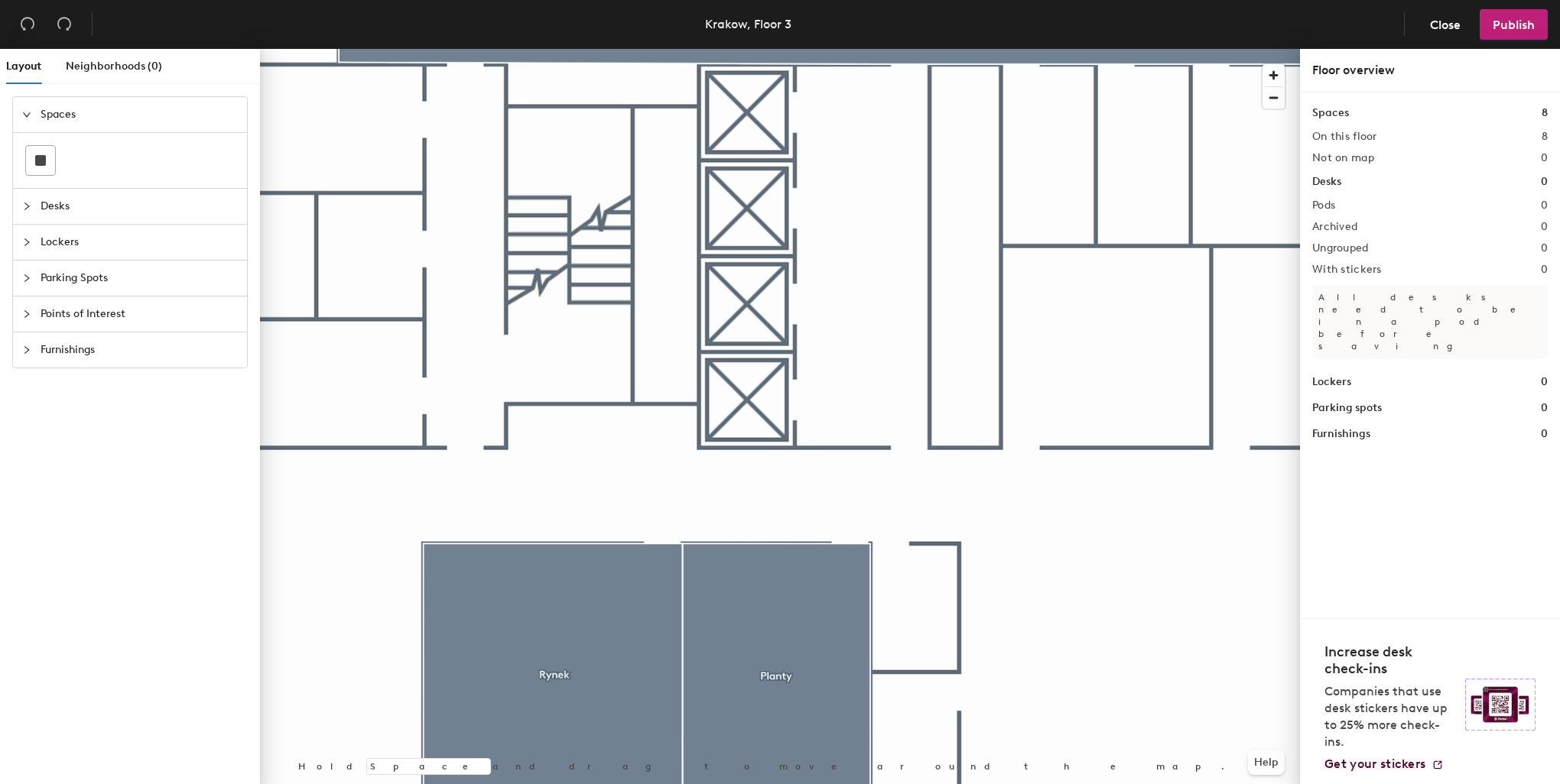
click at [915, 49] on div at bounding box center [780, 49] width 1040 height 0
click at [33, 165] on div at bounding box center [40, 160] width 29 height 29
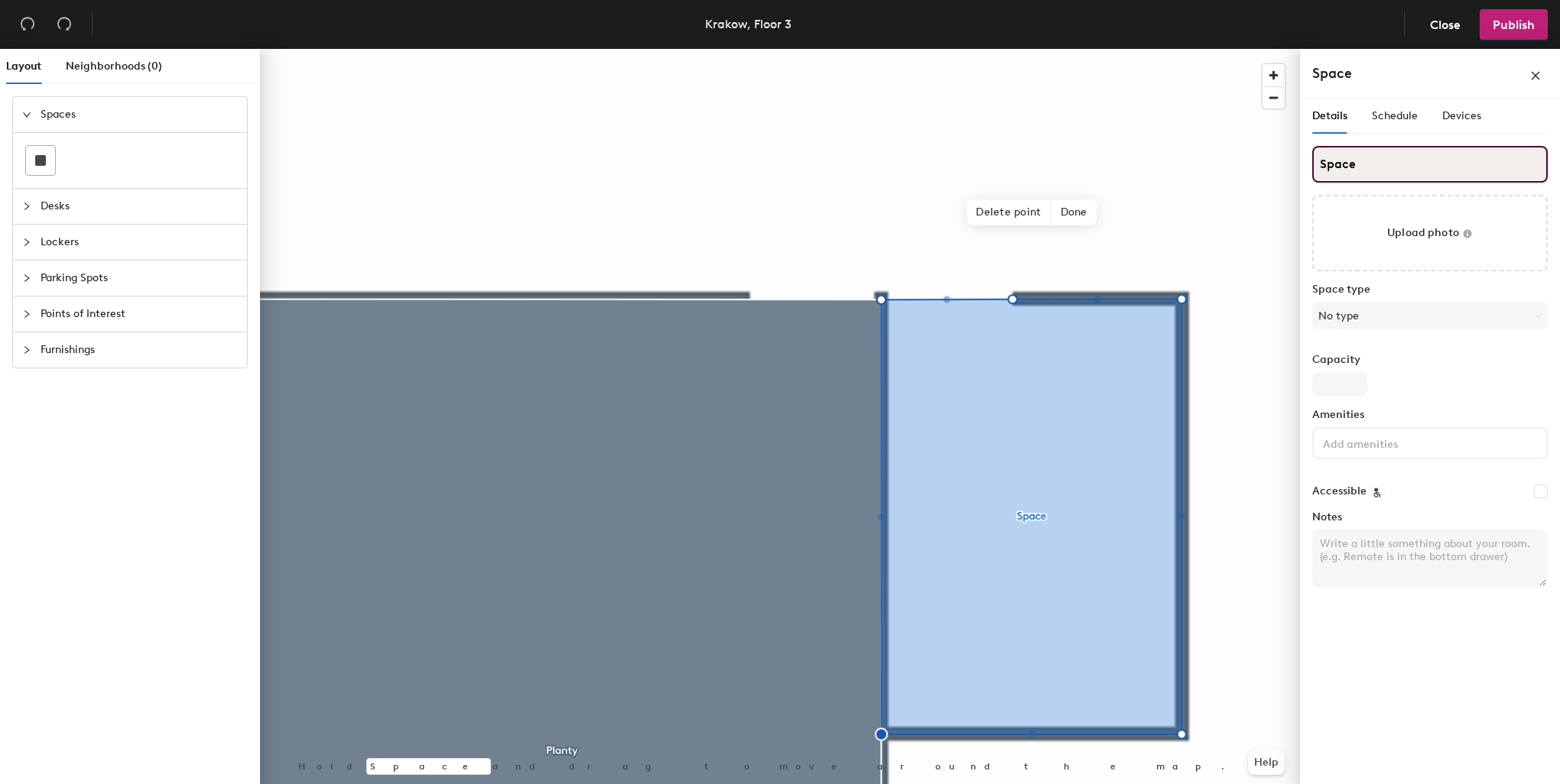
click at [1276, 166] on div "Layout Neighborhoods (0) Spaces Desks Lockers Parking Spots Points of Interest …" at bounding box center [780, 420] width 1560 height 742
click at [1403, 160] on input "Pieskowa Skała" at bounding box center [1429, 165] width 235 height 37
type input "Pieskowa Skala"
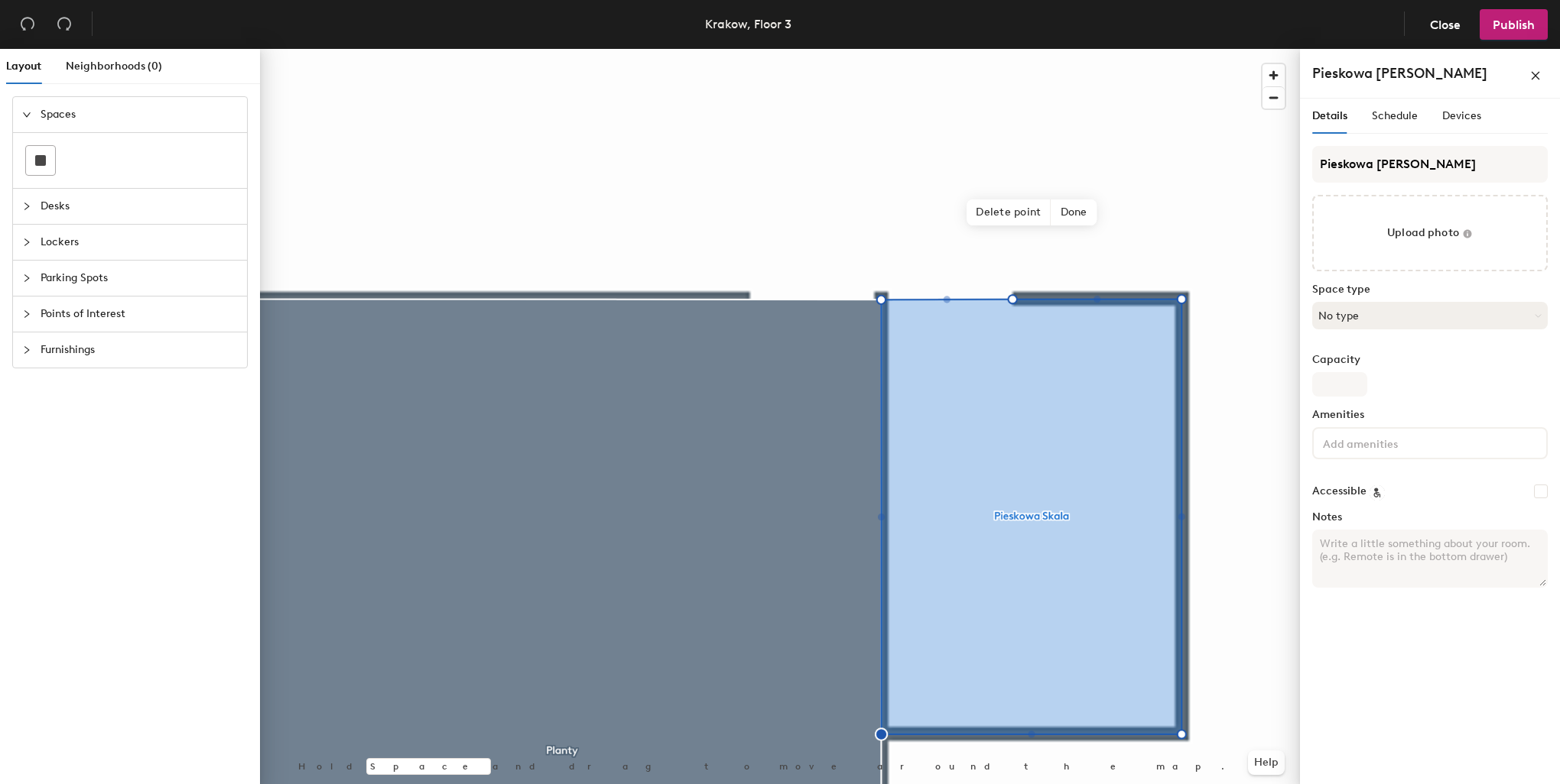
click at [1345, 318] on button "No type" at bounding box center [1429, 315] width 235 height 27
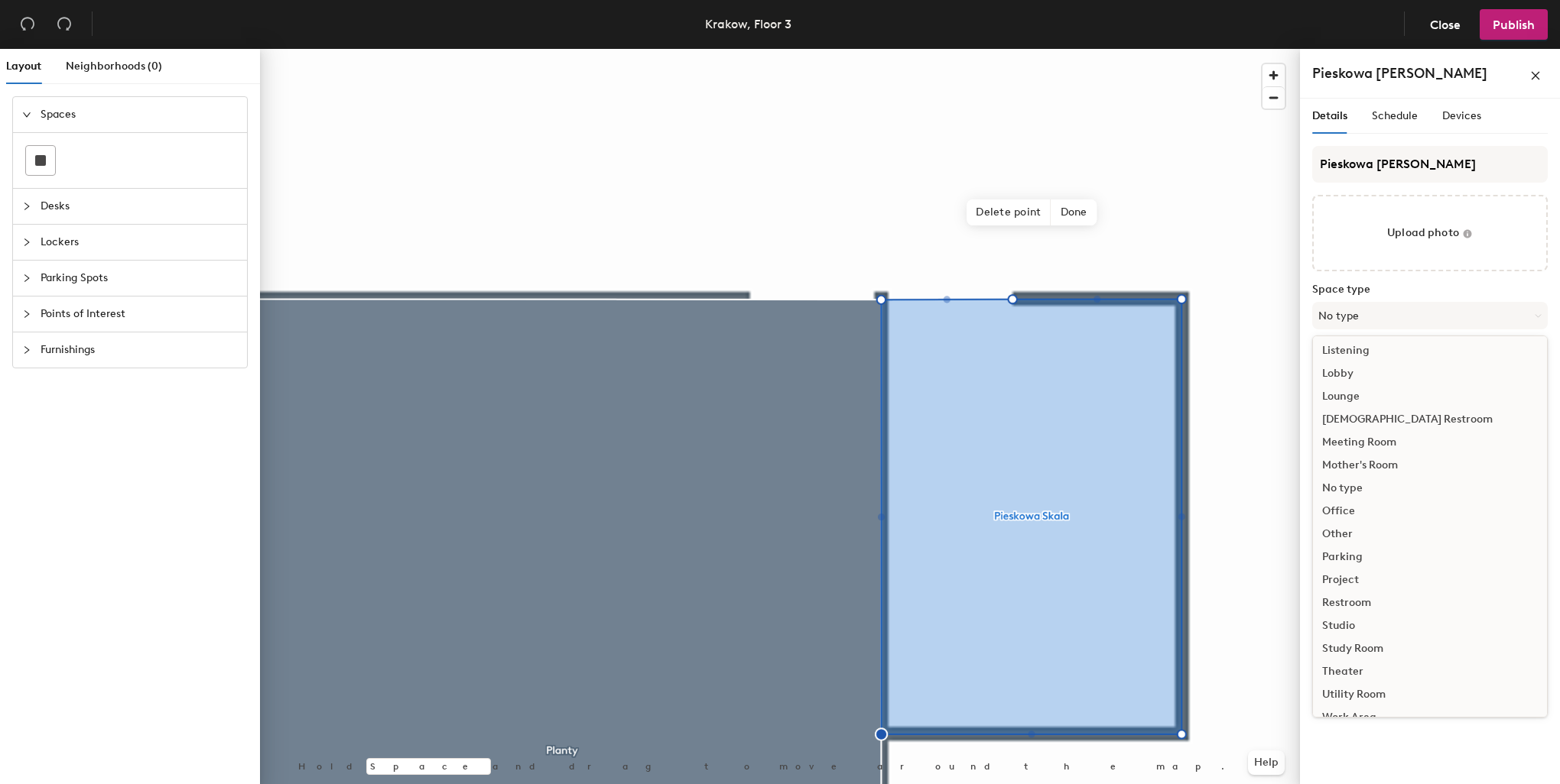
scroll to position [342, 0]
click at [1352, 502] on ul "Break Room Breakout Cafe Cafeteria Call Room Classroom Conference Room Event Fe…" at bounding box center [1429, 356] width 234 height 711
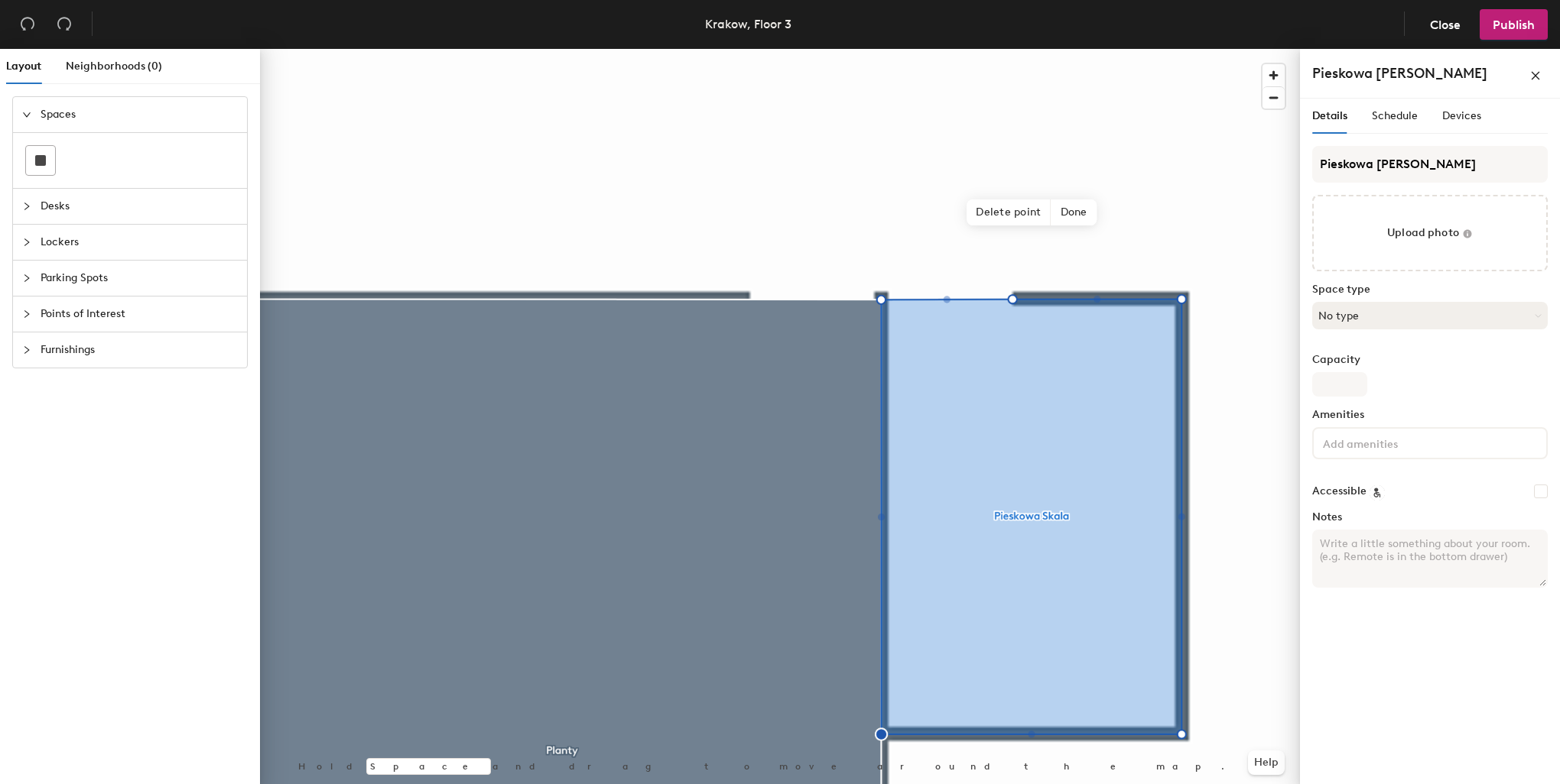
click at [1366, 308] on button "No type" at bounding box center [1429, 315] width 235 height 27
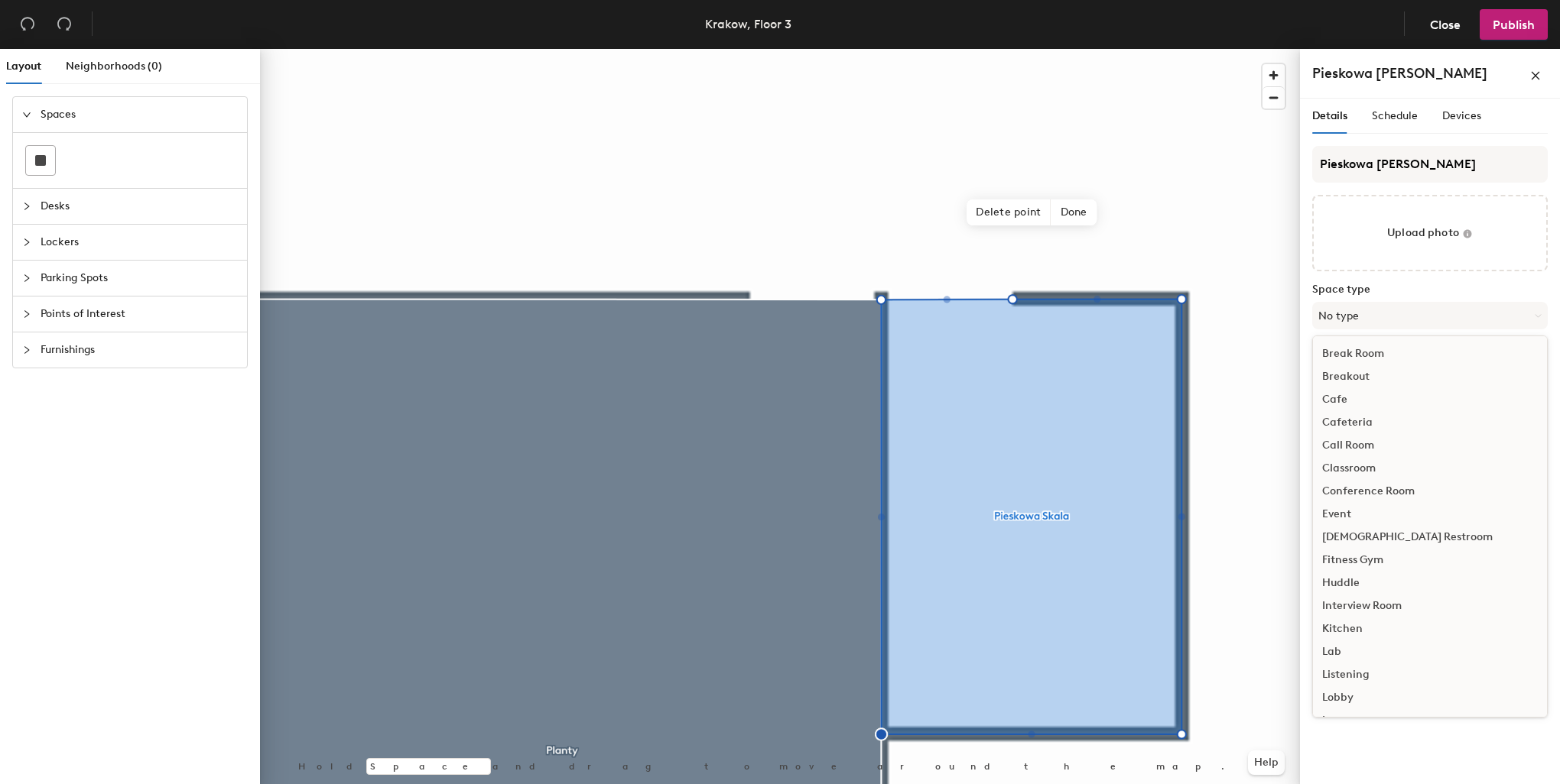
click at [1370, 446] on div "Call Room" at bounding box center [1429, 446] width 234 height 23
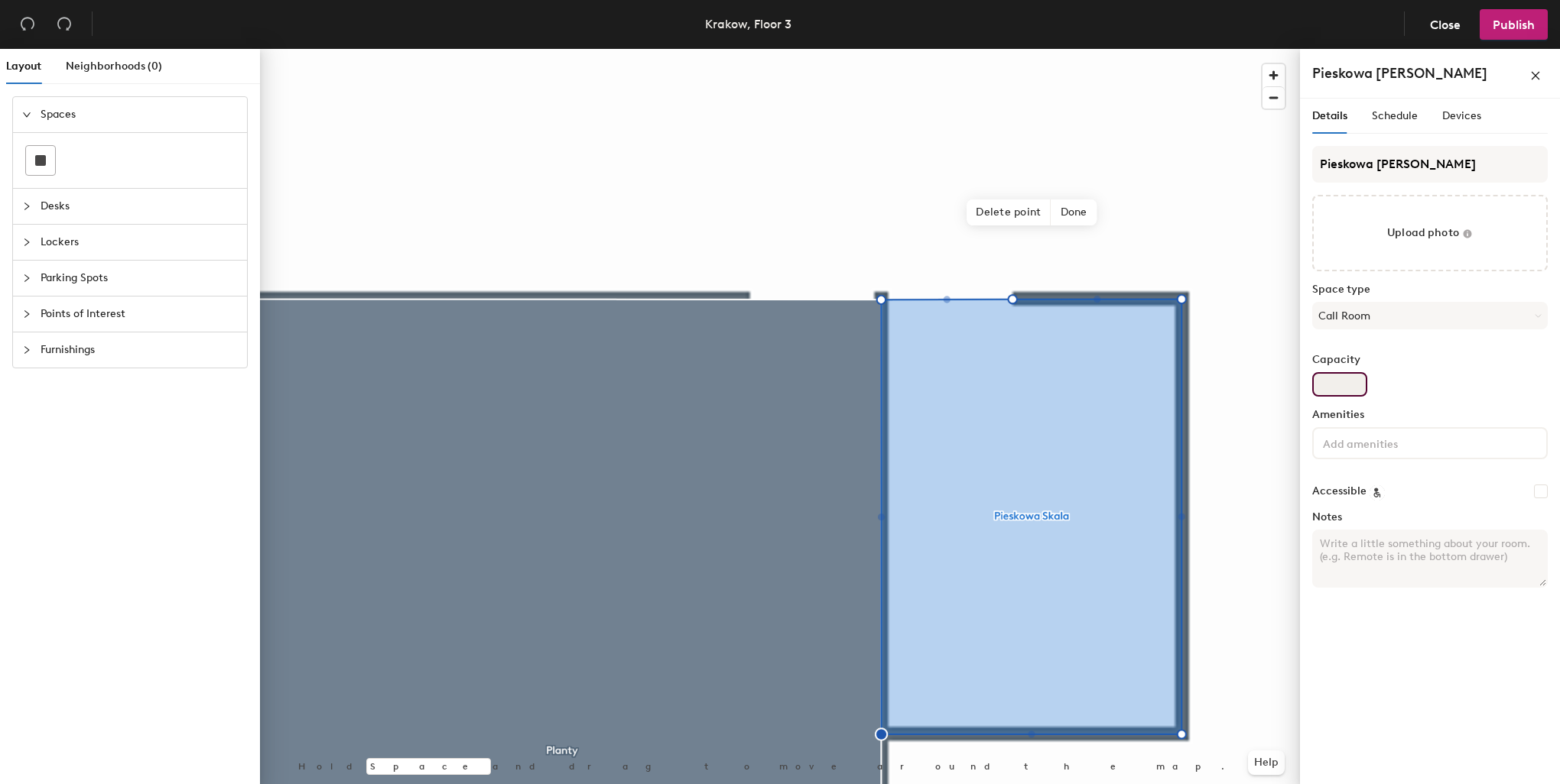
click at [1343, 387] on input "Capacity" at bounding box center [1340, 384] width 55 height 24
click at [1352, 382] on input "Capacity" at bounding box center [1340, 384] width 55 height 24
type input "2"
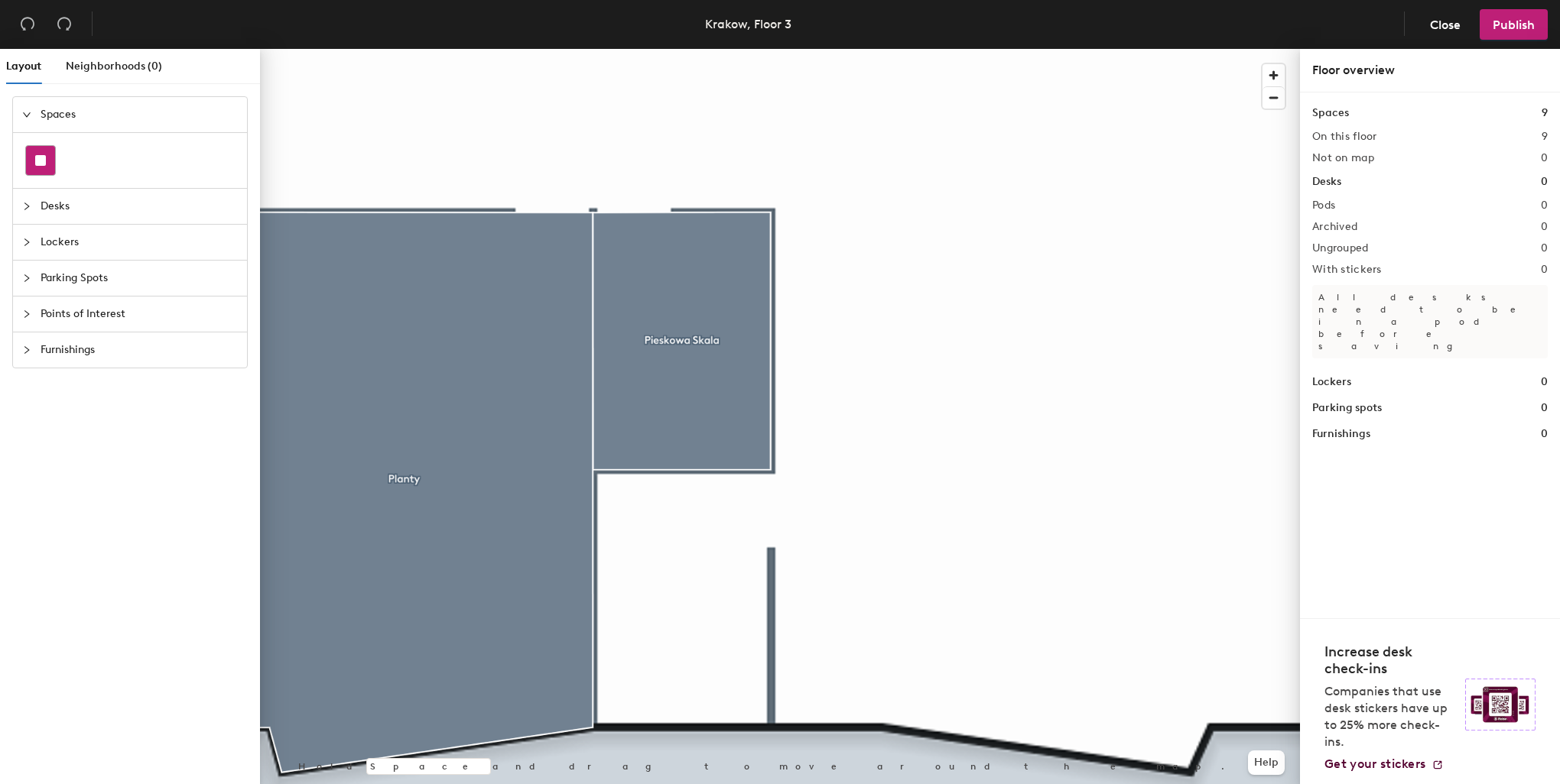
click at [41, 162] on rect at bounding box center [40, 160] width 11 height 11
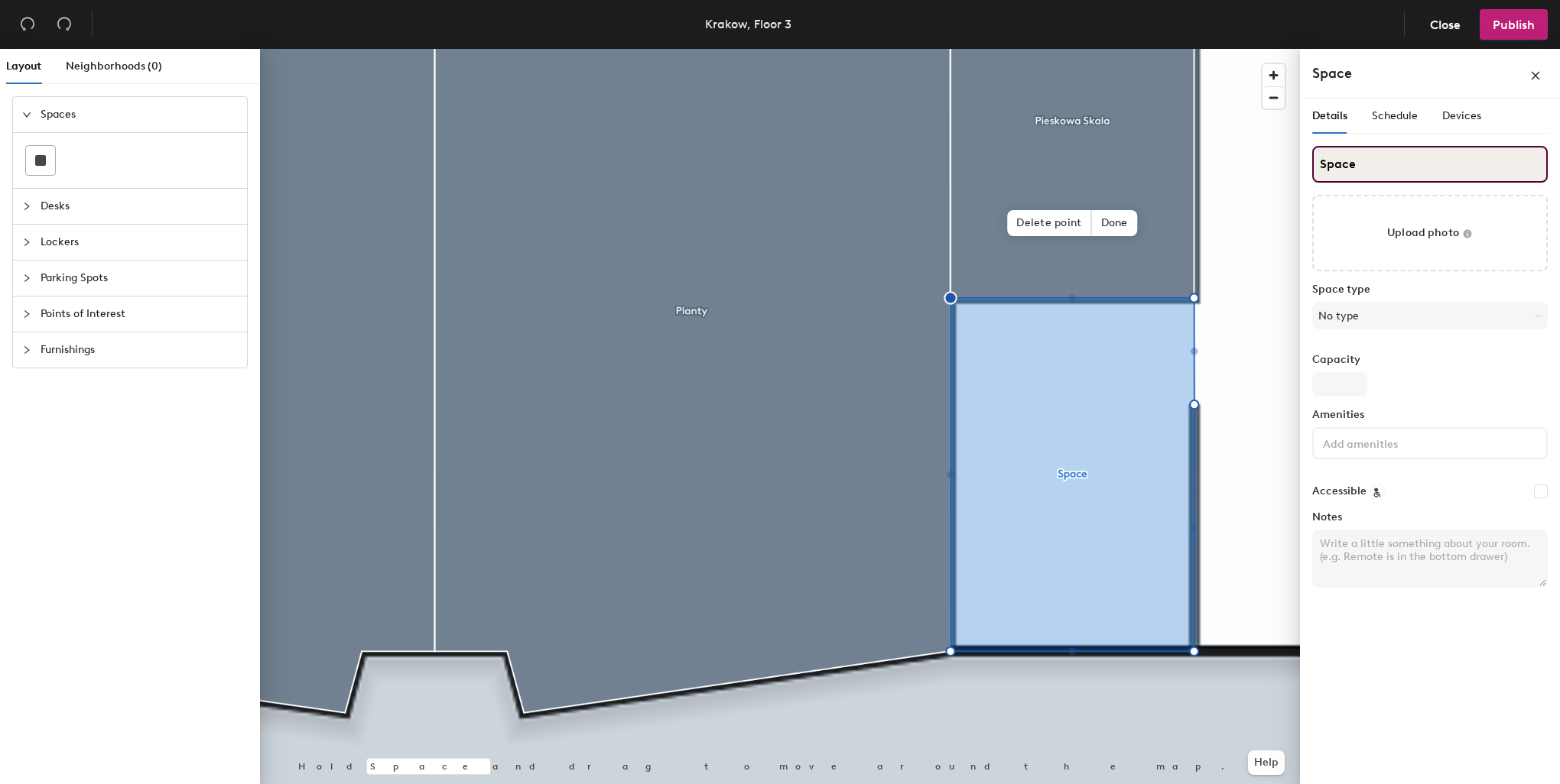
click at [1168, 165] on div "Layout Neighborhoods (0) Spaces Desks Lockers Parking Spots Points of Interest …" at bounding box center [780, 420] width 1560 height 742
type input "Ojcow"
click at [1330, 317] on button "No type" at bounding box center [1429, 315] width 235 height 27
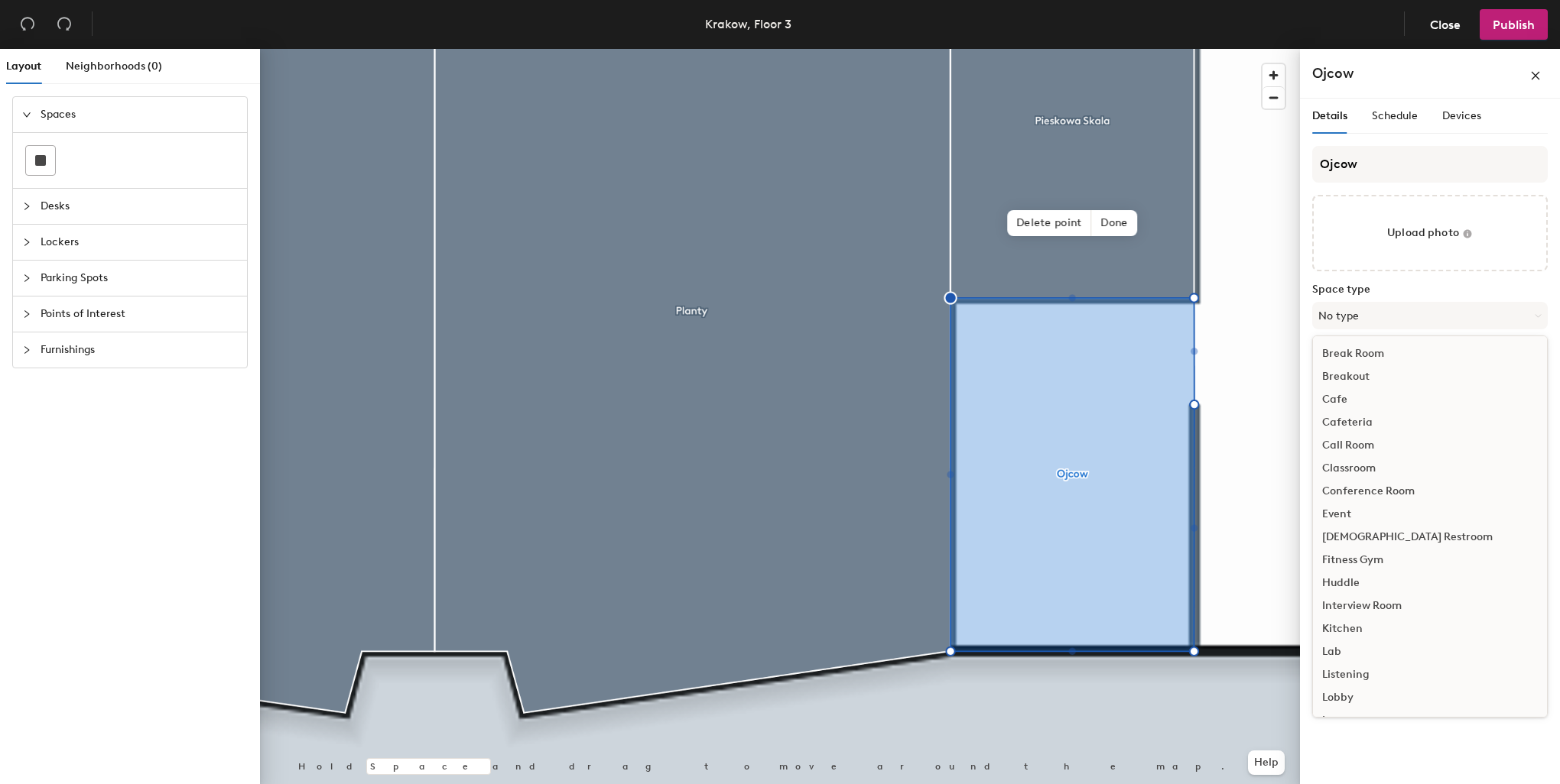
click at [1355, 441] on div "Call Room" at bounding box center [1429, 446] width 234 height 23
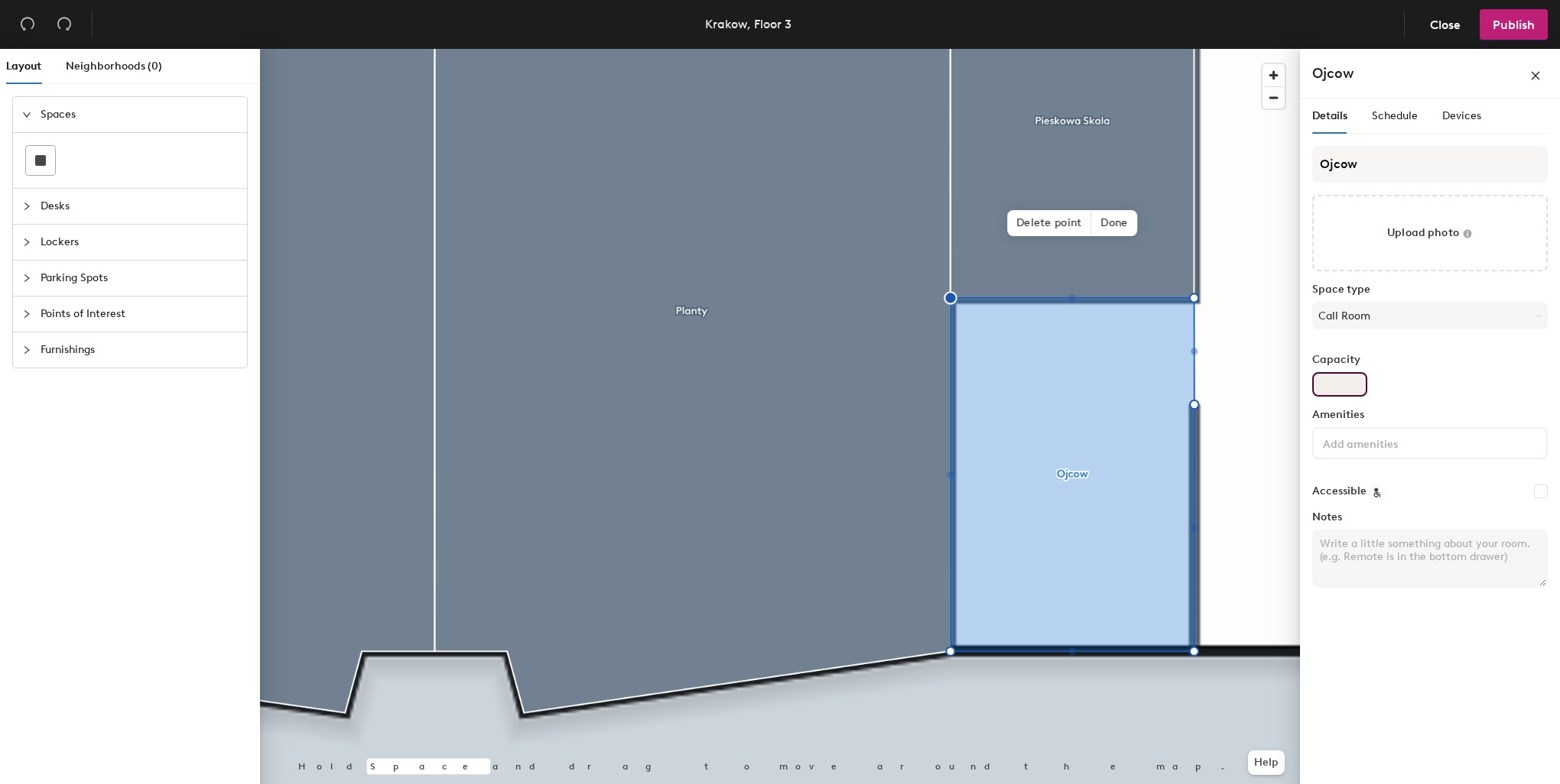
click at [1355, 378] on input "Capacity" at bounding box center [1340, 384] width 55 height 24
type input "2"
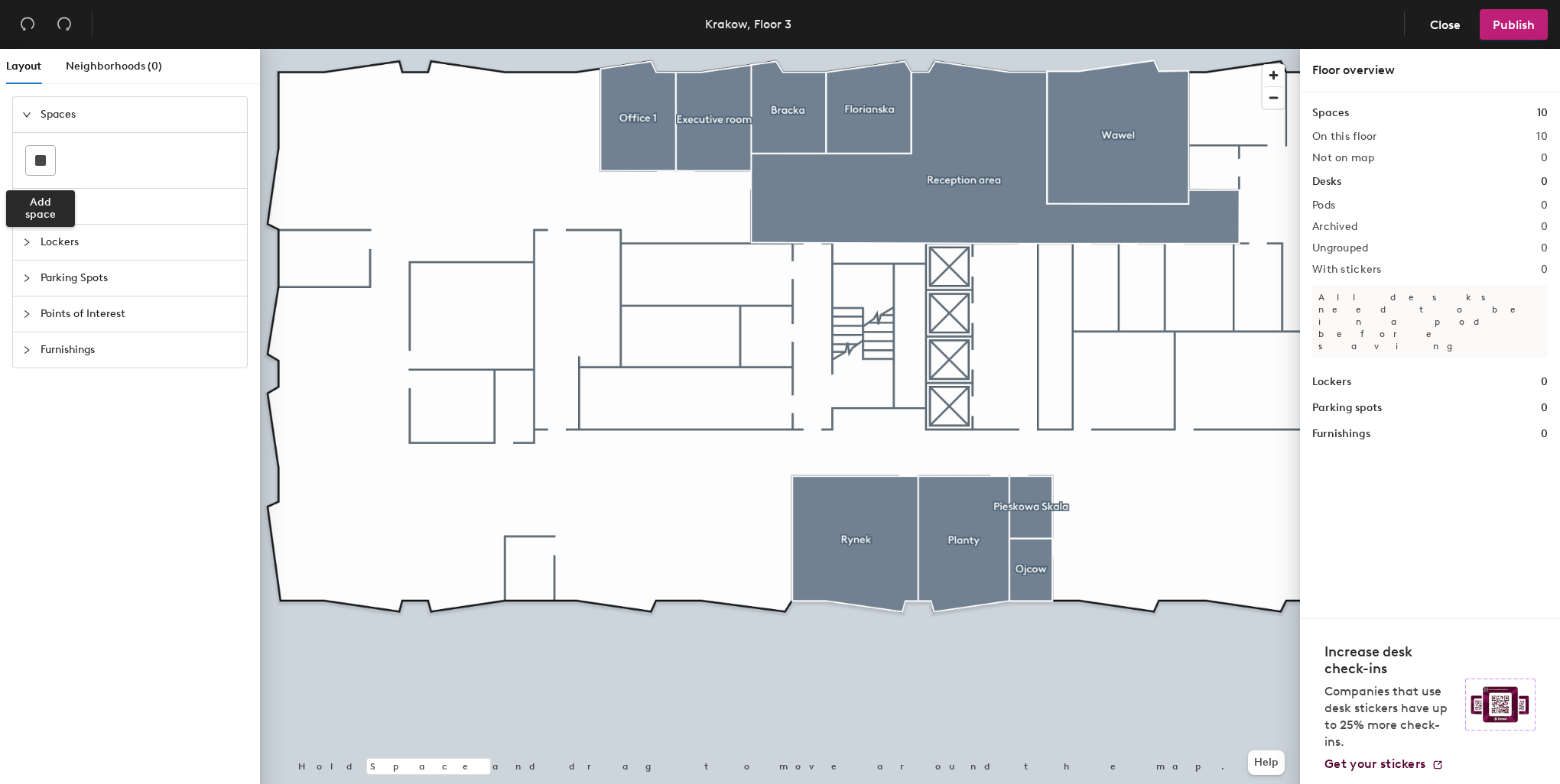
click at [111, 160] on div "Add space" at bounding box center [130, 160] width 210 height 31
click at [33, 162] on div at bounding box center [40, 160] width 29 height 29
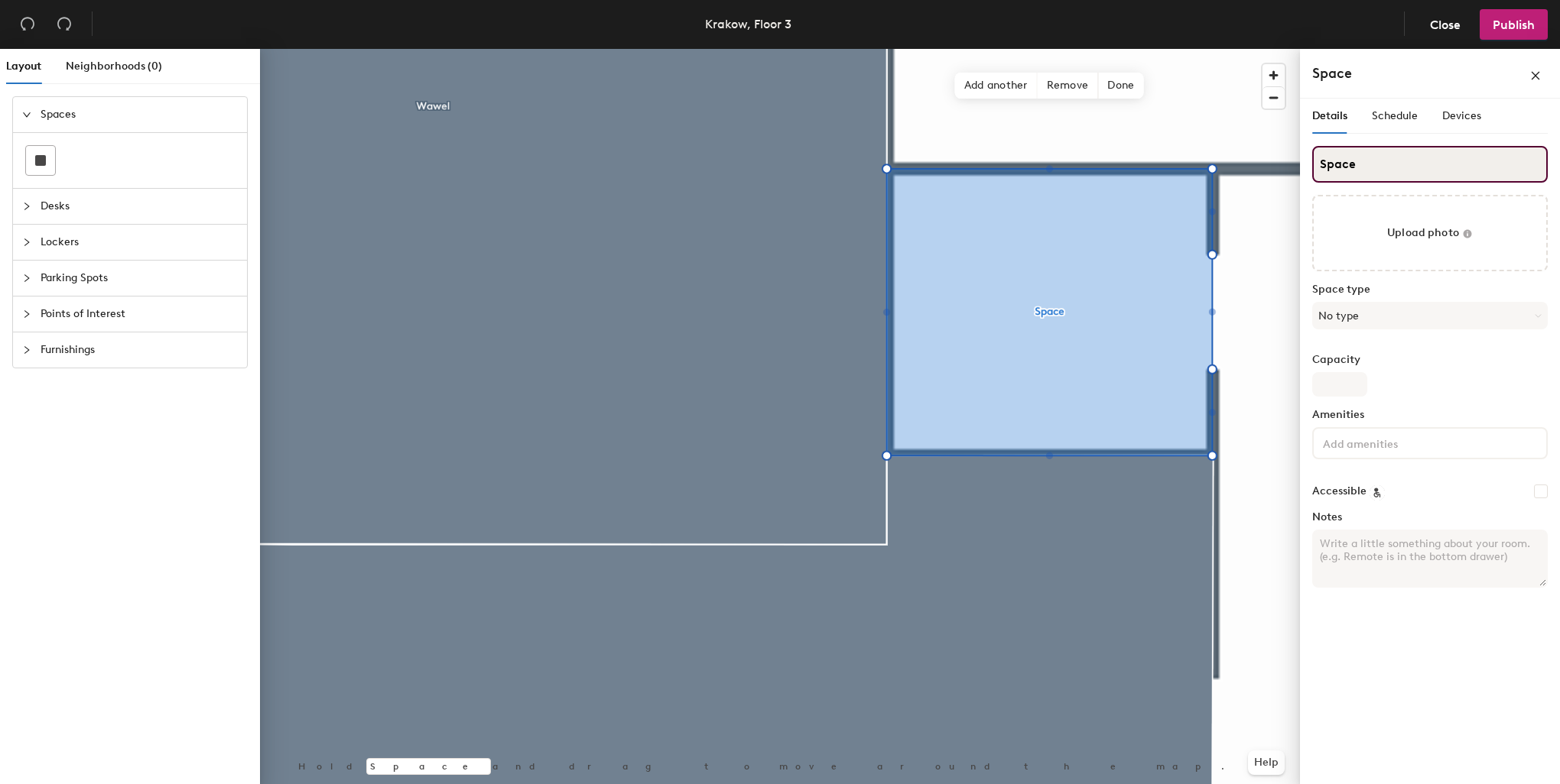
click at [1277, 144] on div "Layout Neighborhoods (0) Spaces Desks Lockers Parking Spots Points of Interest …" at bounding box center [780, 420] width 1560 height 742
type input "HR Storage"
click at [1416, 312] on button "No type" at bounding box center [1429, 315] width 235 height 27
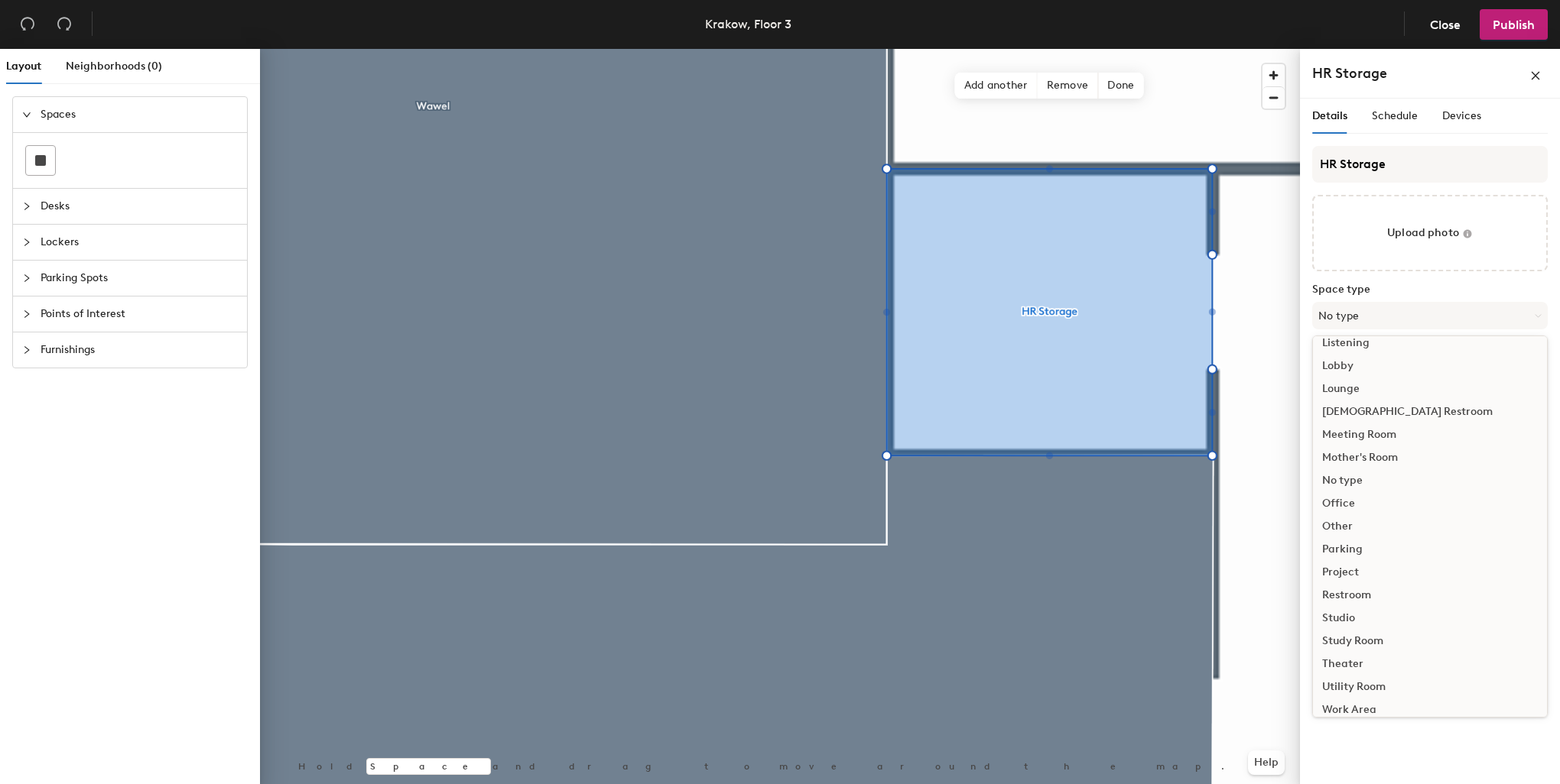
scroll to position [342, 0]
click at [1337, 523] on div "Other" at bounding box center [1429, 517] width 234 height 23
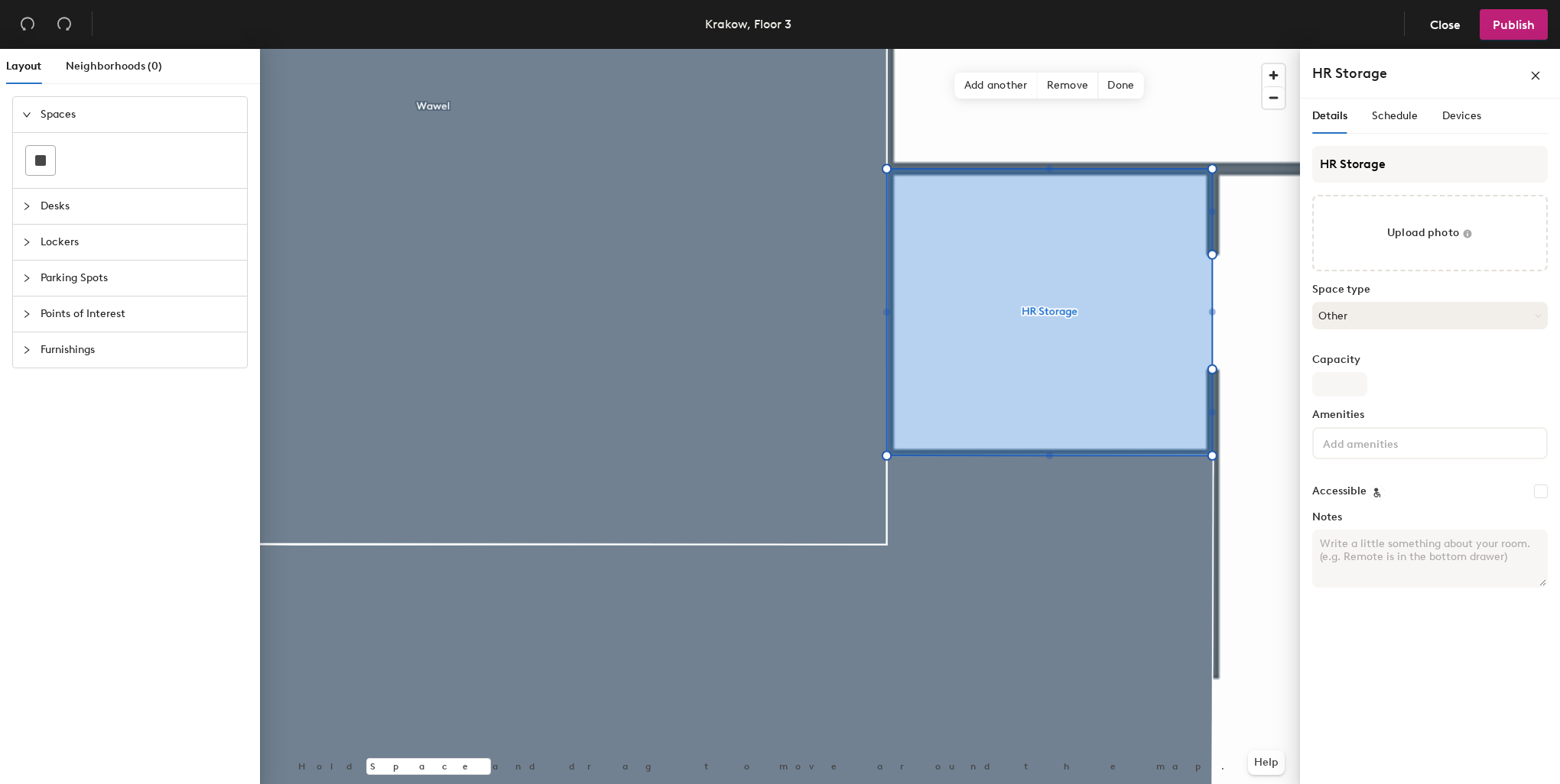
click at [1444, 314] on button "Other" at bounding box center [1429, 315] width 235 height 27
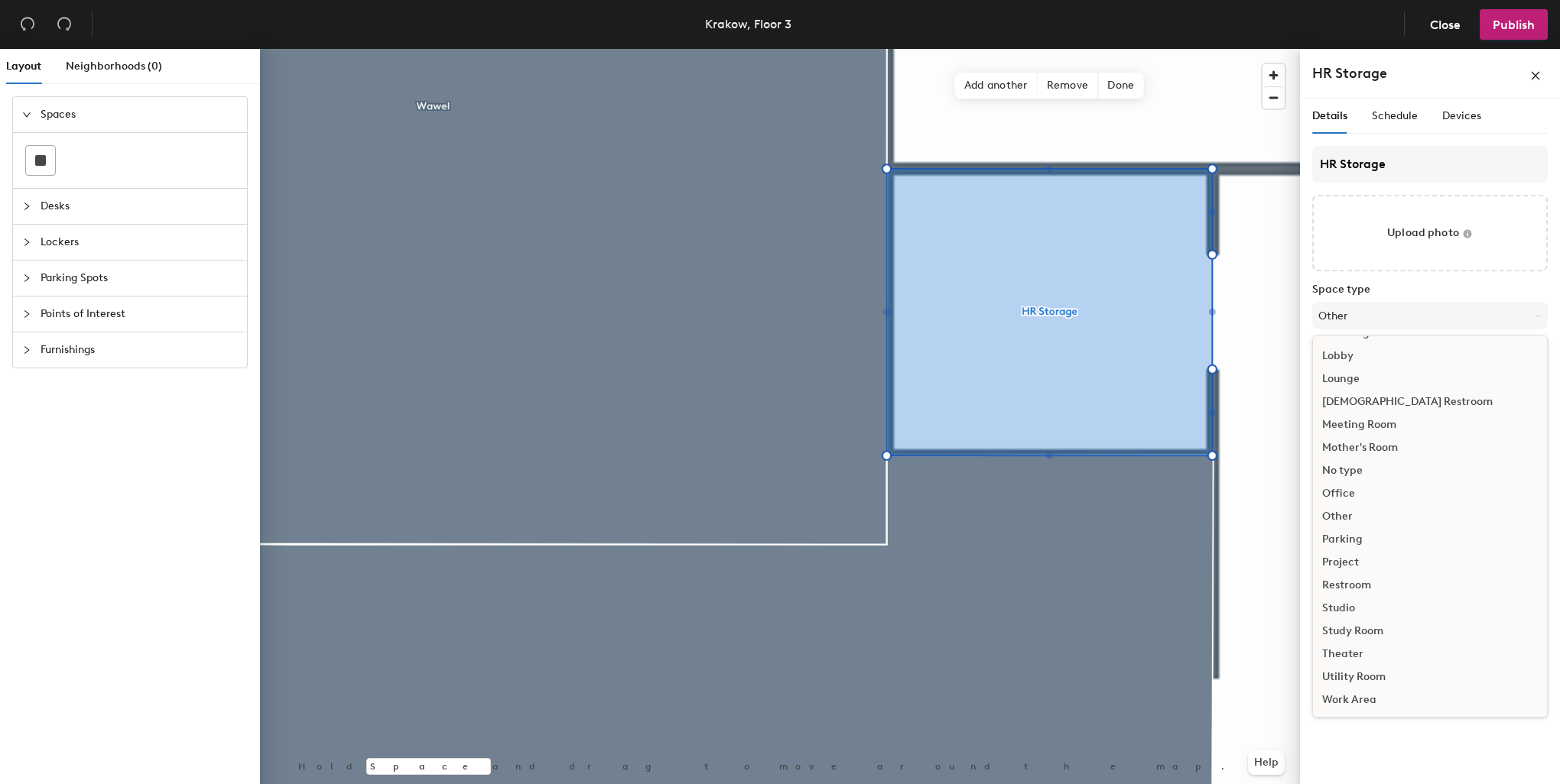
click at [1368, 676] on div "Utility Room" at bounding box center [1429, 678] width 234 height 23
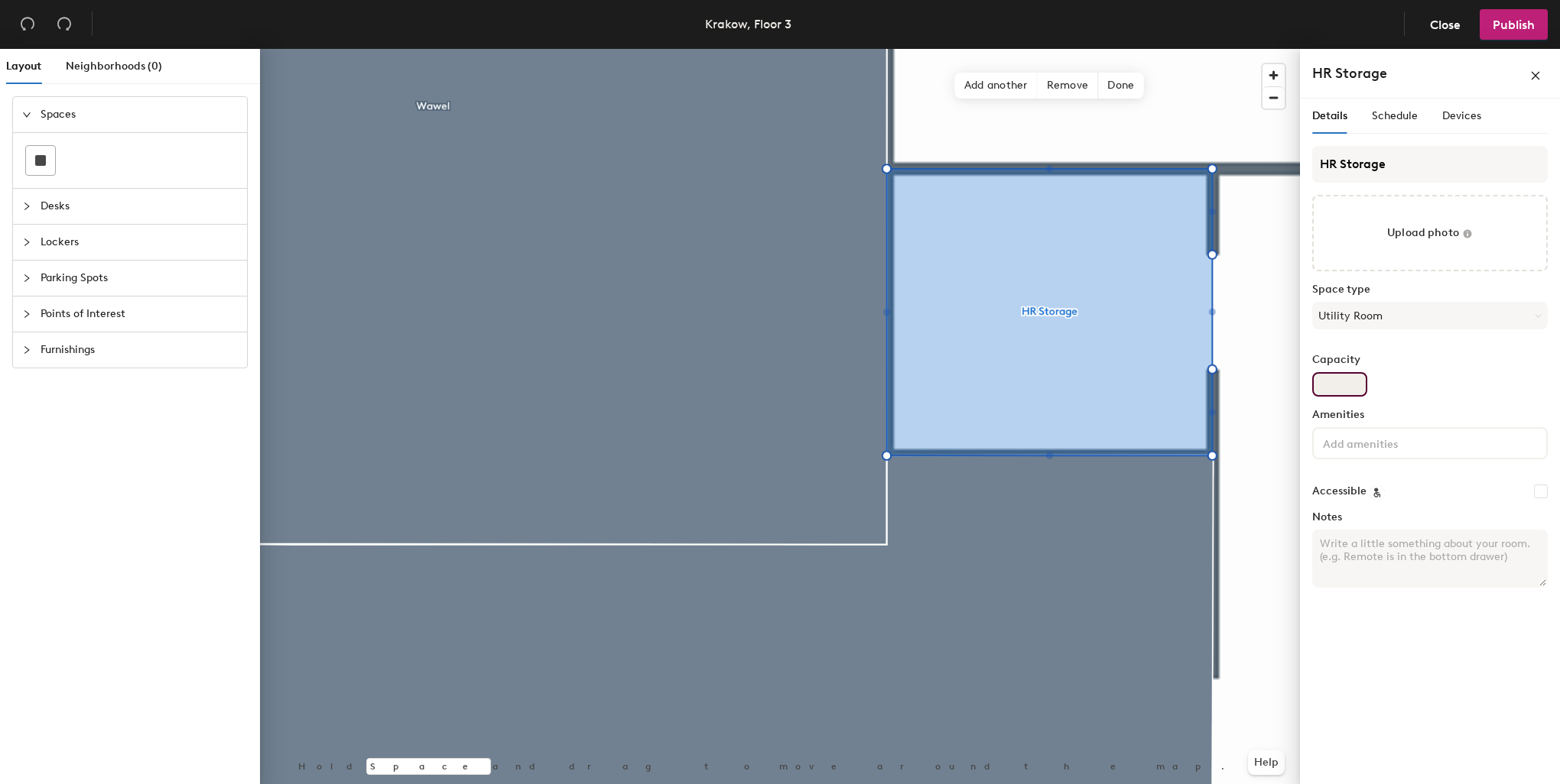
click at [1342, 384] on input "Capacity" at bounding box center [1340, 384] width 55 height 24
type input "0"
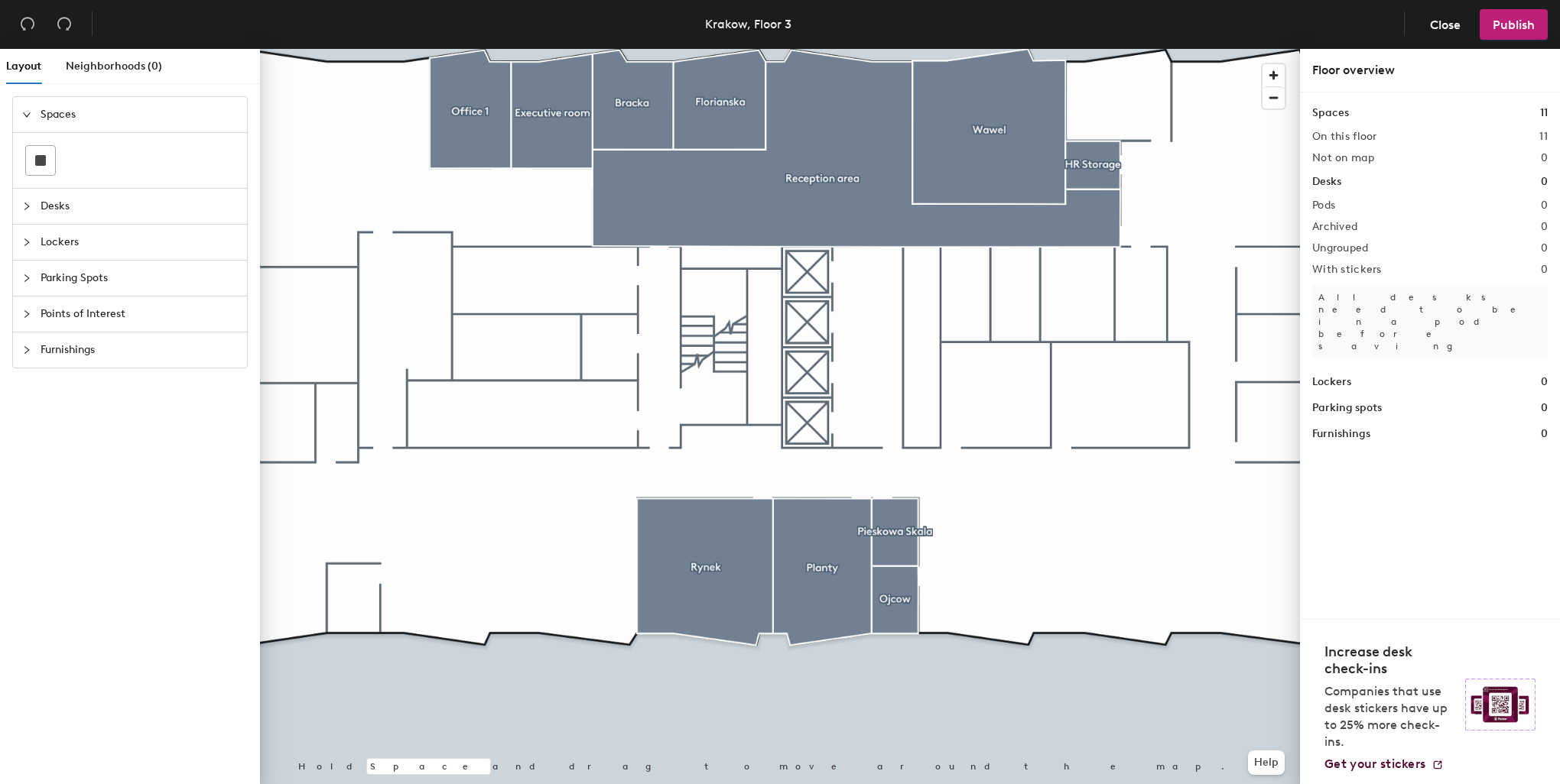
click at [1152, 49] on div at bounding box center [780, 49] width 1040 height 0
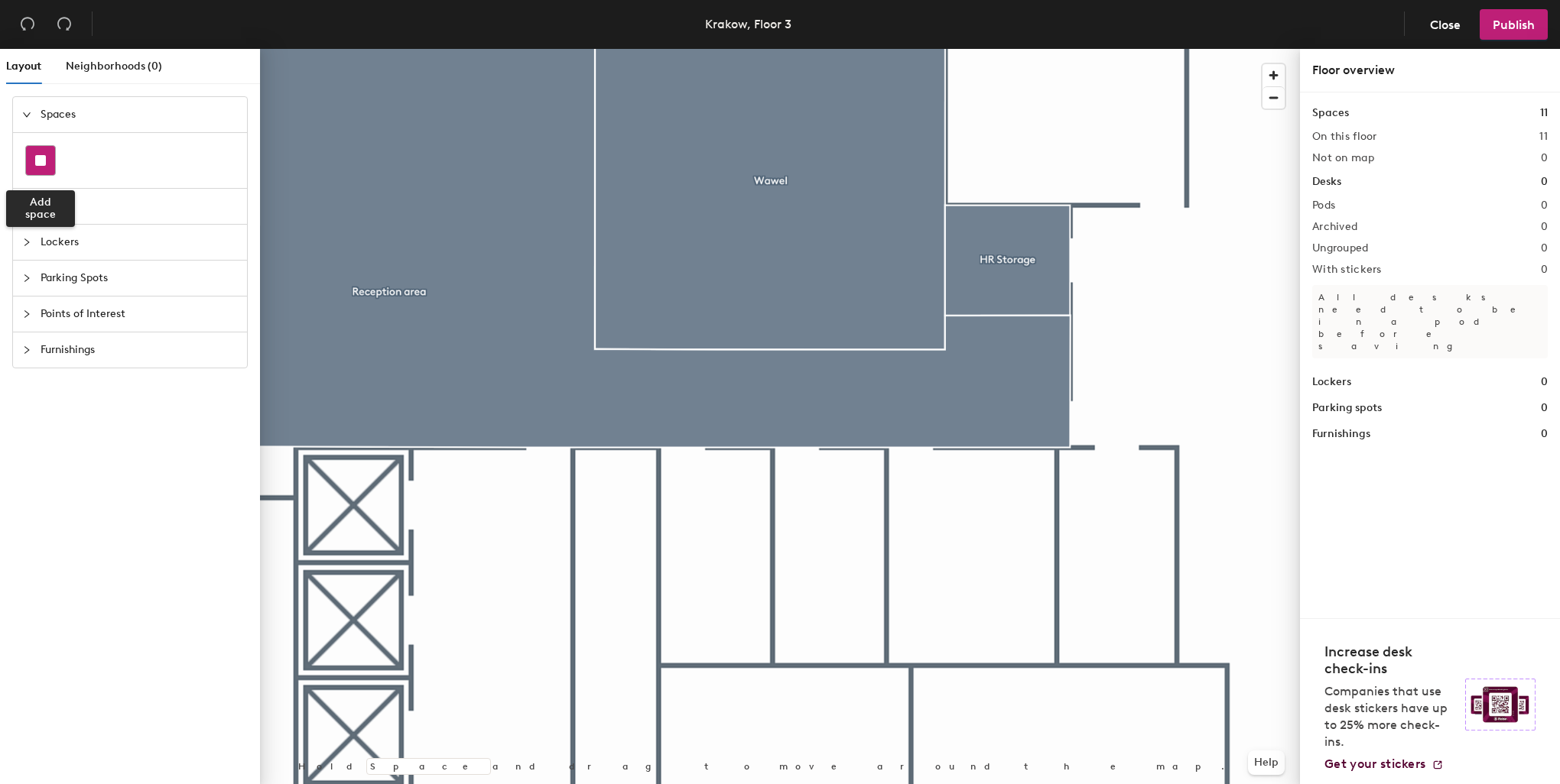
click at [38, 148] on div at bounding box center [40, 160] width 29 height 29
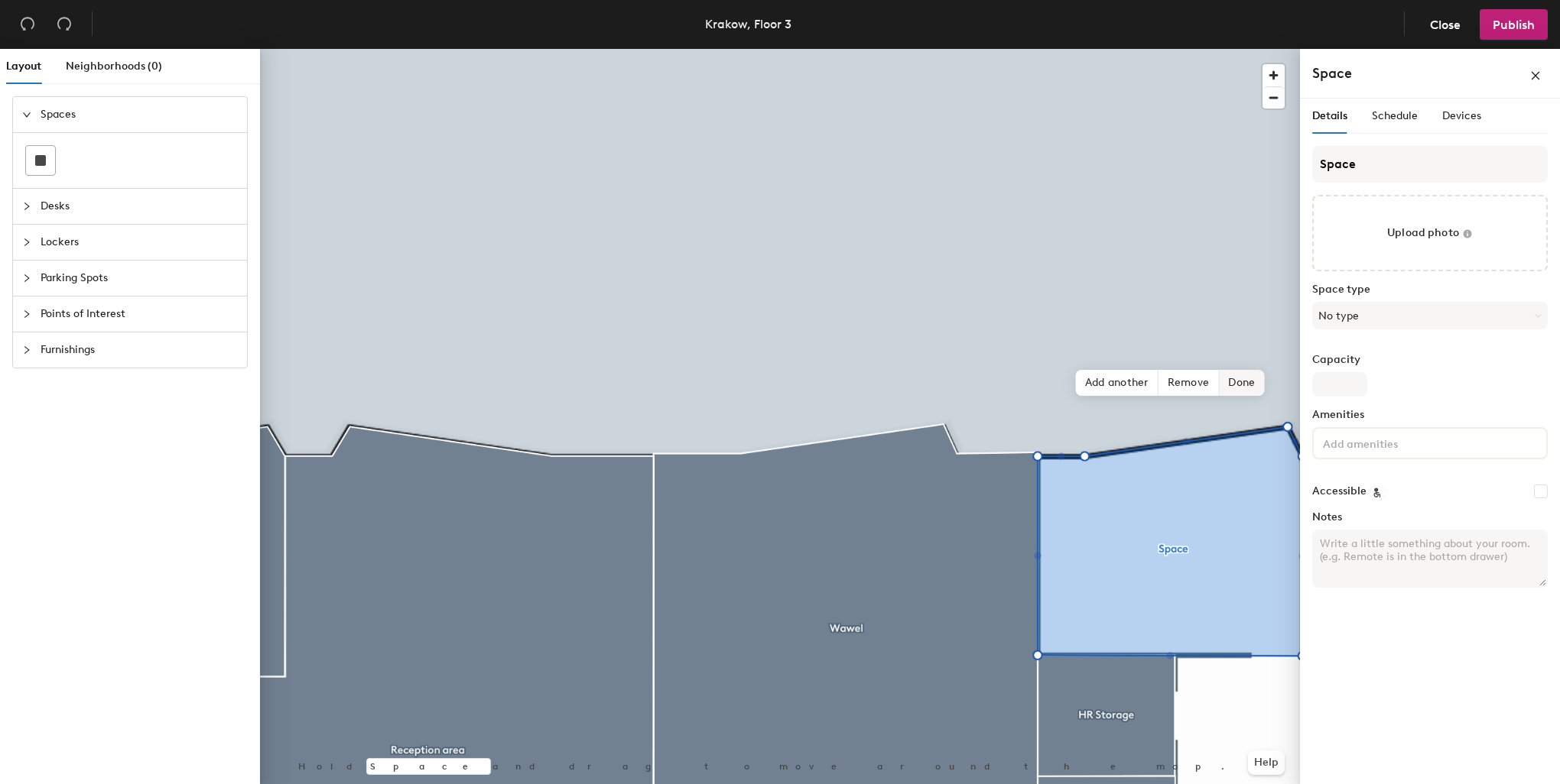
click at [1240, 384] on span "Done" at bounding box center [1242, 382] width 45 height 26
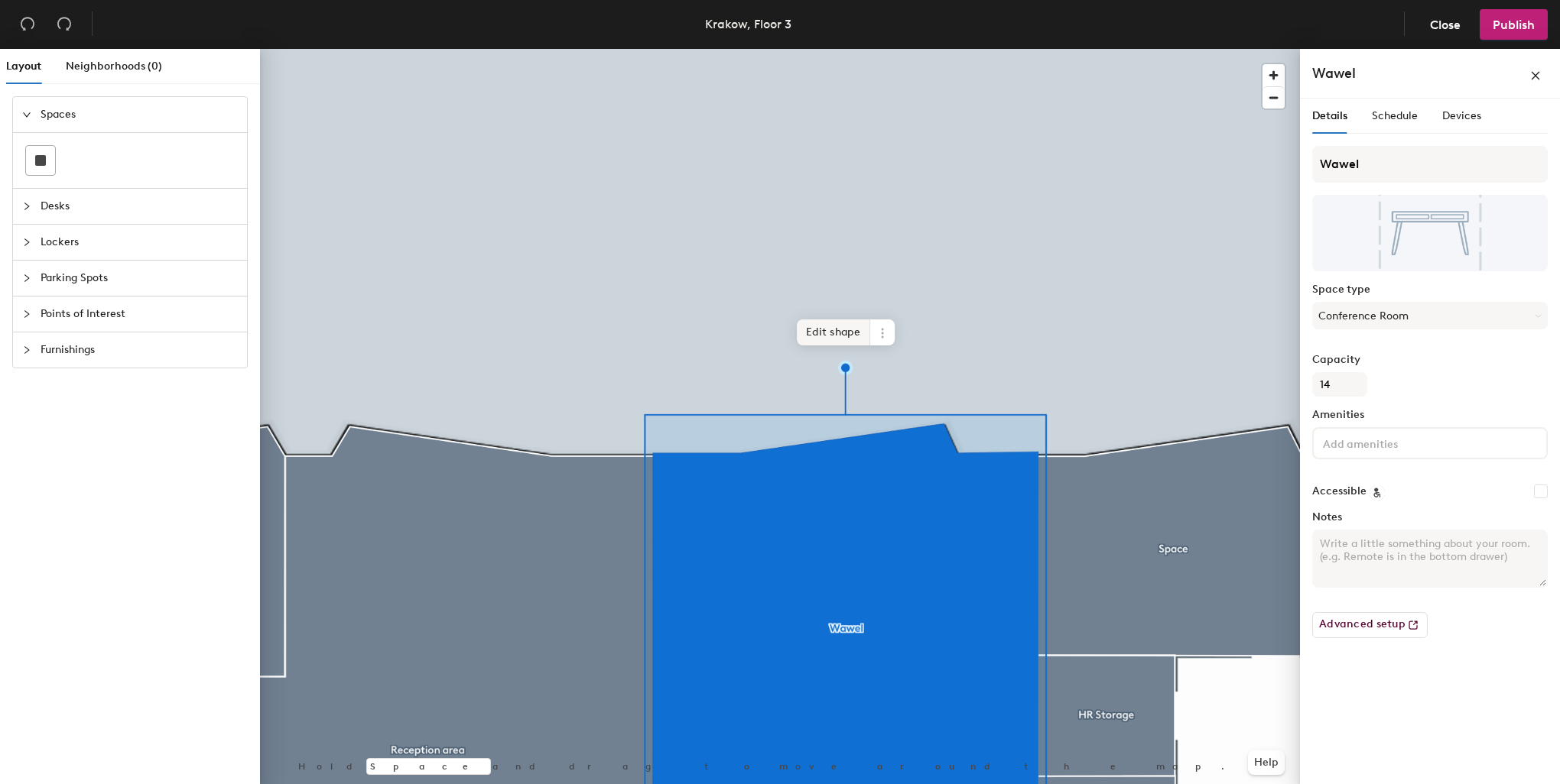
click at [826, 331] on span "Edit shape" at bounding box center [833, 332] width 73 height 26
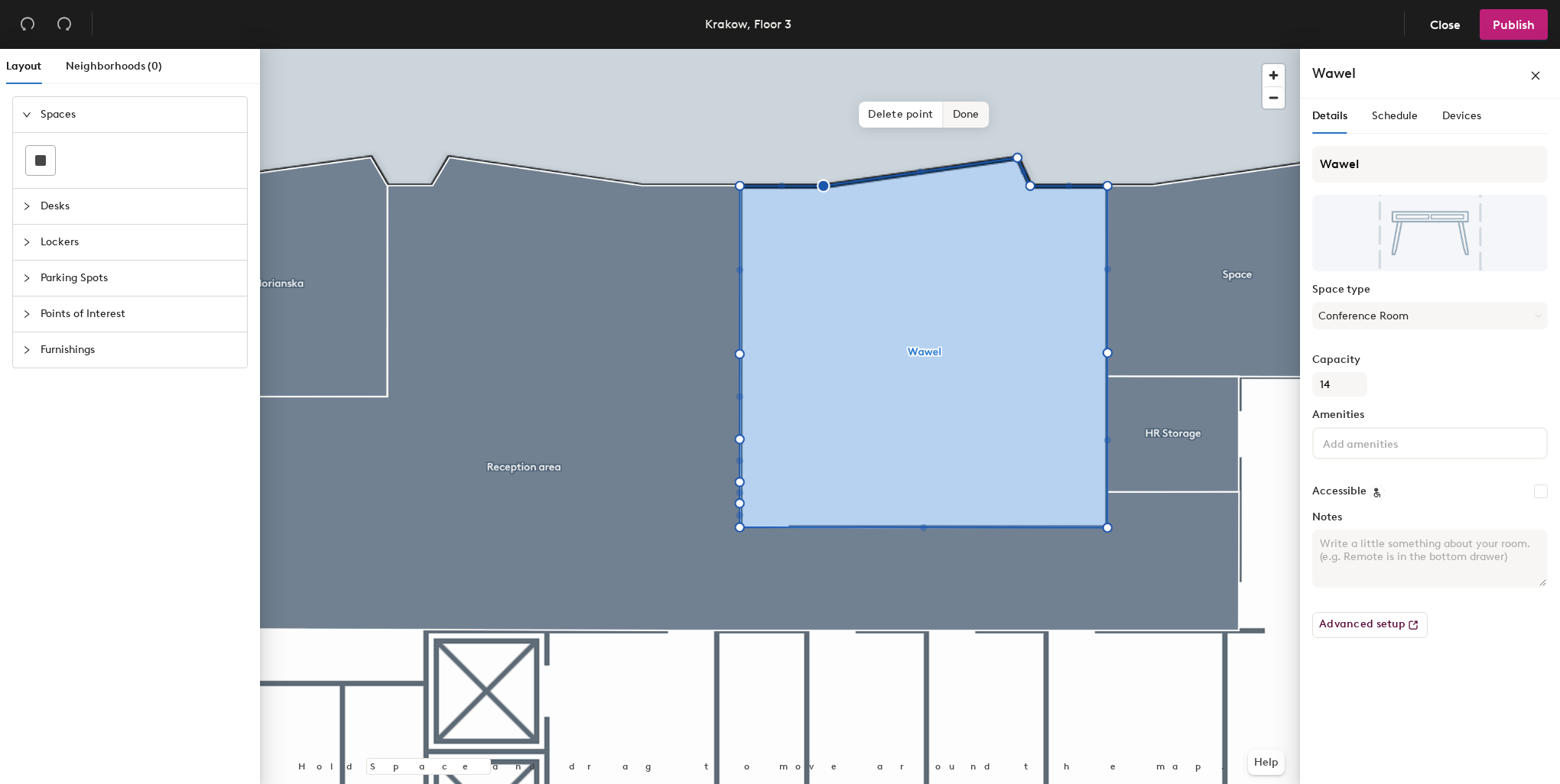
click at [971, 116] on span "Done" at bounding box center [966, 114] width 45 height 26
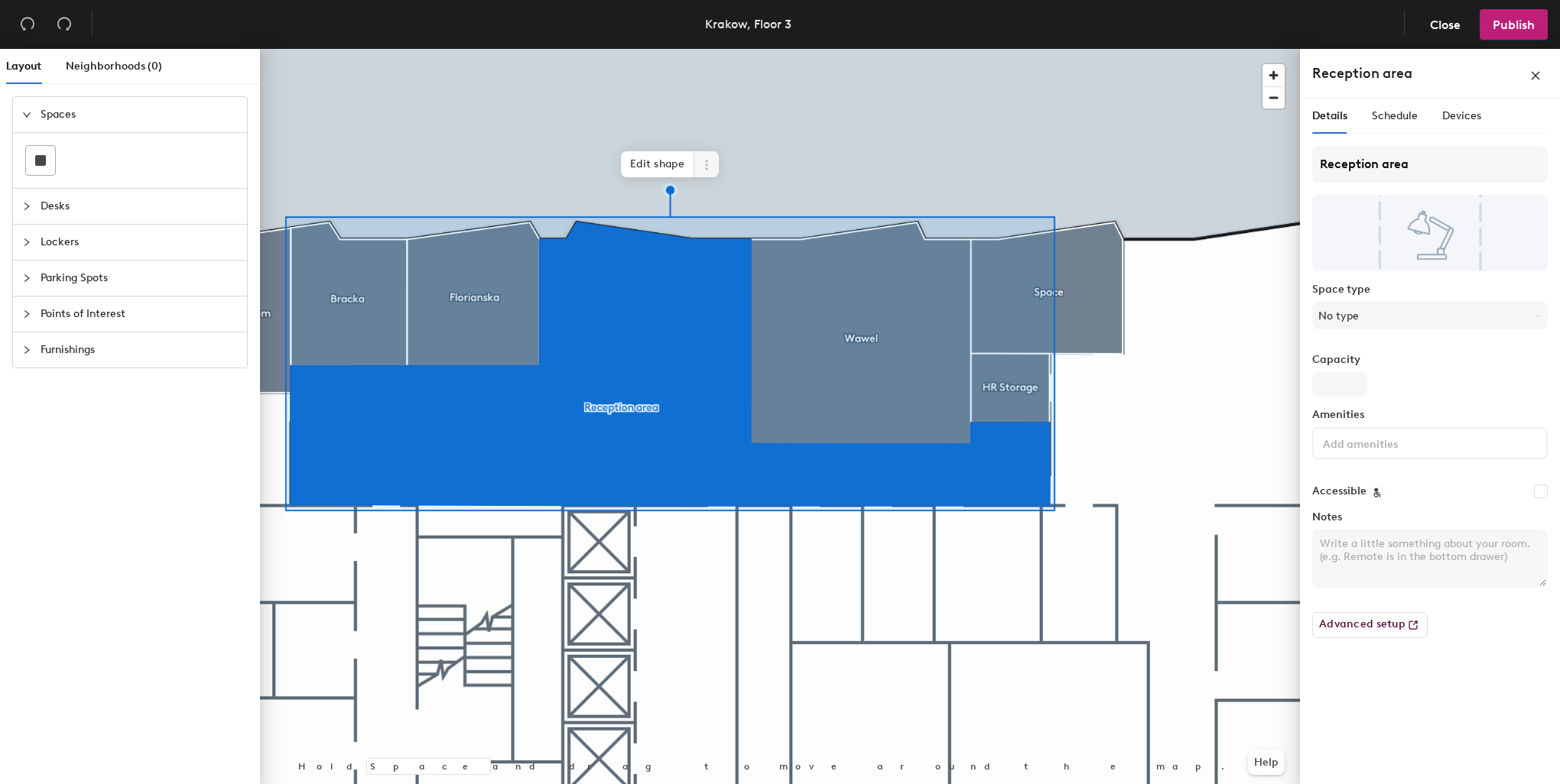
click at [1181, 49] on div at bounding box center [780, 49] width 1040 height 0
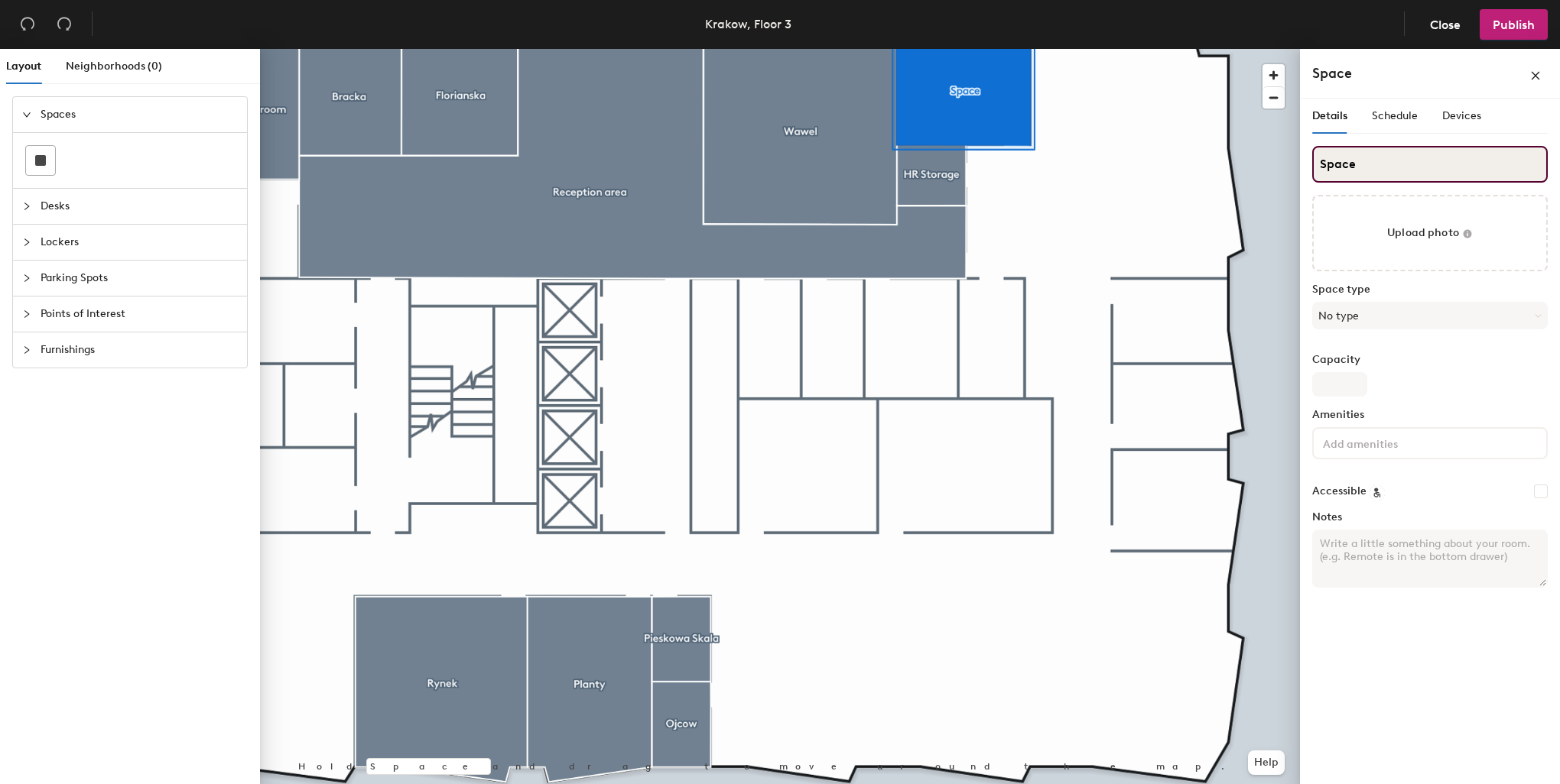
click at [1292, 157] on div "Layout Neighborhoods (0) Spaces Desks Lockers Parking Spots Points of Interest …" at bounding box center [780, 420] width 1560 height 742
type input "HR Office"
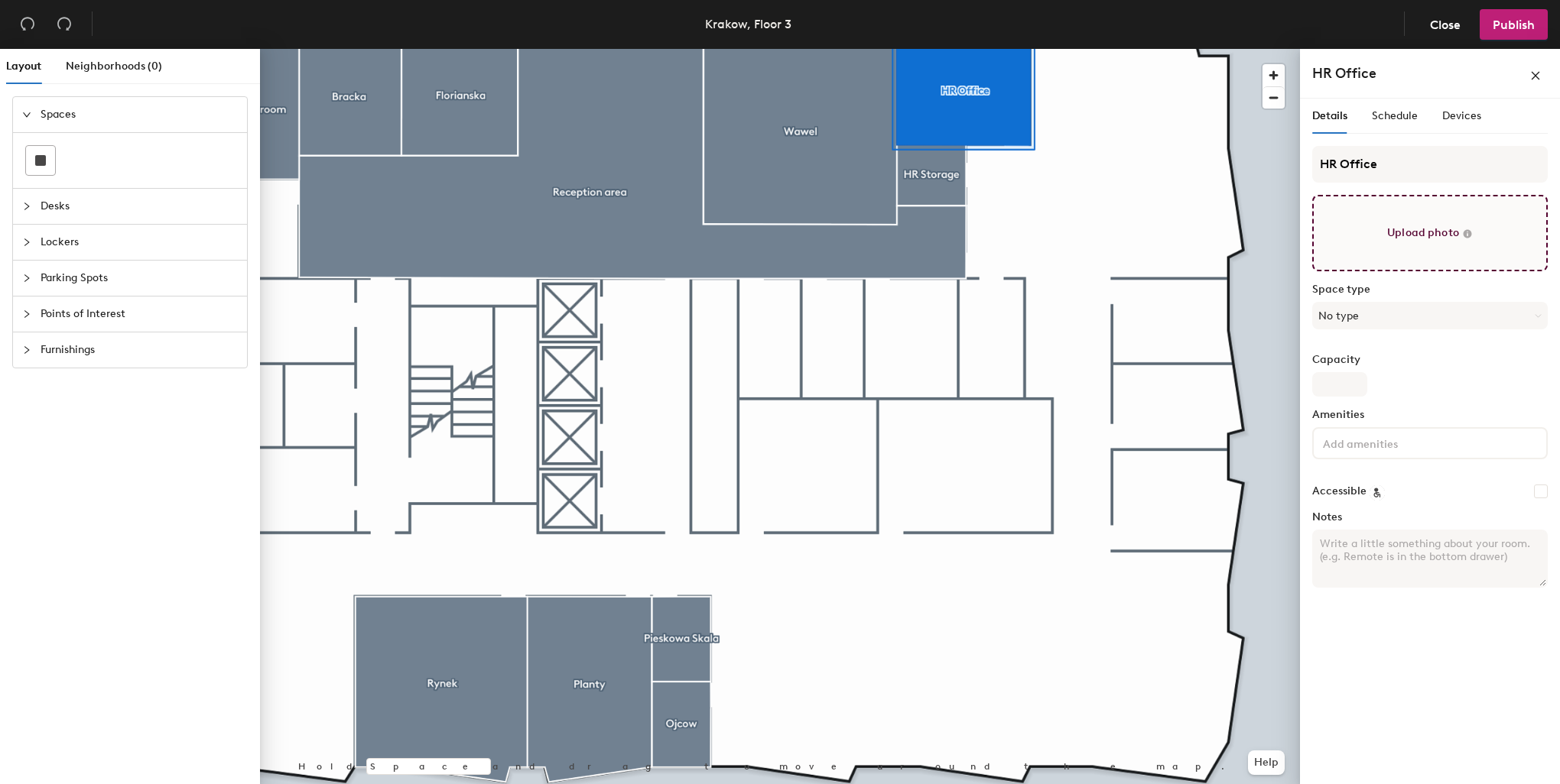
click at [1440, 206] on input "file" at bounding box center [1429, 233] width 235 height 76
click at [1352, 308] on button "No type" at bounding box center [1429, 315] width 235 height 27
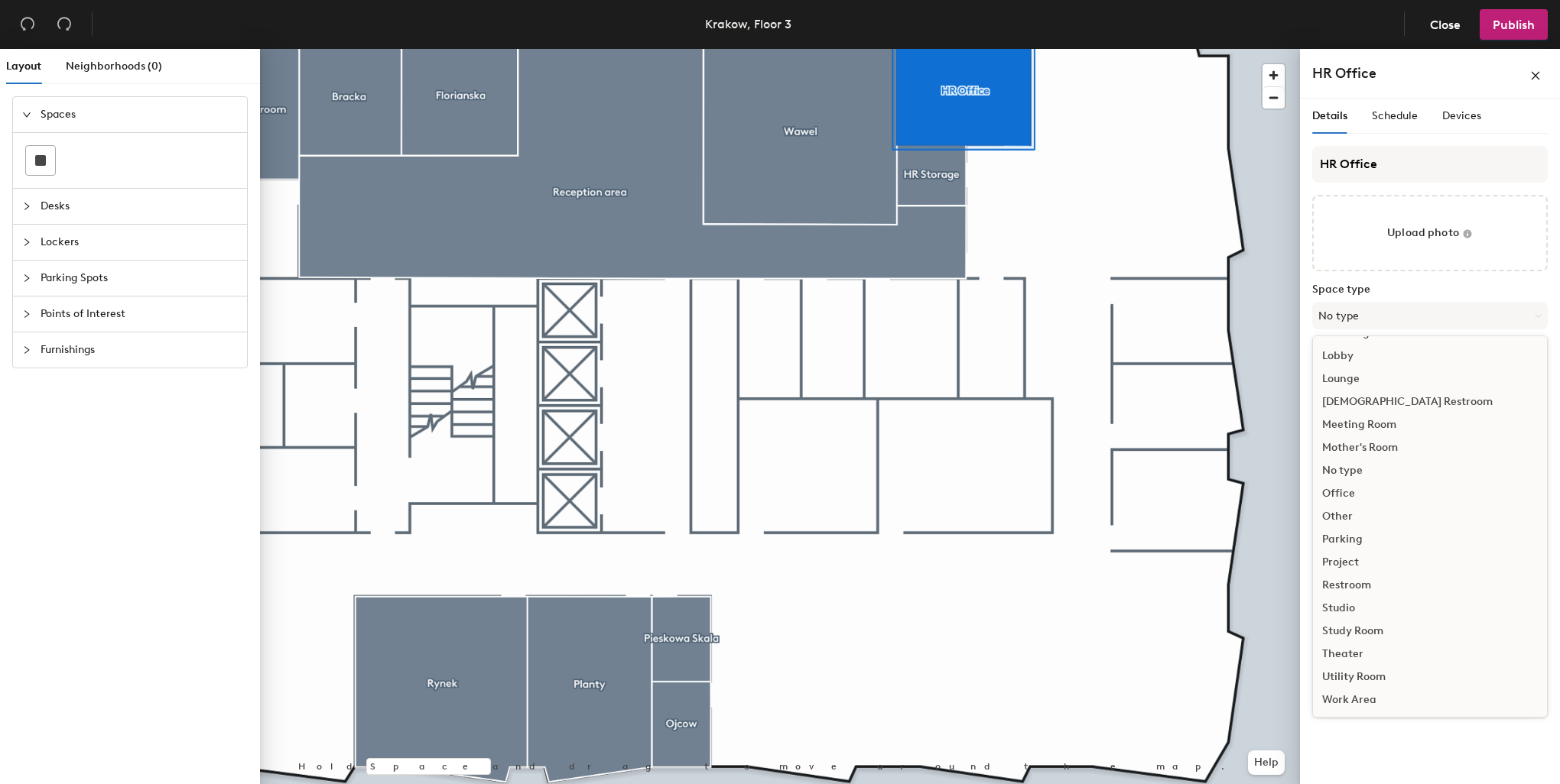
click at [1354, 492] on div "Office" at bounding box center [1429, 494] width 234 height 23
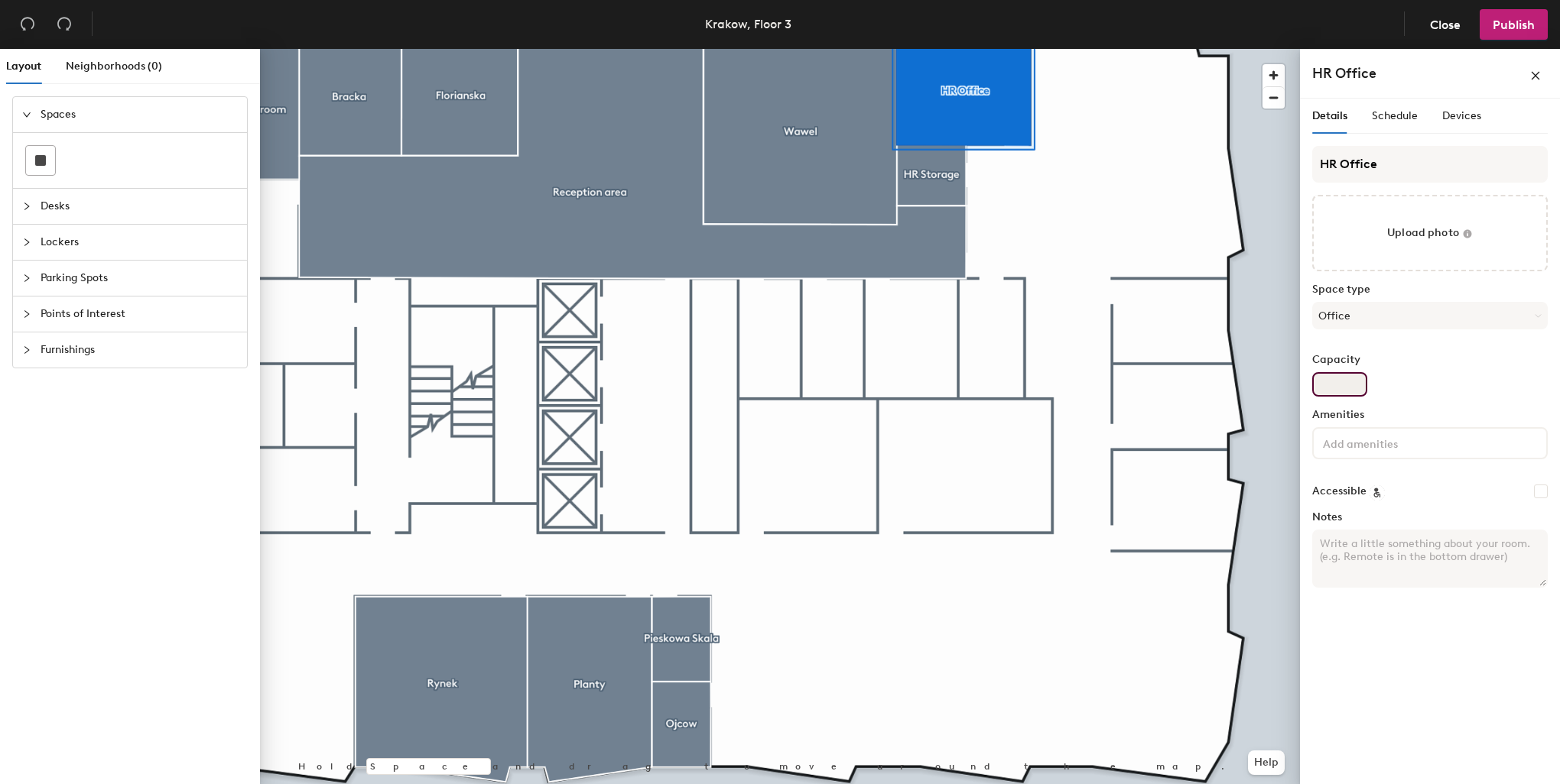
click at [1345, 382] on input "Capacity" at bounding box center [1340, 384] width 55 height 24
type input "2"
click at [1403, 451] on div at bounding box center [1429, 443] width 235 height 32
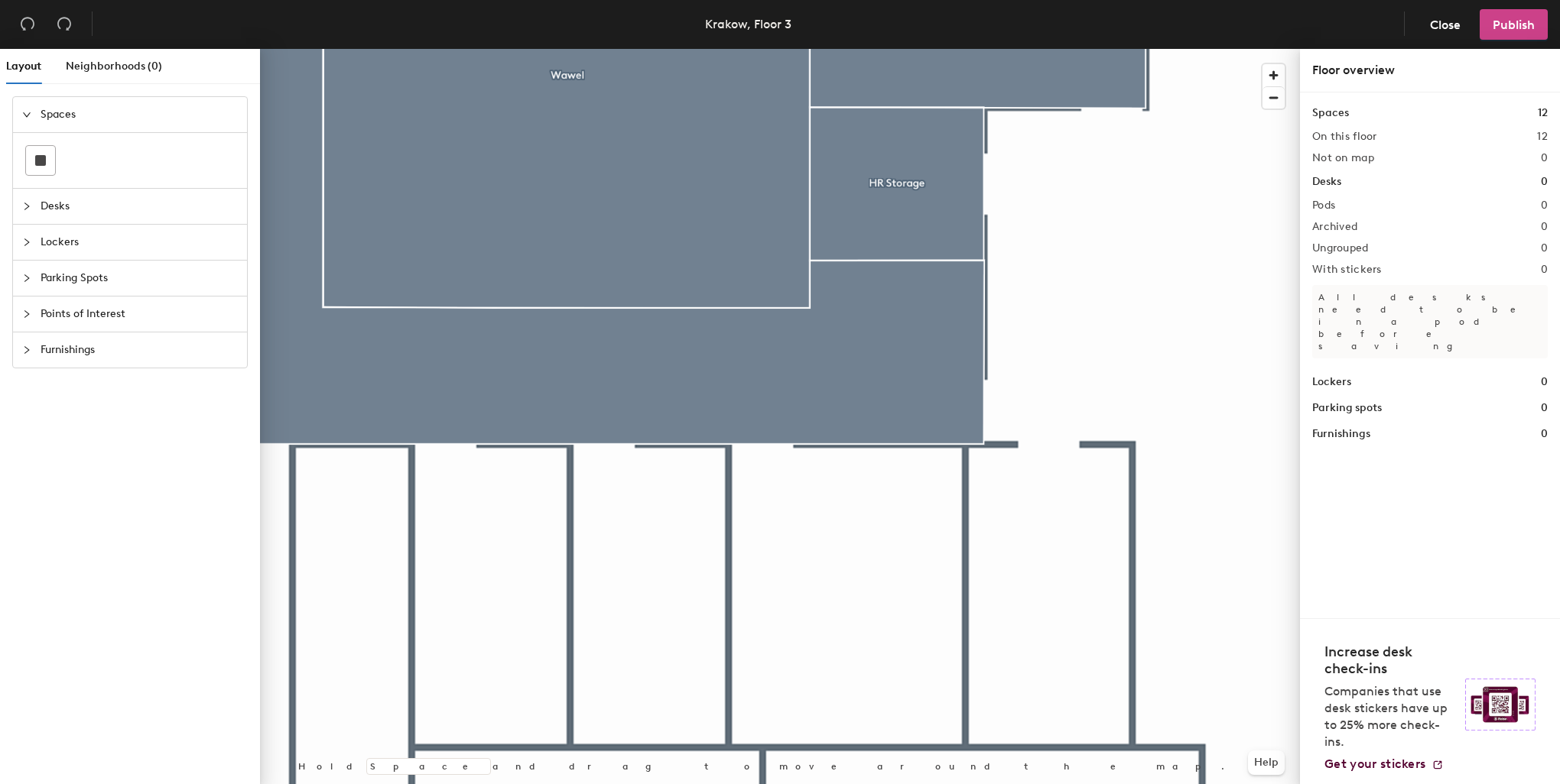
click at [1508, 24] on span "Publish" at bounding box center [1513, 24] width 42 height 14
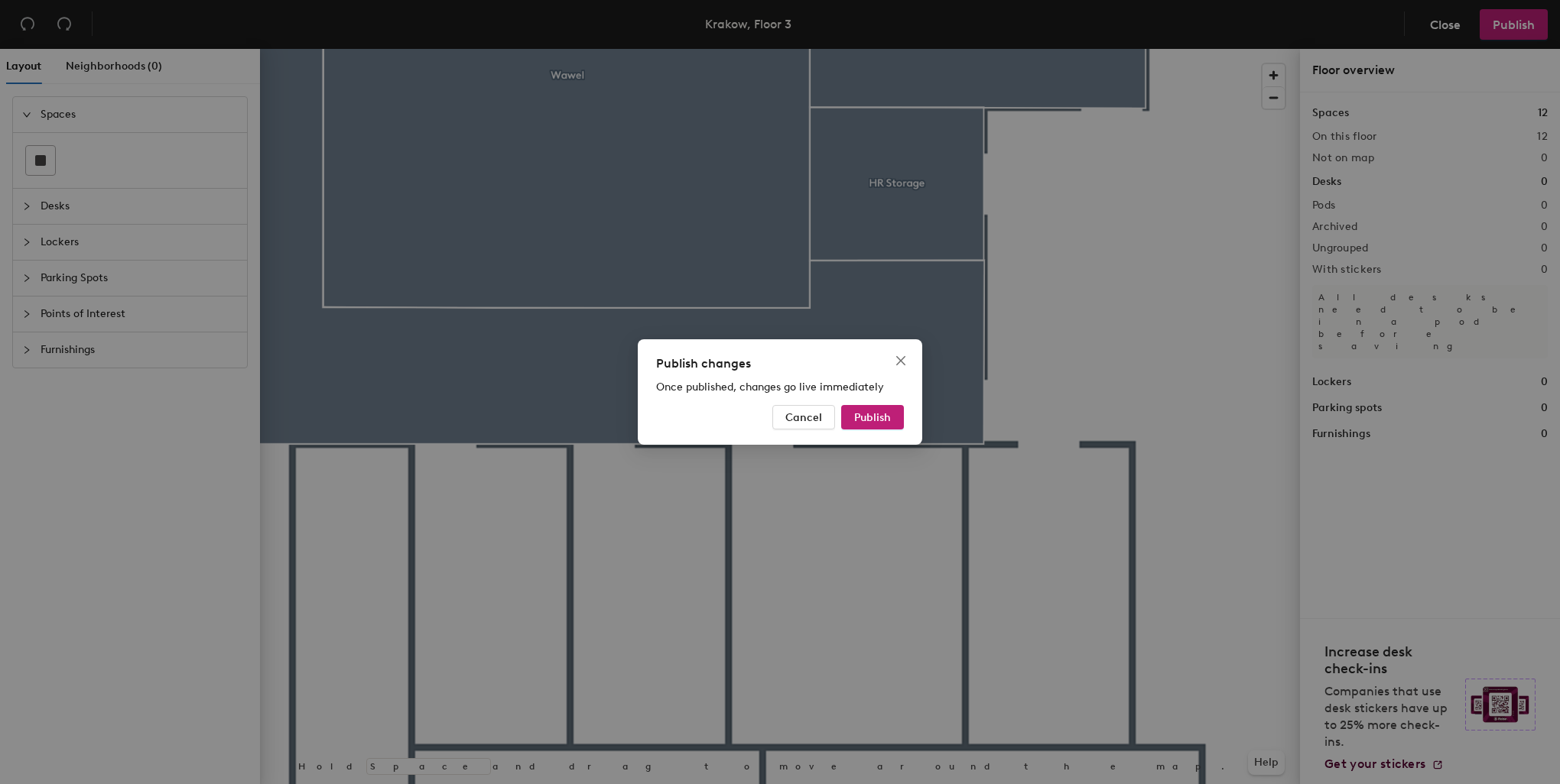
drag, startPoint x: 884, startPoint y: 418, endPoint x: 890, endPoint y: 441, distance: 23.8
click at [884, 420] on span "Publish" at bounding box center [872, 418] width 37 height 13
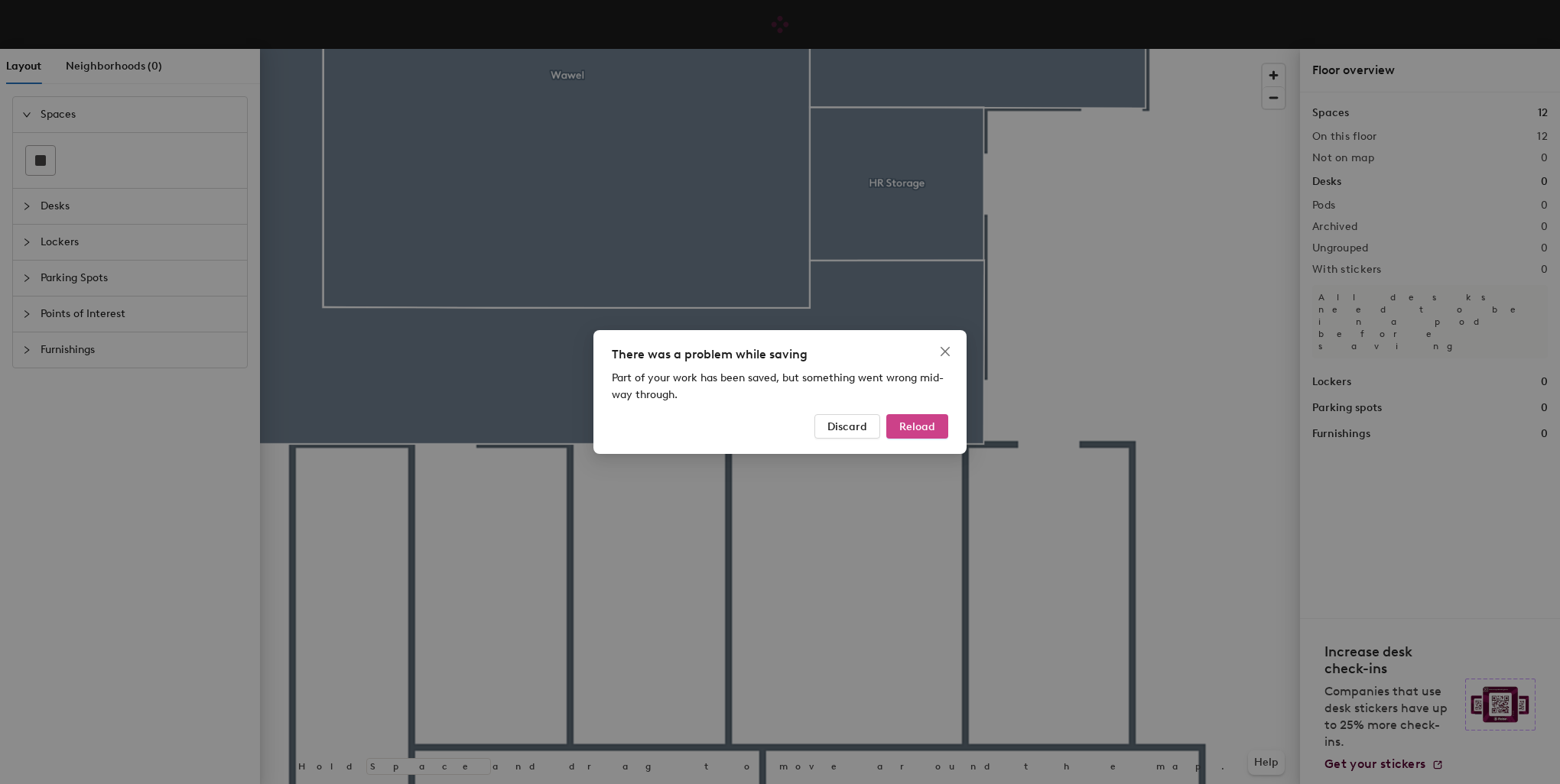
click at [913, 425] on span "Reload" at bounding box center [916, 427] width 36 height 13
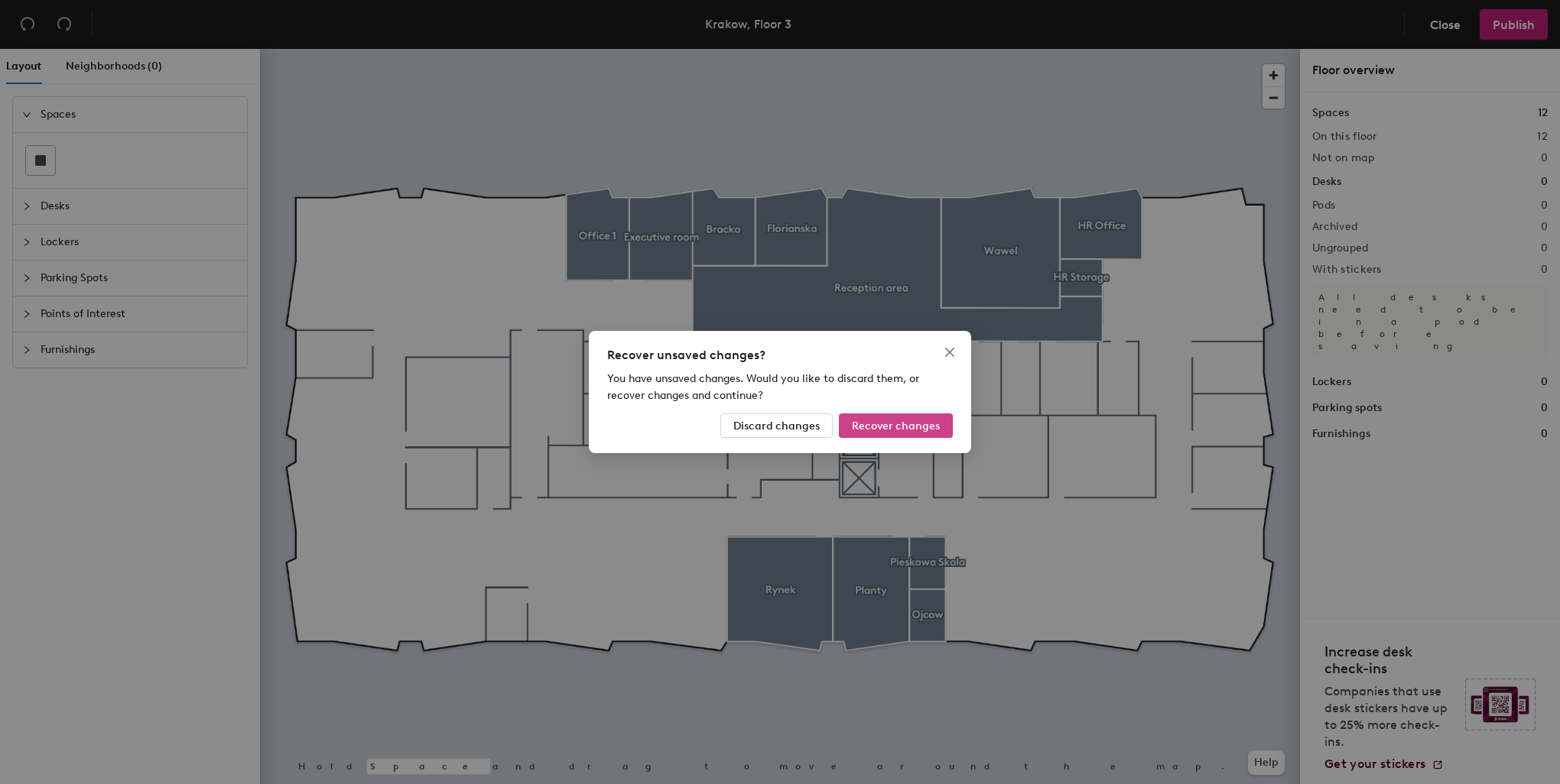
click at [887, 423] on span "Recover changes" at bounding box center [896, 427] width 88 height 13
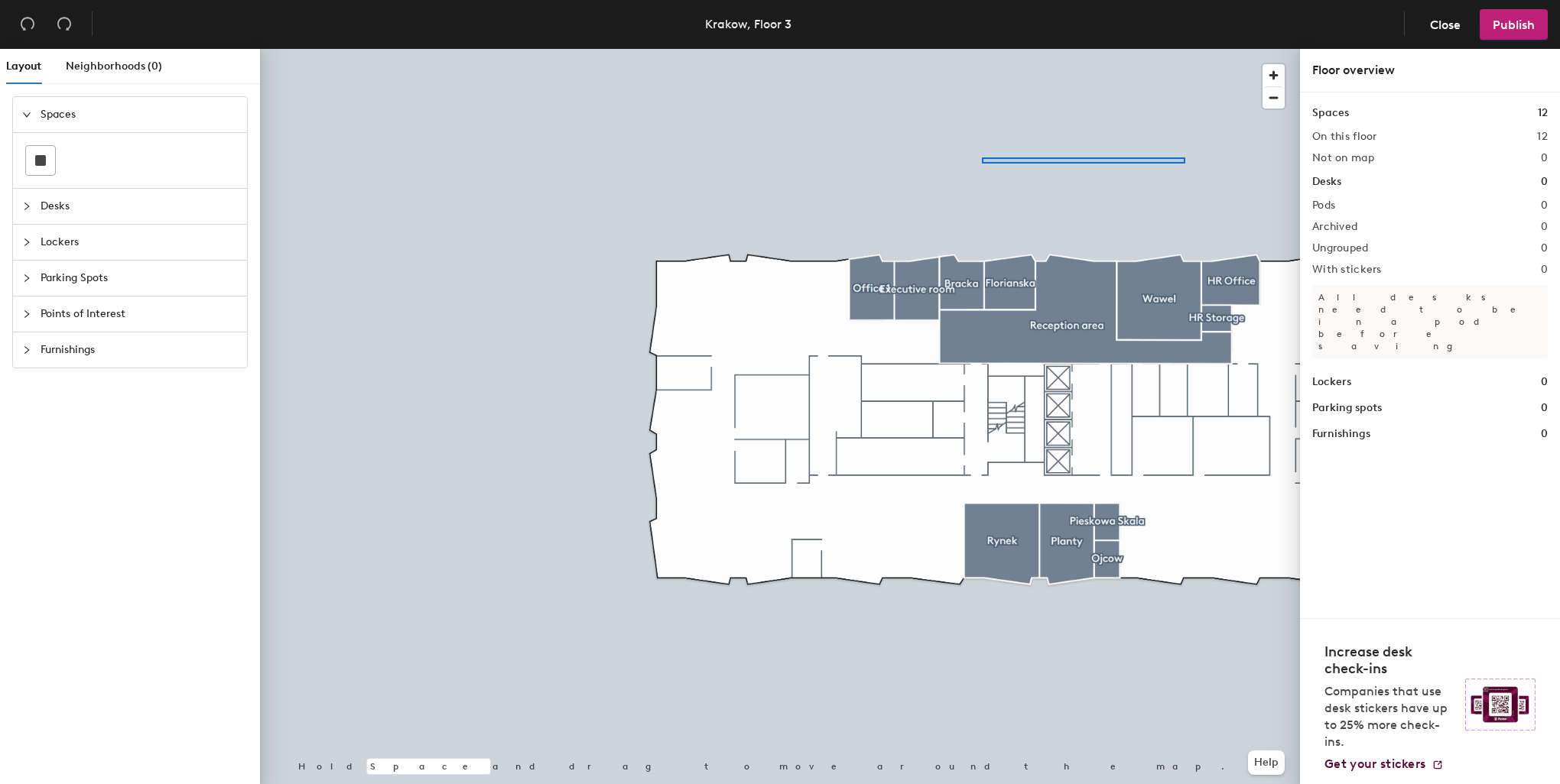
click at [985, 49] on div at bounding box center [780, 49] width 1040 height 0
click at [1449, 23] on span "Close" at bounding box center [1444, 24] width 31 height 14
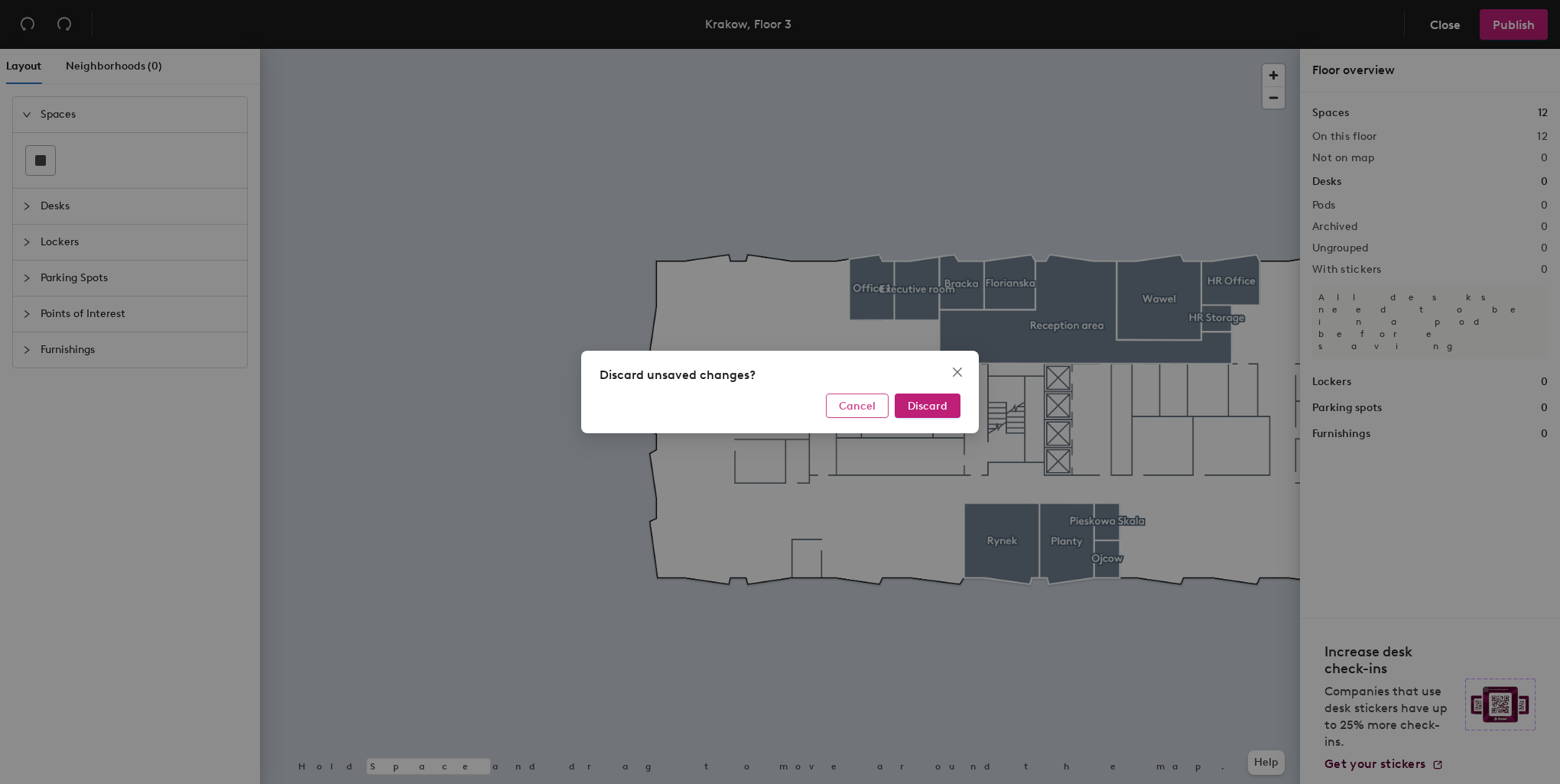
click at [871, 408] on span "Cancel" at bounding box center [857, 407] width 37 height 13
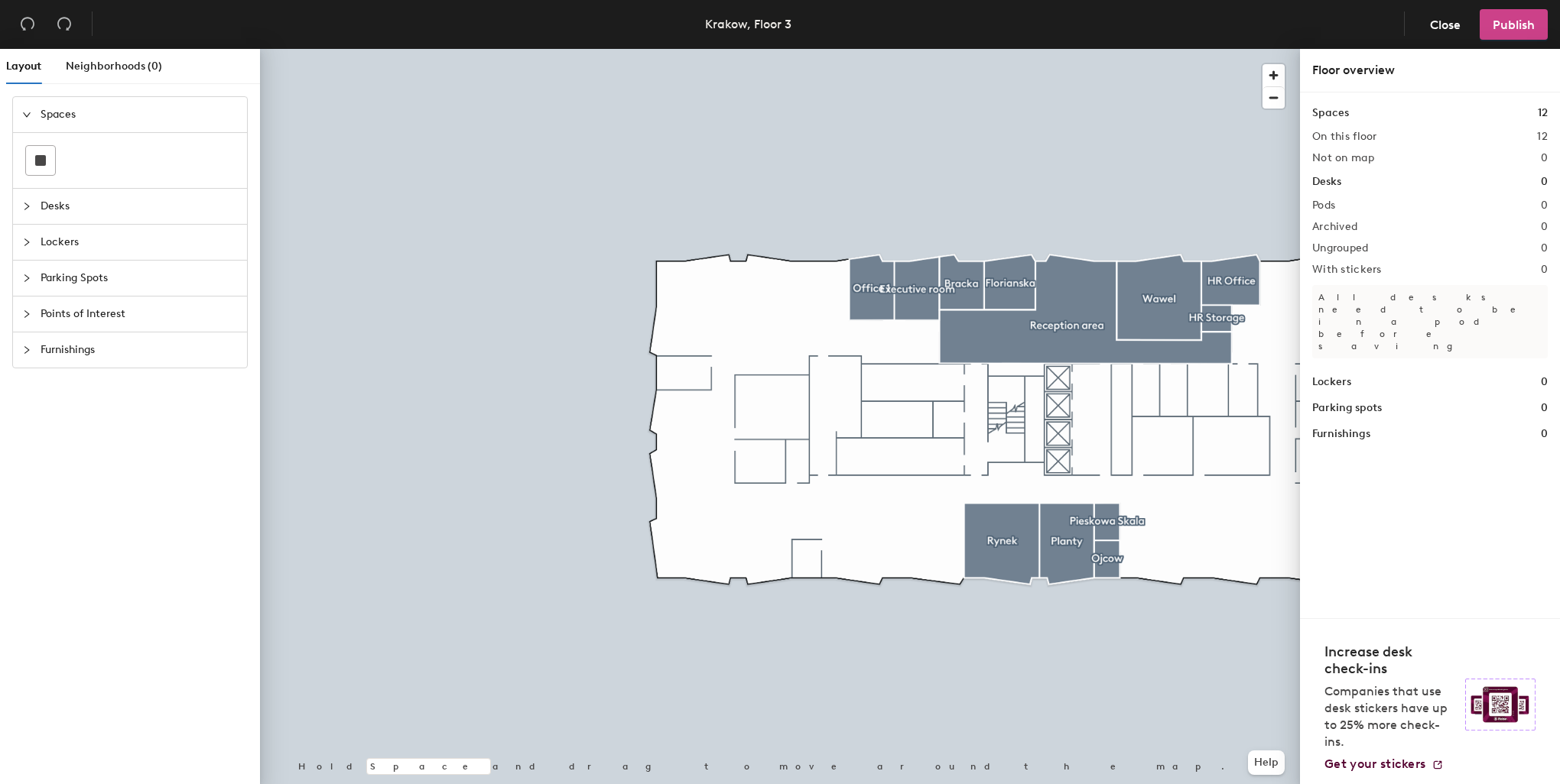
click at [1509, 27] on span "Publish" at bounding box center [1513, 24] width 42 height 14
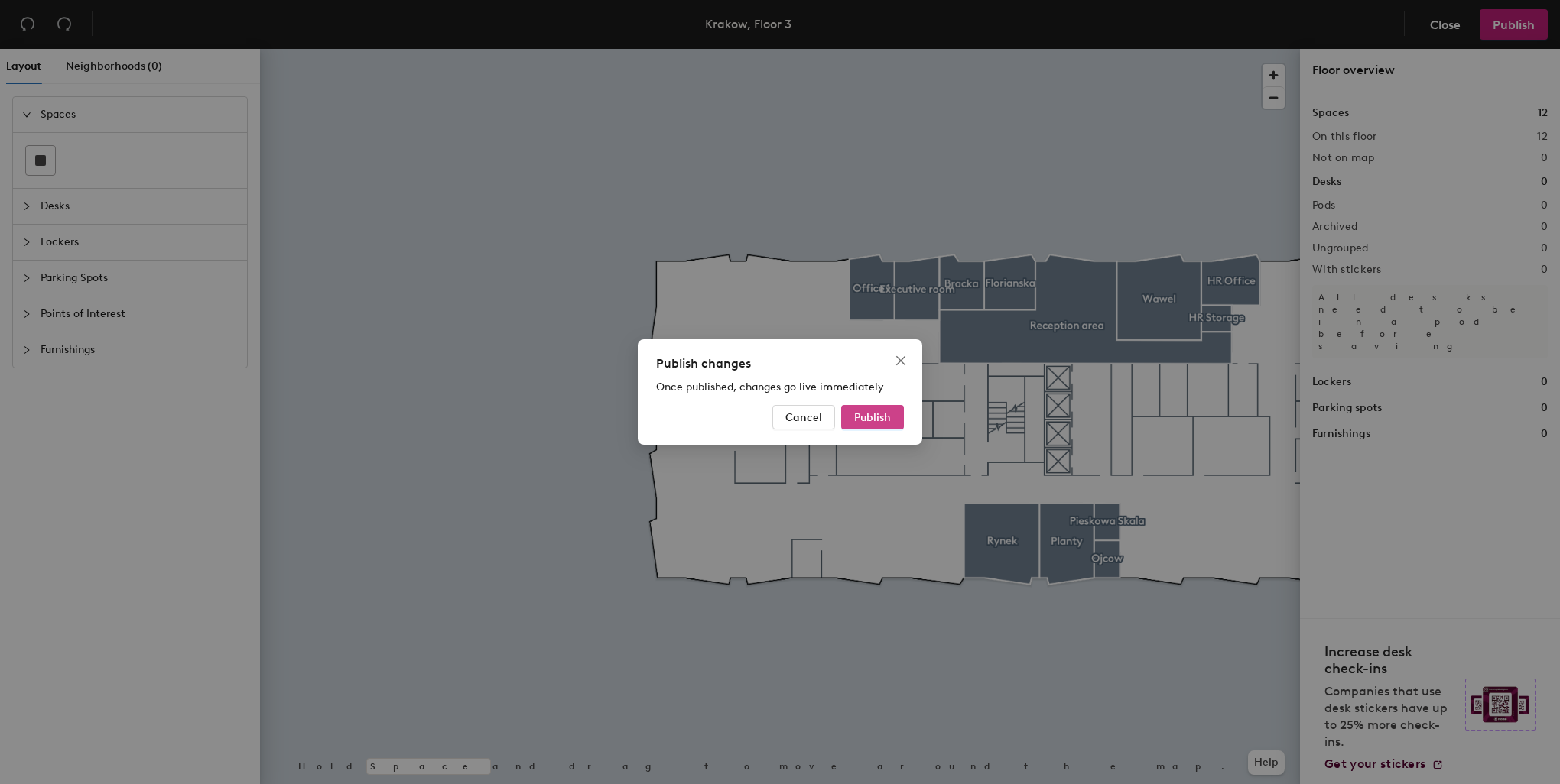
click at [866, 418] on span "Publish" at bounding box center [872, 418] width 37 height 13
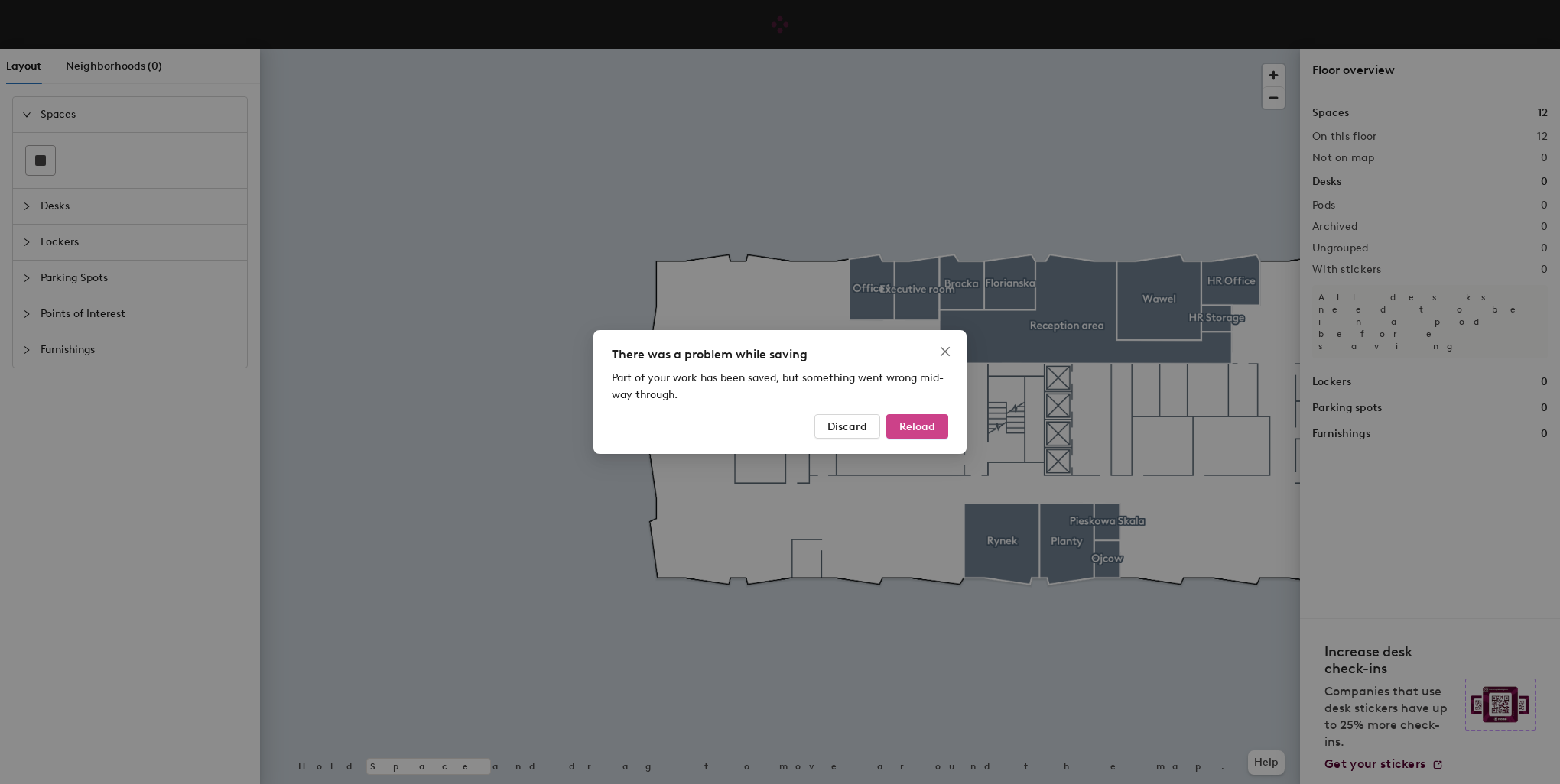
click at [913, 429] on span "Reload" at bounding box center [916, 427] width 36 height 13
